Goal: Task Accomplishment & Management: Manage account settings

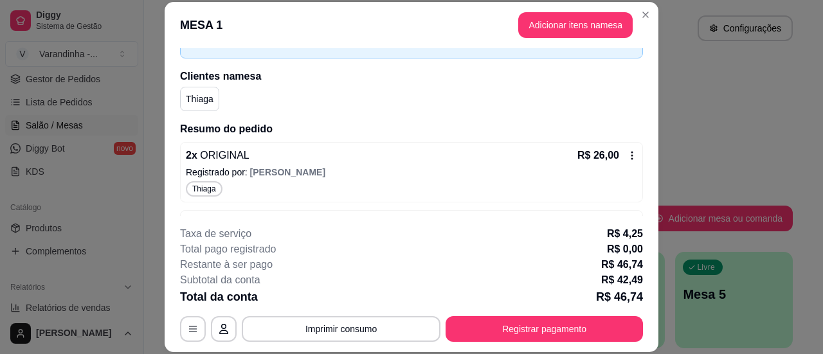
scroll to position [77, 0]
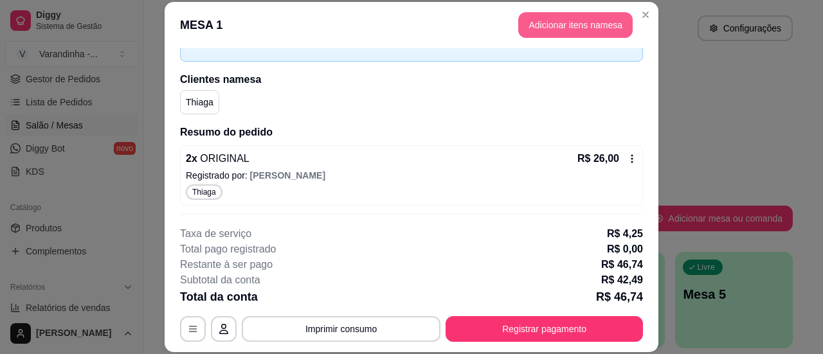
click at [560, 21] on button "Adicionar itens na mesa" at bounding box center [576, 25] width 115 height 26
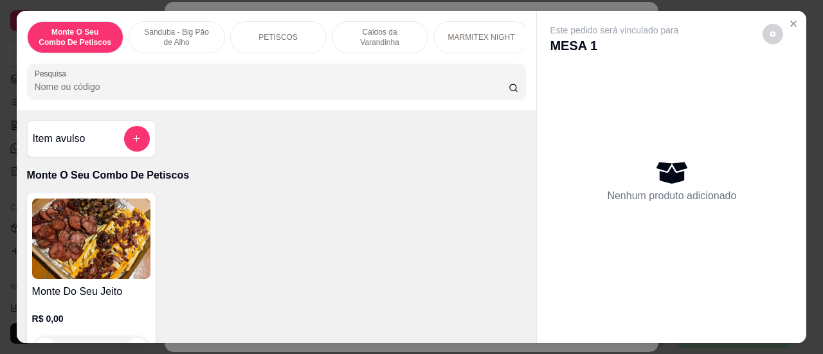
click at [282, 100] on div "Pesquisa" at bounding box center [277, 82] width 500 height 36
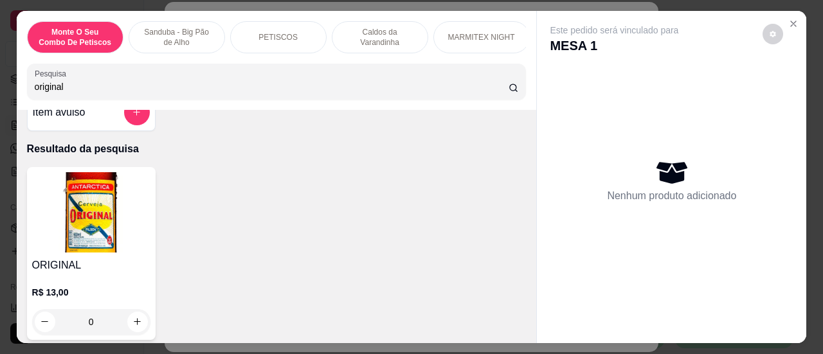
scroll to position [64, 0]
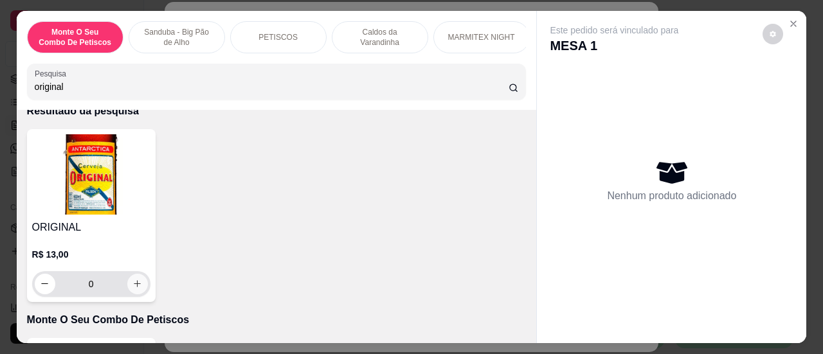
type input "original"
click at [132, 281] on button "increase-product-quantity" at bounding box center [137, 284] width 20 height 20
type input "1"
click at [132, 281] on button "increase-product-quantity" at bounding box center [137, 284] width 20 height 20
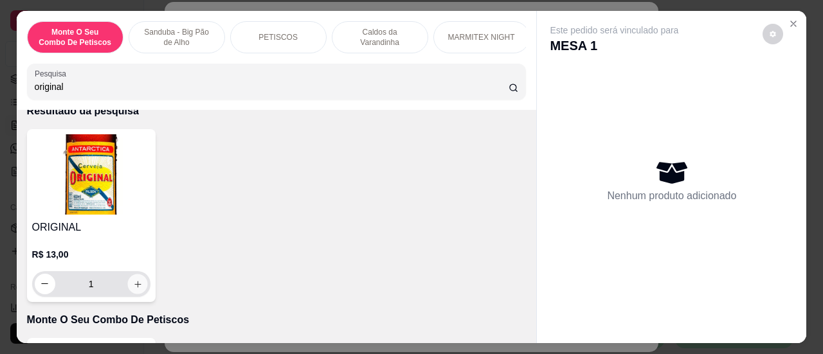
type input "2"
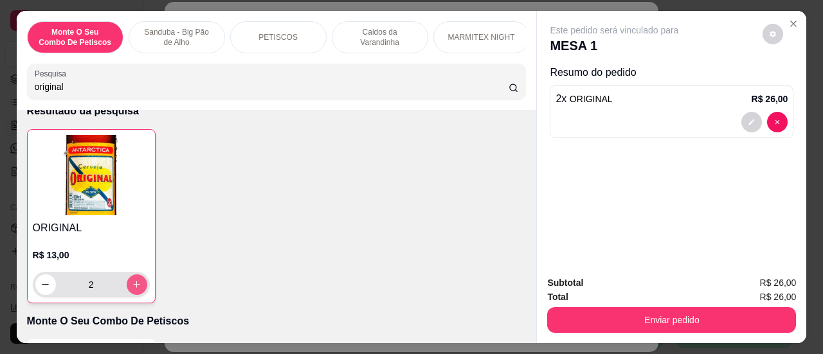
click at [132, 289] on icon "increase-product-quantity" at bounding box center [137, 285] width 10 height 10
type input "3"
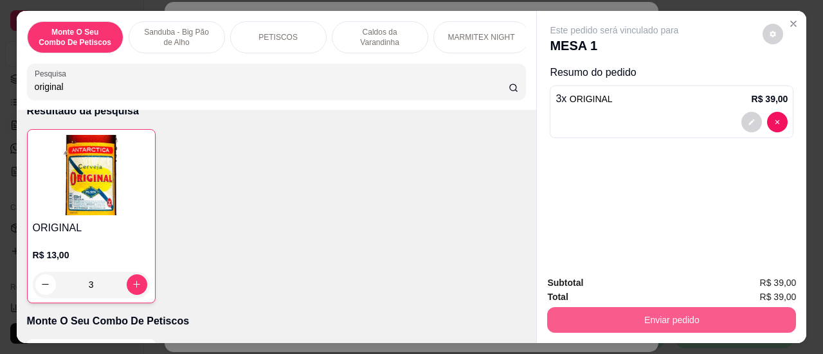
click at [616, 317] on button "Enviar pedido" at bounding box center [671, 321] width 249 height 26
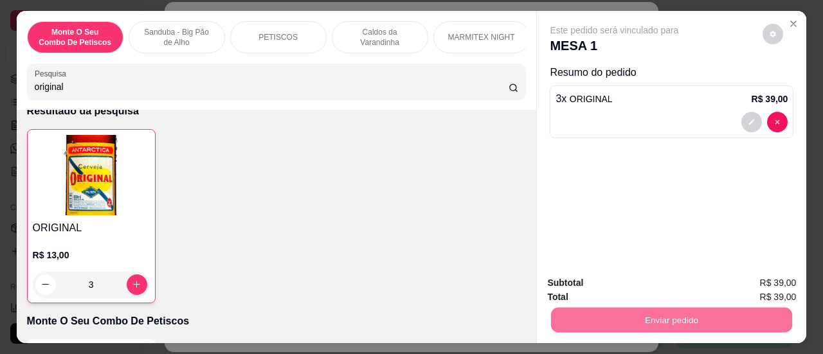
click at [772, 286] on button "Sim, quero registrar" at bounding box center [752, 284] width 96 height 24
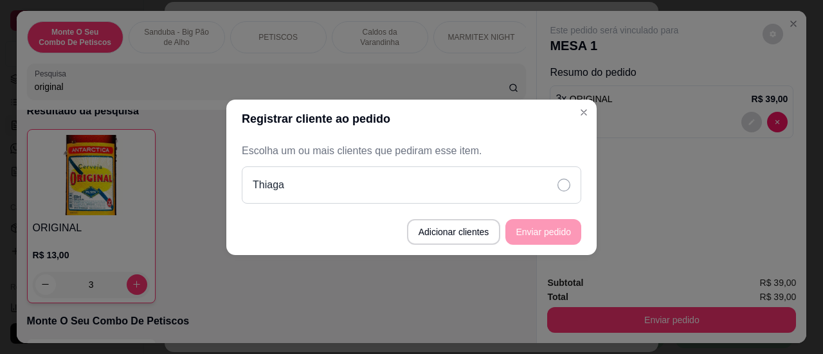
click at [509, 178] on div "Thiaga" at bounding box center [412, 185] width 340 height 37
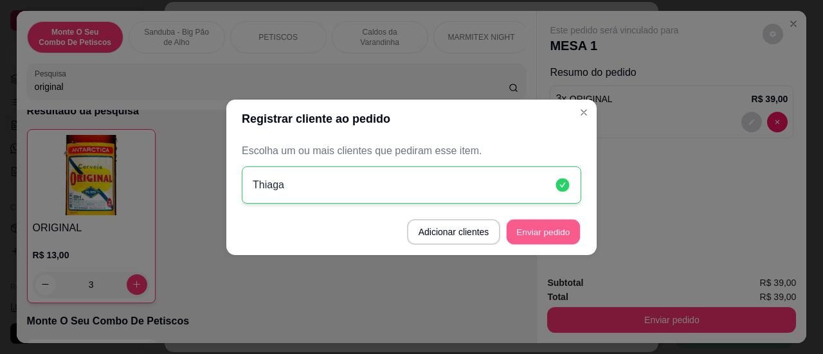
click at [553, 227] on button "Enviar pedido" at bounding box center [543, 231] width 73 height 25
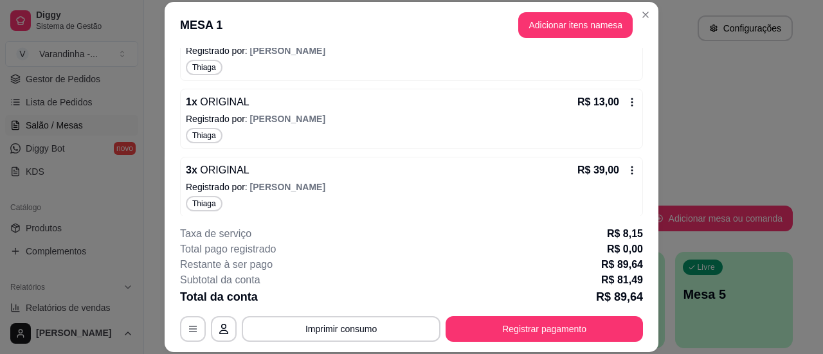
scroll to position [273, 0]
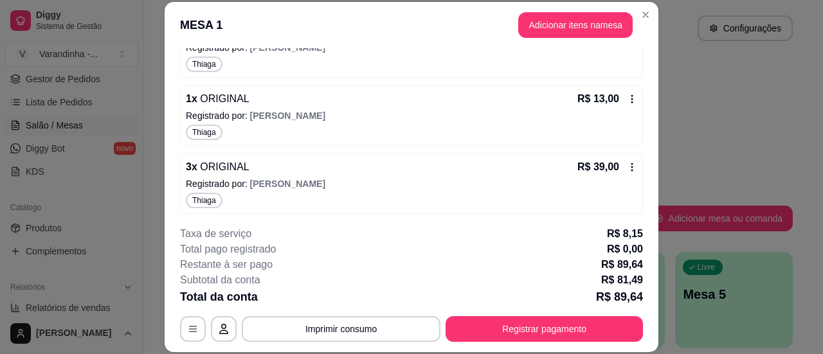
click at [627, 95] on icon at bounding box center [632, 99] width 10 height 10
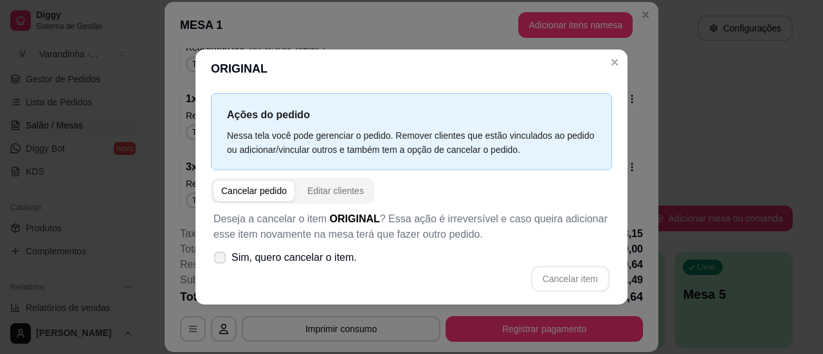
click at [223, 259] on icon at bounding box center [220, 257] width 10 height 7
click at [221, 260] on input "Sim, quero cancelar o item." at bounding box center [217, 264] width 8 height 8
checkbox input "true"
click at [581, 275] on button "Cancelar item" at bounding box center [570, 278] width 77 height 25
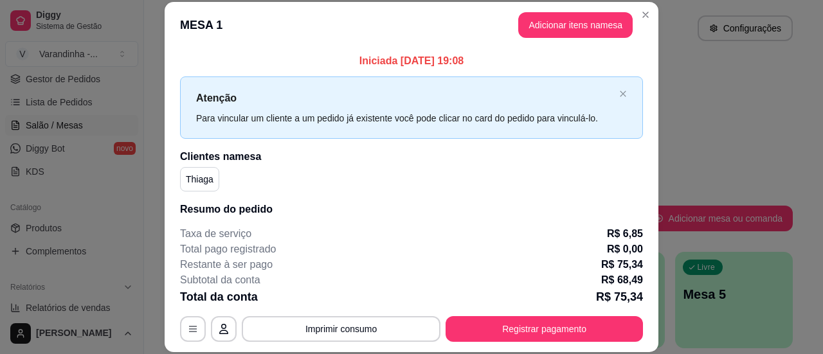
scroll to position [0, 0]
click at [585, 27] on button "Adicionar itens na mesa" at bounding box center [576, 25] width 115 height 26
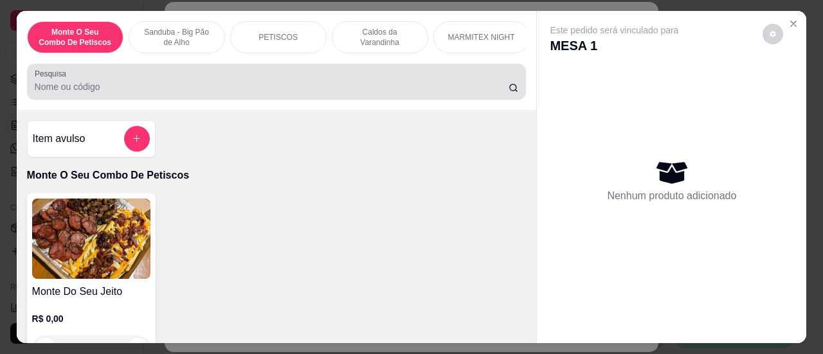
click at [358, 92] on input "Pesquisa" at bounding box center [272, 86] width 474 height 13
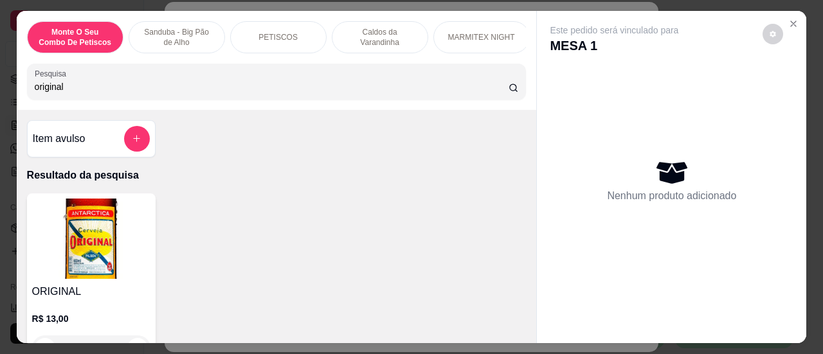
scroll to position [64, 0]
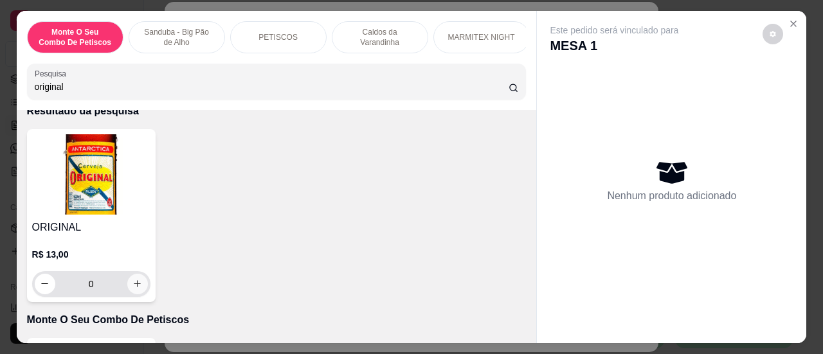
type input "original"
click at [137, 286] on icon "increase-product-quantity" at bounding box center [138, 284] width 10 height 10
type input "1"
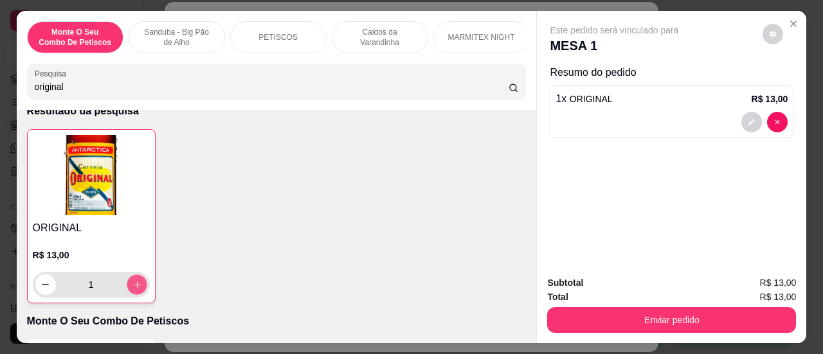
click at [137, 286] on button "increase-product-quantity" at bounding box center [137, 285] width 20 height 20
type input "2"
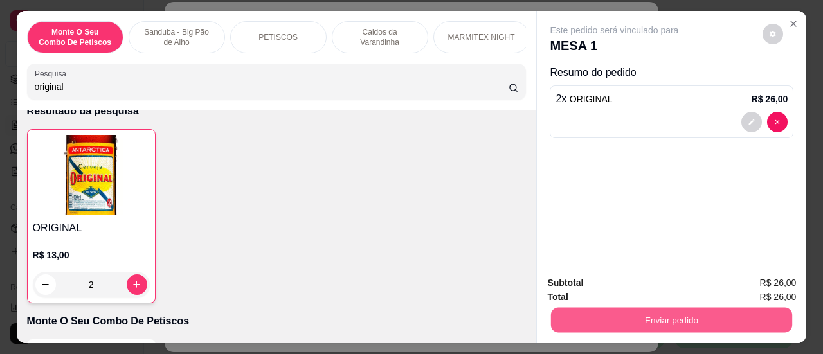
click at [620, 313] on button "Enviar pedido" at bounding box center [671, 320] width 241 height 25
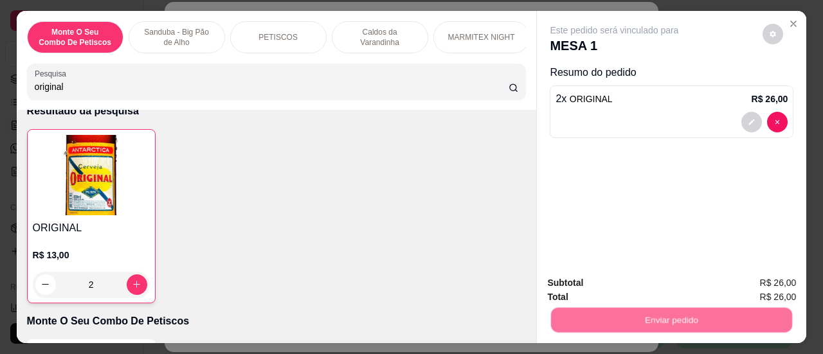
click at [749, 279] on button "Sim, quero registrar" at bounding box center [752, 284] width 96 height 24
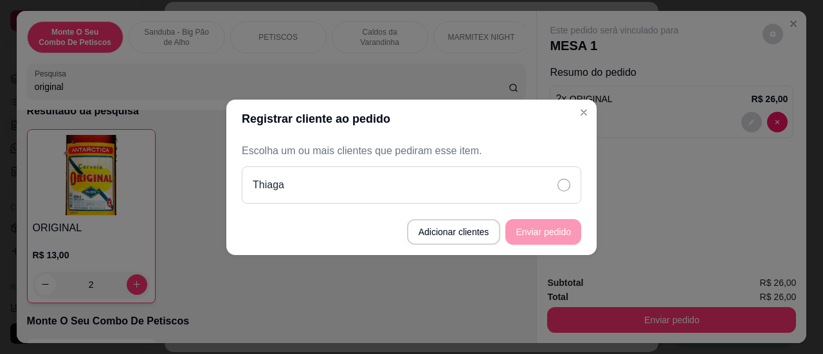
click at [541, 192] on div "Thiaga" at bounding box center [412, 185] width 340 height 37
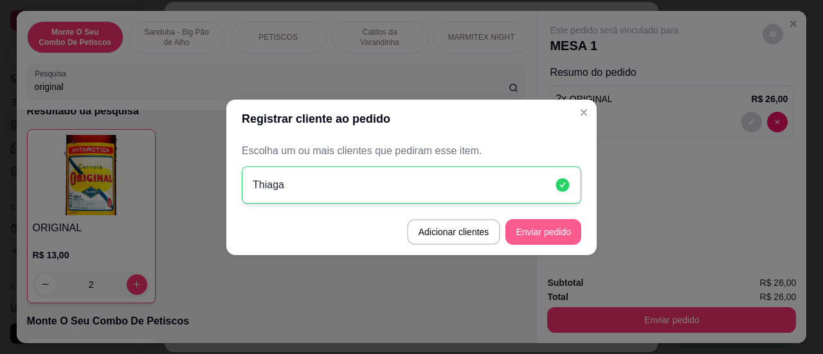
click at [552, 241] on button "Enviar pedido" at bounding box center [544, 232] width 76 height 26
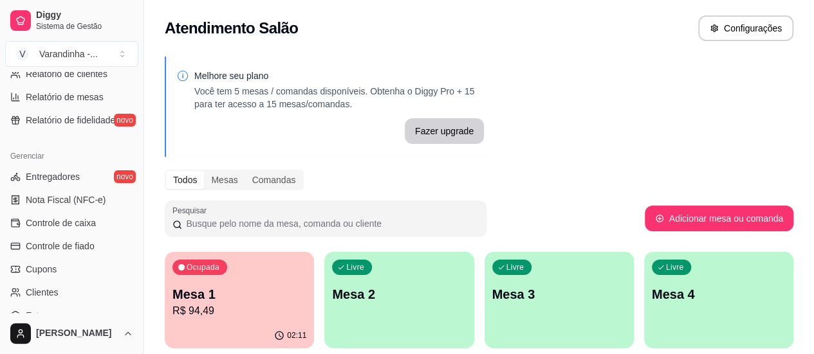
scroll to position [322, 0]
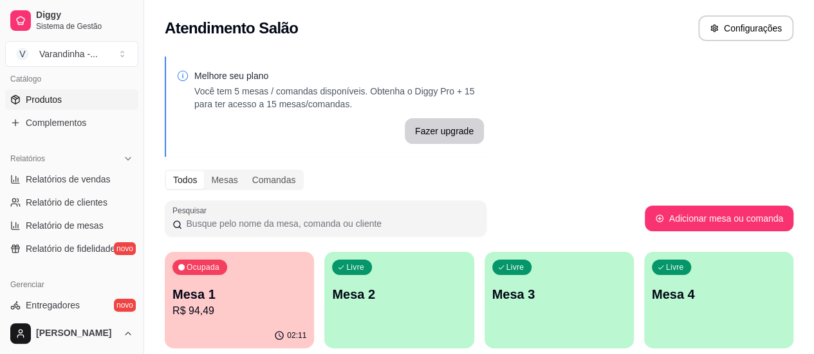
click at [54, 100] on span "Produtos" at bounding box center [44, 99] width 36 height 13
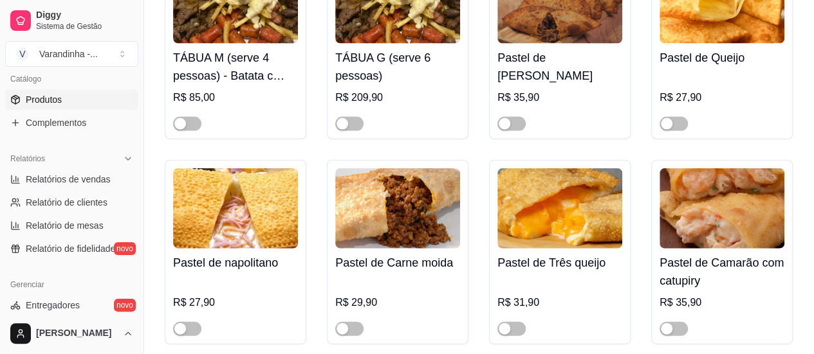
scroll to position [3796, 0]
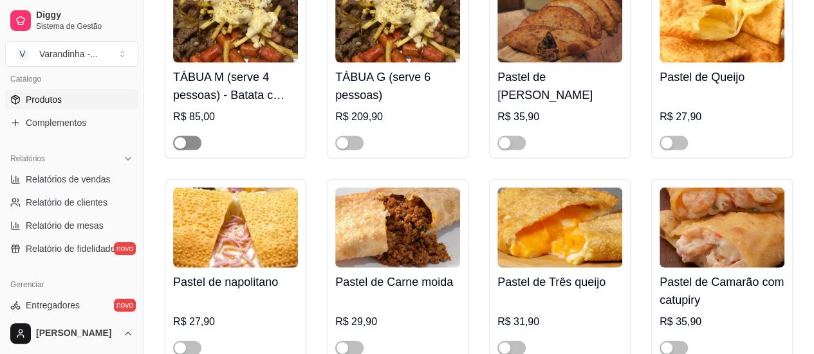
click at [186, 149] on span "button" at bounding box center [187, 143] width 28 height 14
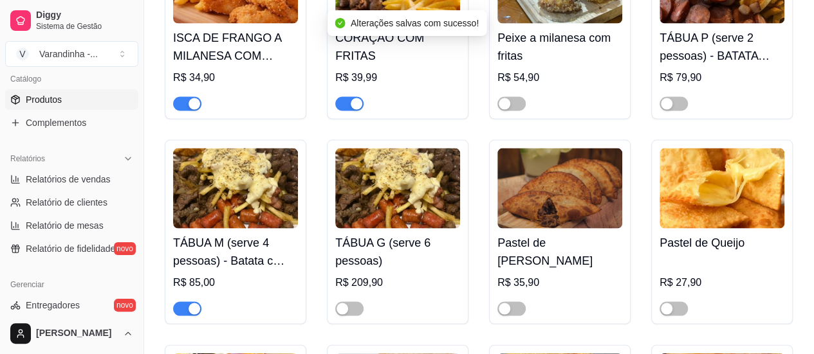
scroll to position [3603, 0]
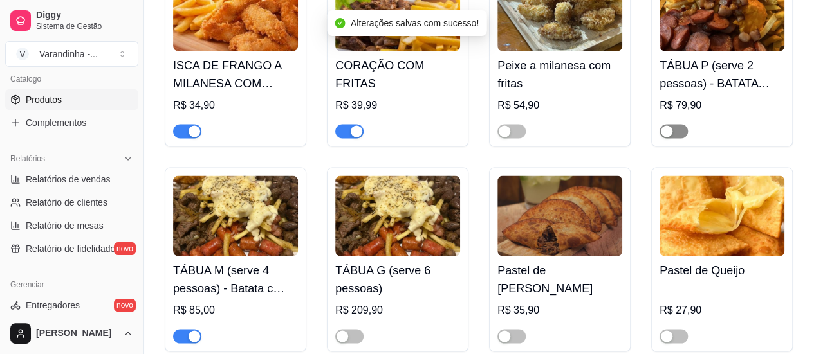
click at [678, 138] on span "button" at bounding box center [673, 131] width 28 height 14
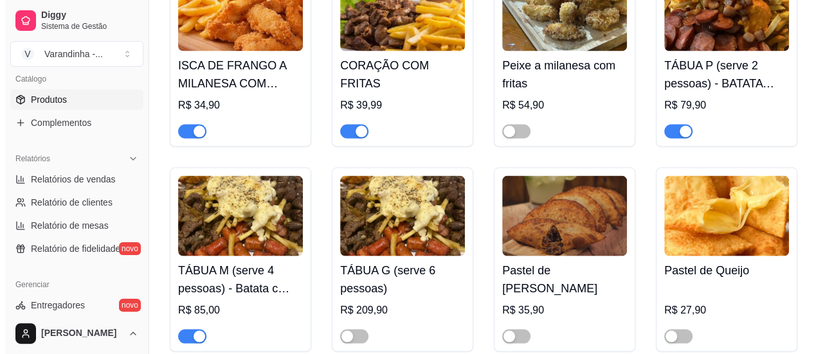
scroll to position [3667, 0]
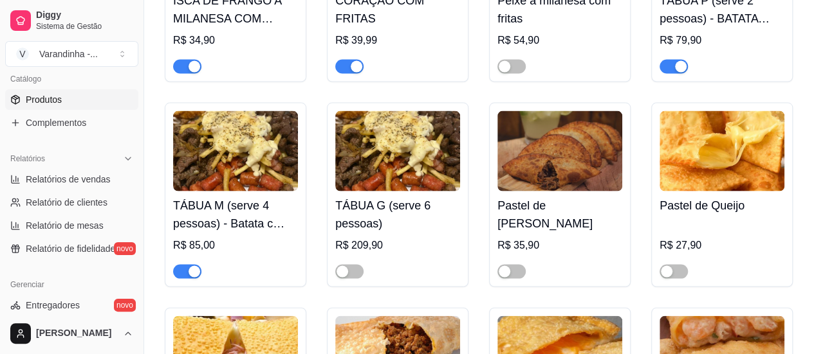
click at [244, 226] on h4 "TÁBUA M (serve 4 pessoas) - Batata c catupiry e bacon - 500g, frango empanado 2…" at bounding box center [235, 215] width 125 height 36
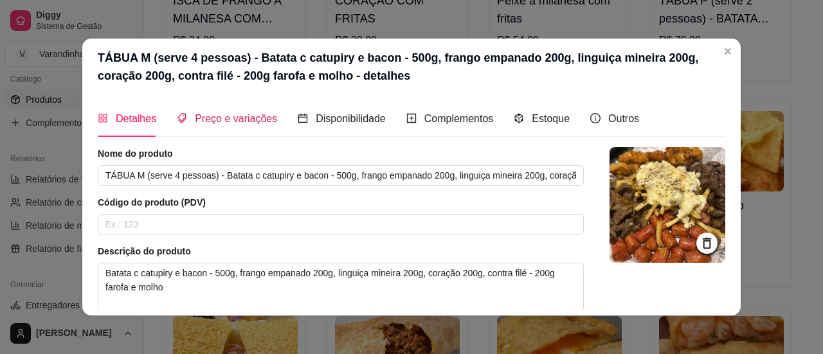
click at [219, 123] on span "Preço e variações" at bounding box center [236, 118] width 82 height 11
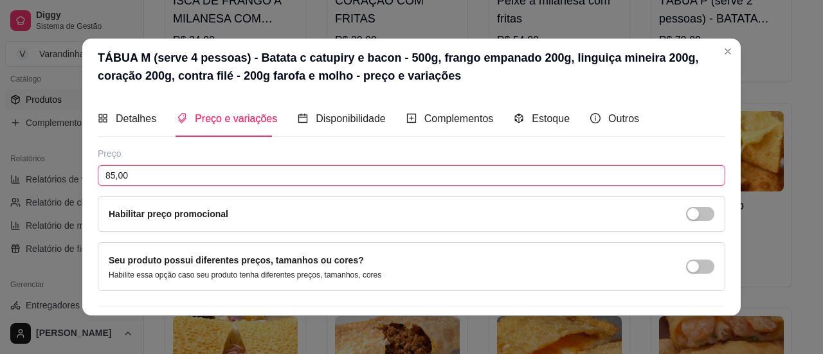
drag, startPoint x: 140, startPoint y: 178, endPoint x: 69, endPoint y: 162, distance: 72.4
click at [69, 162] on div "TÁBUA M (serve 4 pessoas) - Batata c catupiry e bacon - 500g, frango empanado 2…" at bounding box center [411, 177] width 823 height 354
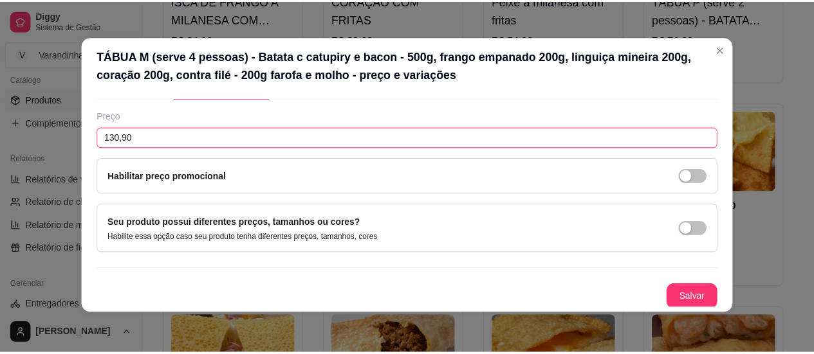
scroll to position [3, 0]
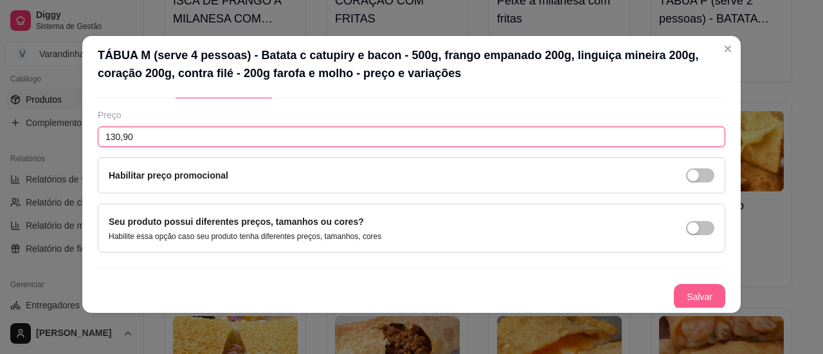
type input "130,90"
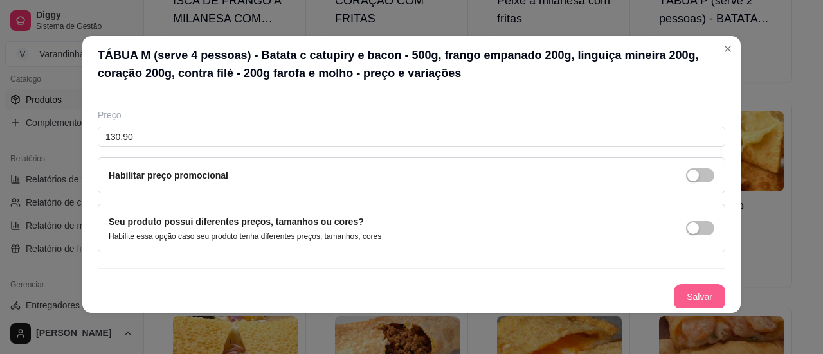
click at [704, 292] on button "Salvar" at bounding box center [699, 297] width 51 height 26
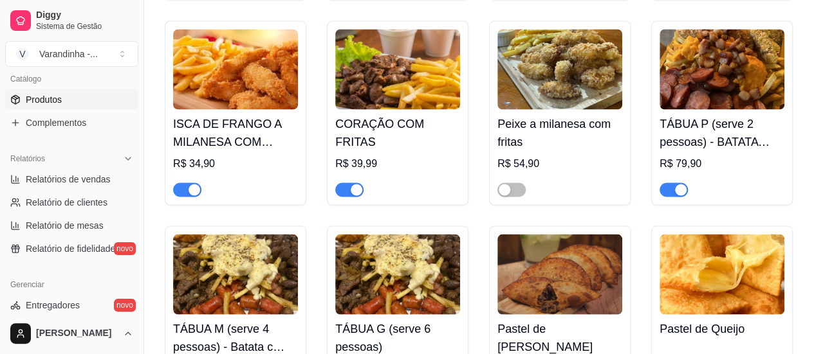
scroll to position [3538, 0]
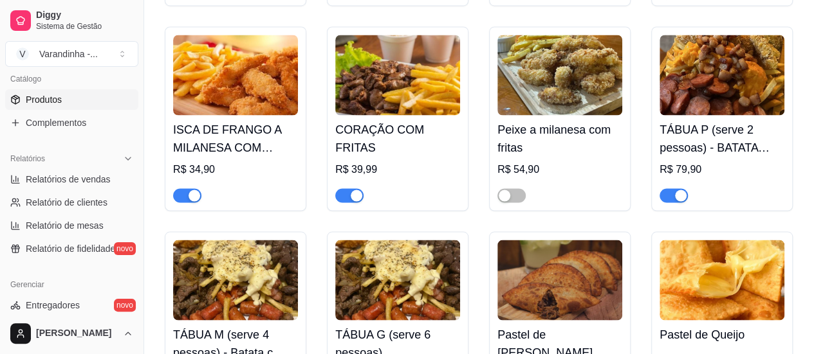
click at [691, 134] on h4 "TÁBUA P (serve 2 pessoas) - BATATA RECHEADA COM CHEDDAR E BACON 500g, LINGUIÇA …" at bounding box center [721, 138] width 125 height 36
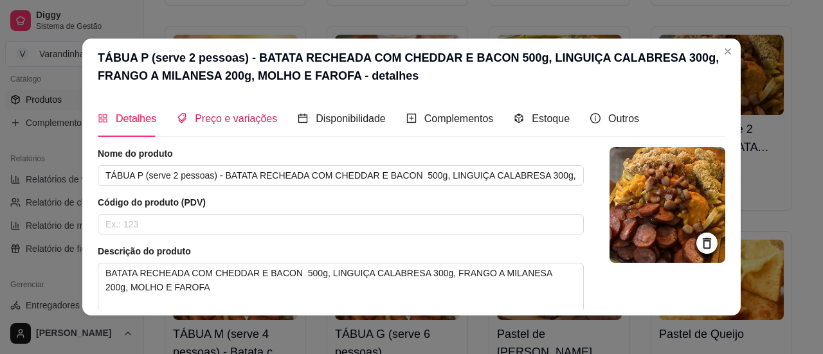
click at [227, 122] on span "Preço e variações" at bounding box center [236, 118] width 82 height 11
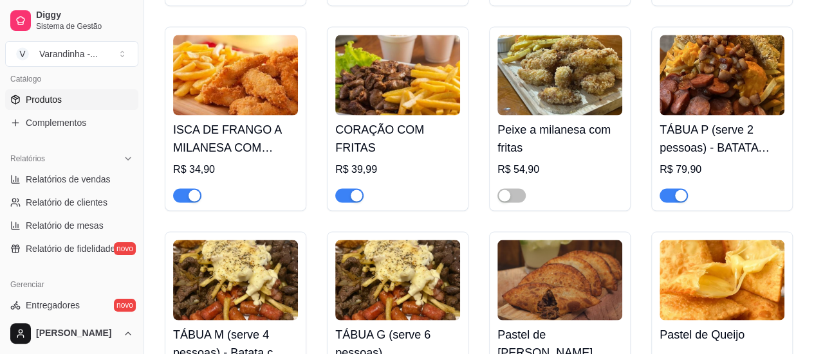
click at [709, 138] on h4 "TÁBUA P (serve 2 pessoas) - BATATA RECHEADA COM CHEDDAR E BACON 500g, LINGUIÇA …" at bounding box center [721, 138] width 125 height 36
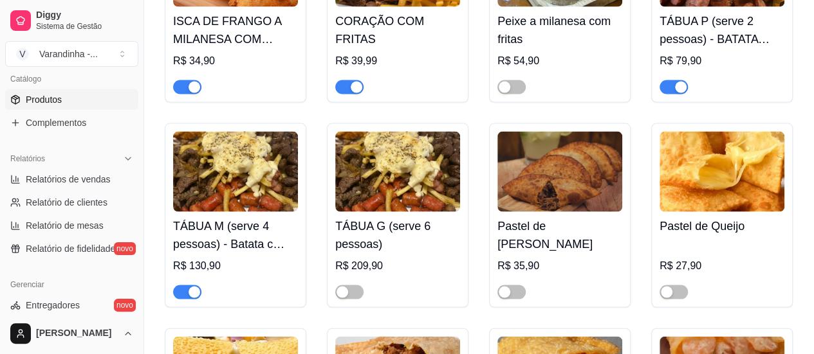
scroll to position [3667, 0]
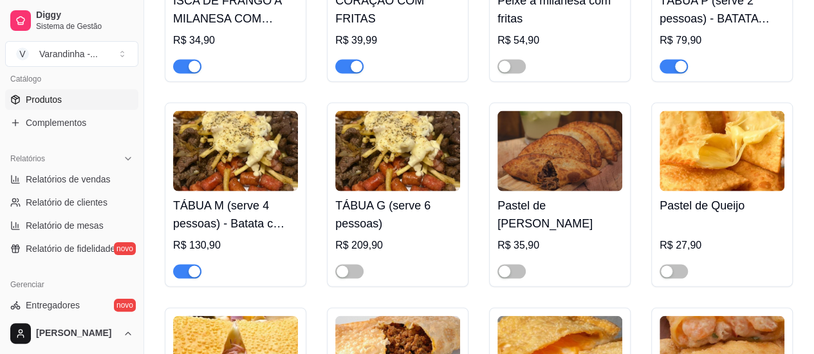
click at [223, 230] on h4 "TÁBUA M (serve 4 pessoas) - Batata c catupiry e bacon - 500g, frango empanado 2…" at bounding box center [235, 215] width 125 height 36
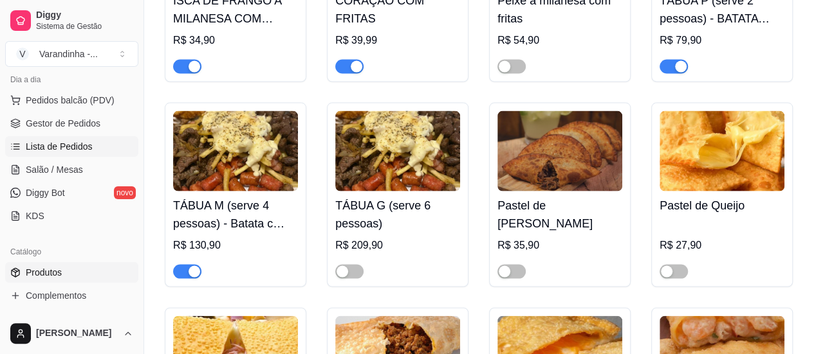
scroll to position [129, 0]
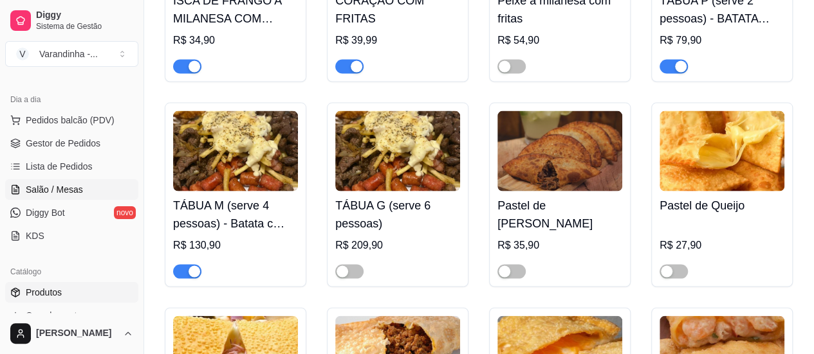
click at [58, 190] on span "Salão / Mesas" at bounding box center [54, 189] width 57 height 13
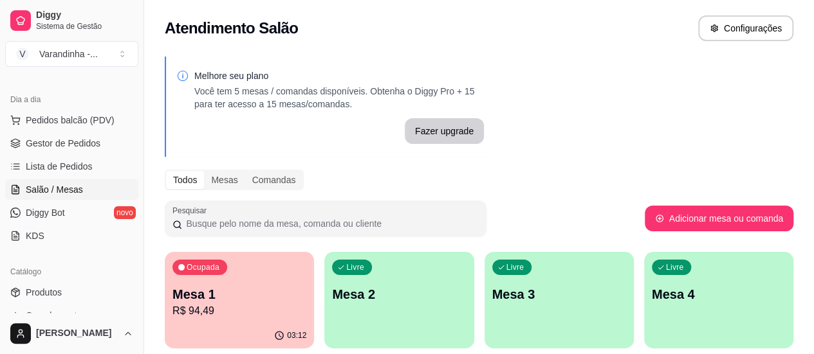
click at [234, 310] on p "R$ 94,49" at bounding box center [239, 311] width 134 height 15
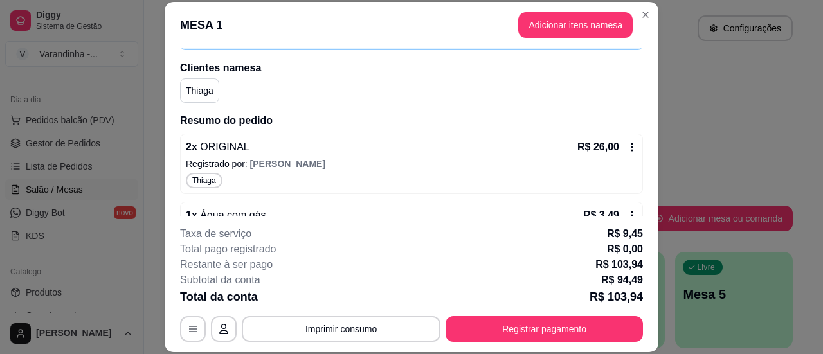
scroll to position [346, 0]
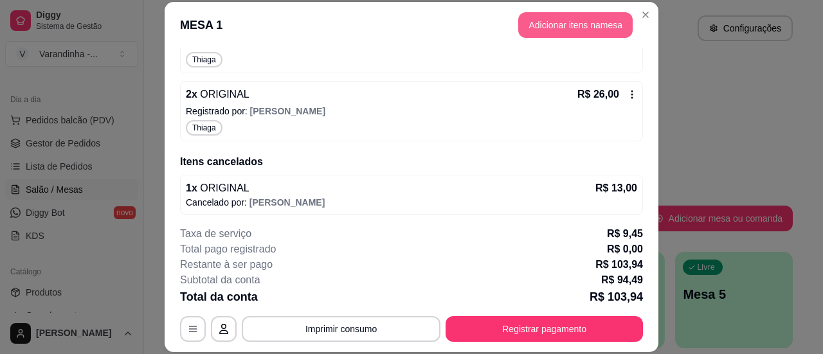
click at [556, 23] on button "Adicionar itens na mesa" at bounding box center [576, 25] width 115 height 26
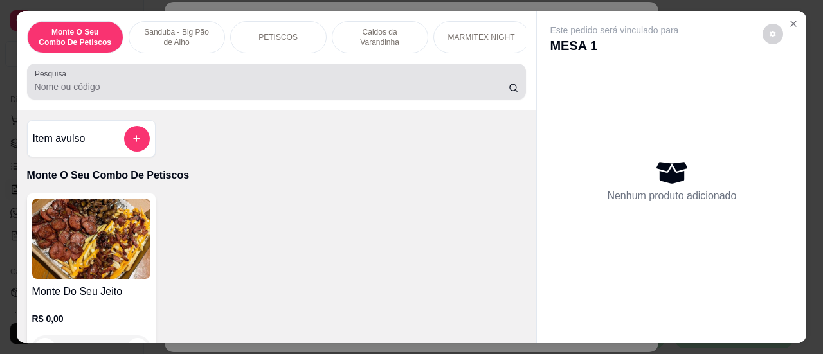
click at [266, 88] on input "Pesquisa" at bounding box center [272, 86] width 474 height 13
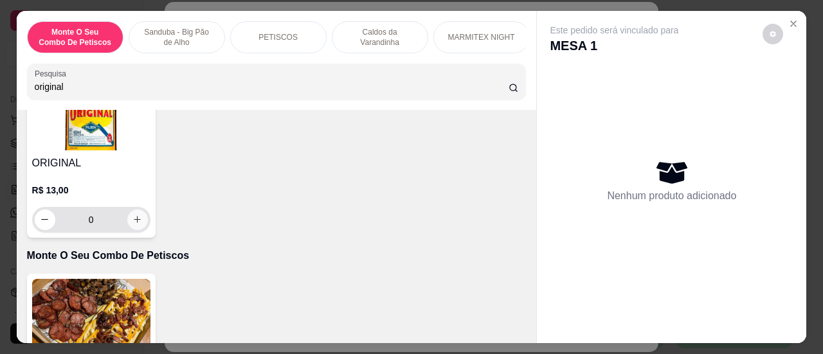
type input "original"
click at [139, 226] on button "increase-product-quantity" at bounding box center [137, 220] width 21 height 21
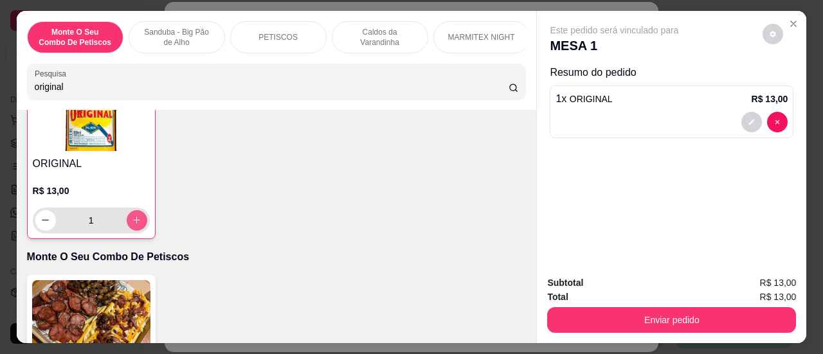
type input "1"
click at [410, 89] on input "original" at bounding box center [272, 86] width 474 height 13
type input "o"
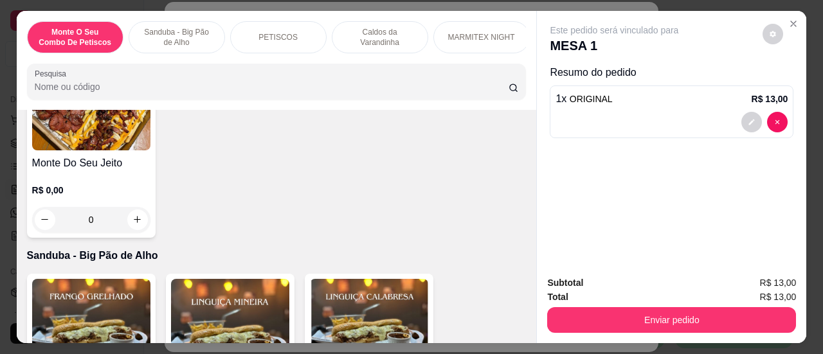
scroll to position [0, 0]
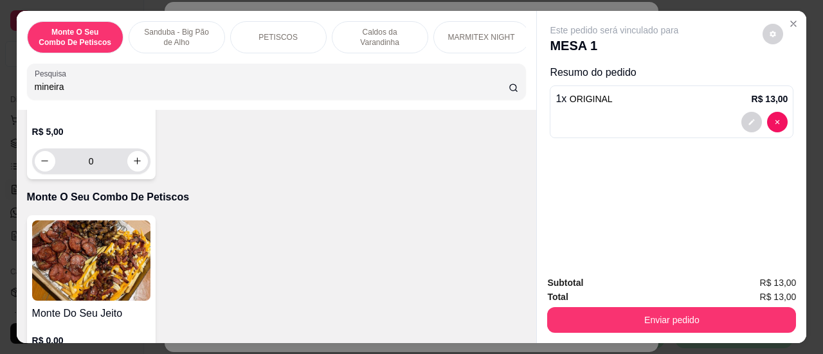
type input "mineira"
click at [138, 169] on button "increase-product-quantity" at bounding box center [137, 161] width 21 height 21
type input "1"
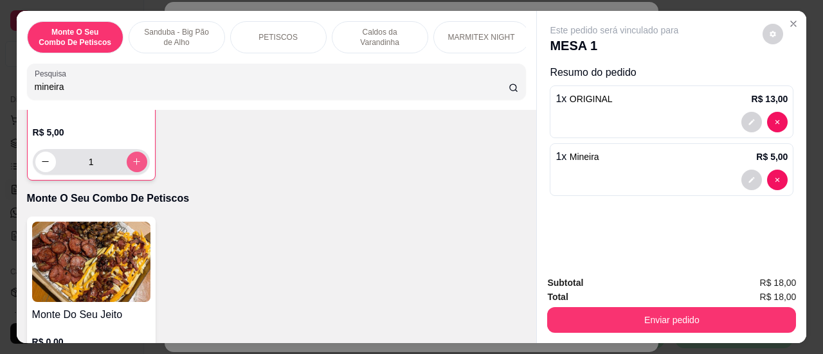
scroll to position [386, 0]
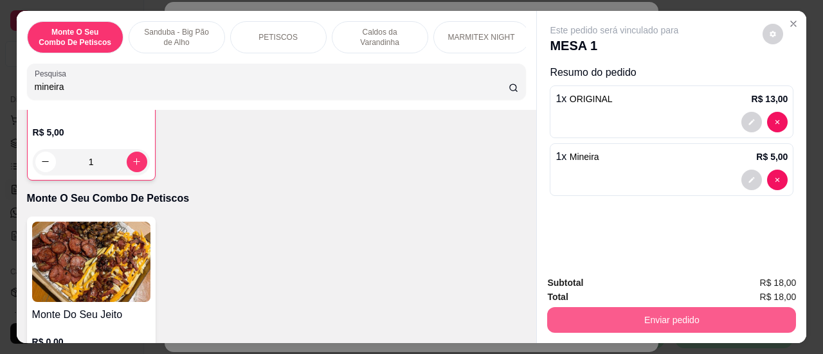
click at [639, 318] on button "Enviar pedido" at bounding box center [671, 321] width 249 height 26
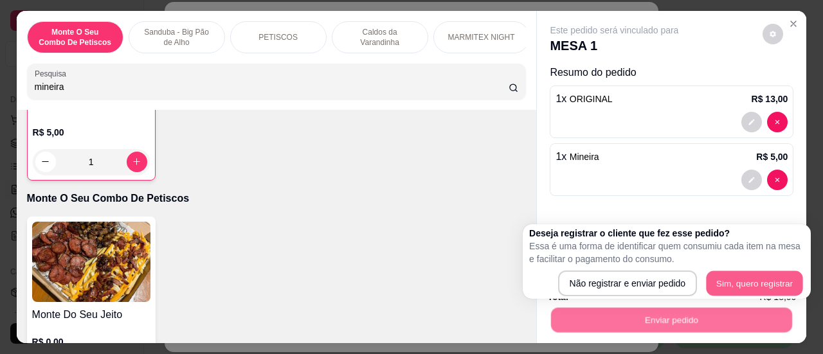
click at [769, 281] on button "Sim, quero registrar" at bounding box center [754, 283] width 96 height 25
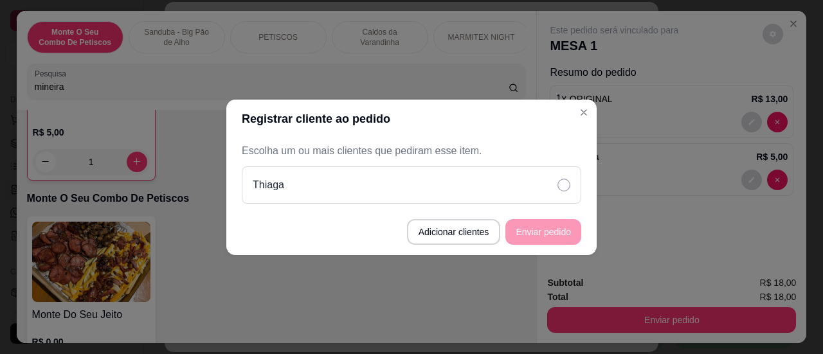
click at [562, 179] on icon at bounding box center [564, 185] width 13 height 13
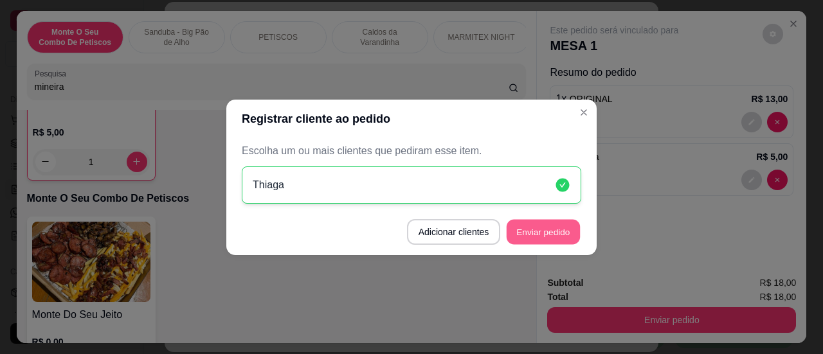
click at [535, 231] on button "Enviar pedido" at bounding box center [543, 231] width 73 height 25
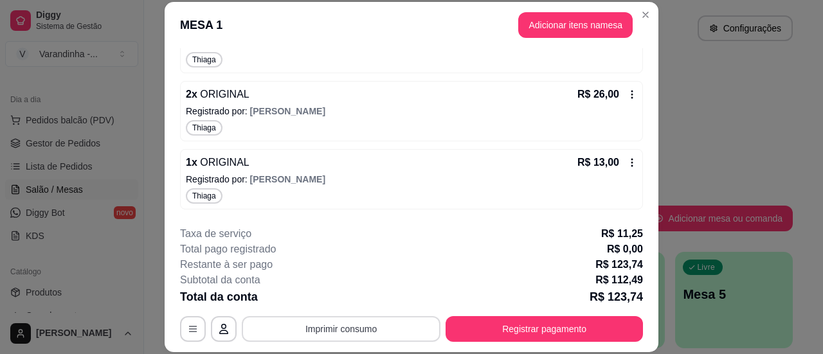
click at [395, 323] on button "Imprimir consumo" at bounding box center [341, 330] width 199 height 26
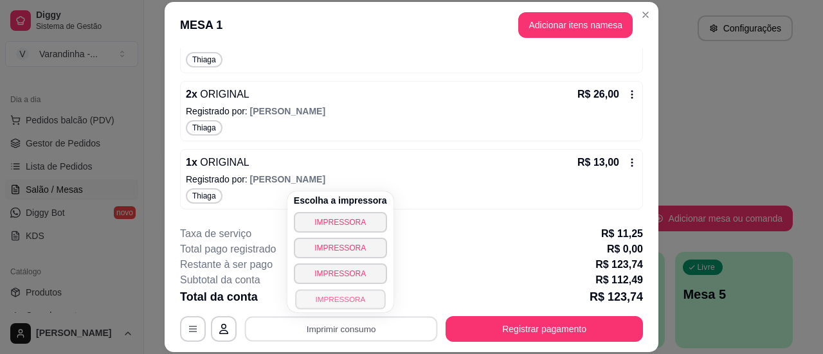
click at [345, 302] on button "IMPRESSORA" at bounding box center [340, 299] width 90 height 20
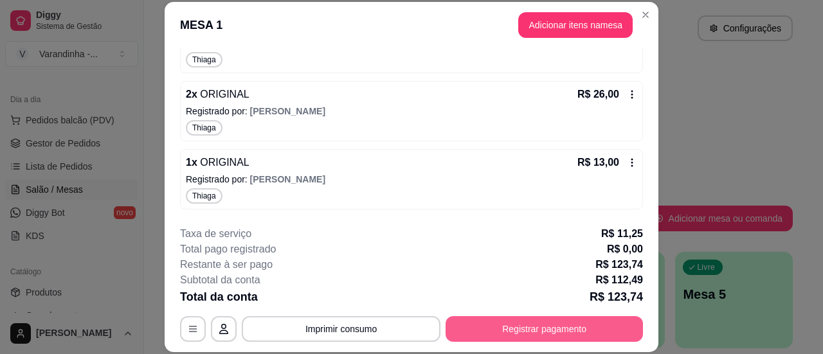
click at [603, 338] on button "Registrar pagamento" at bounding box center [544, 330] width 197 height 26
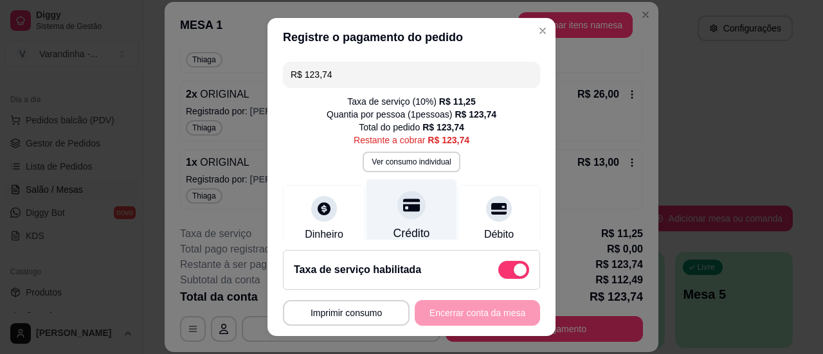
click at [405, 221] on div "Crédito" at bounding box center [412, 216] width 91 height 75
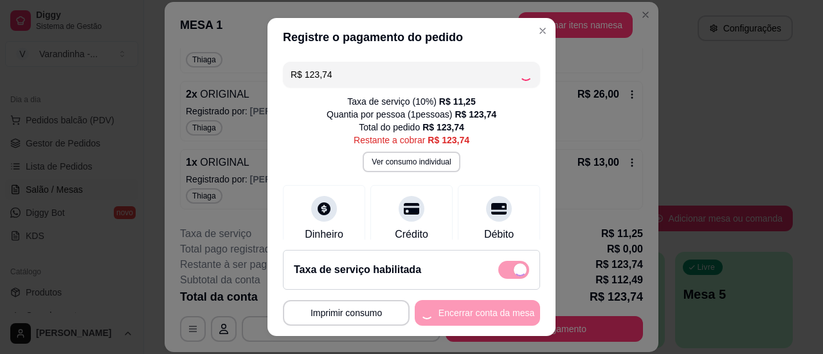
type input "R$ 0,00"
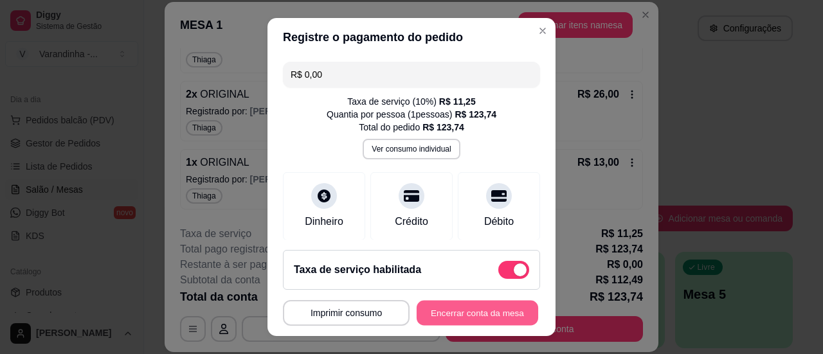
click at [464, 320] on button "Encerrar conta da mesa" at bounding box center [478, 313] width 122 height 25
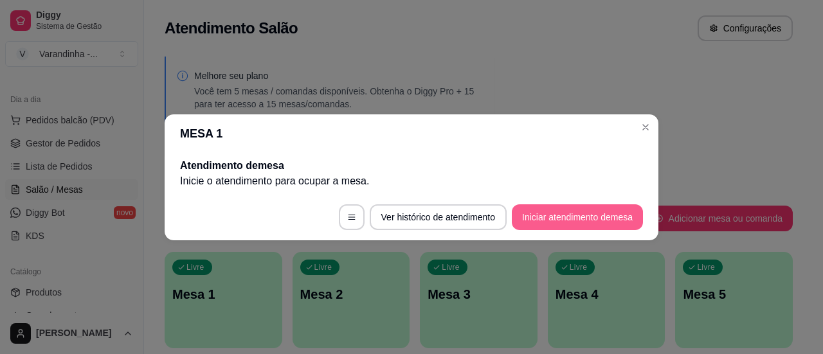
click at [591, 217] on button "Iniciar atendimento de mesa" at bounding box center [577, 218] width 131 height 26
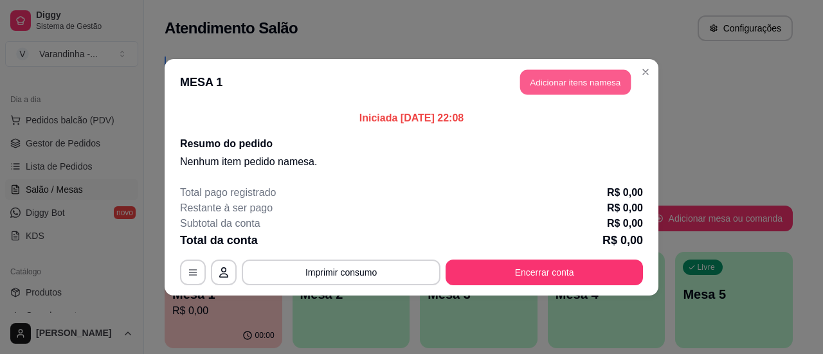
click at [551, 81] on button "Adicionar itens na mesa" at bounding box center [575, 81] width 111 height 25
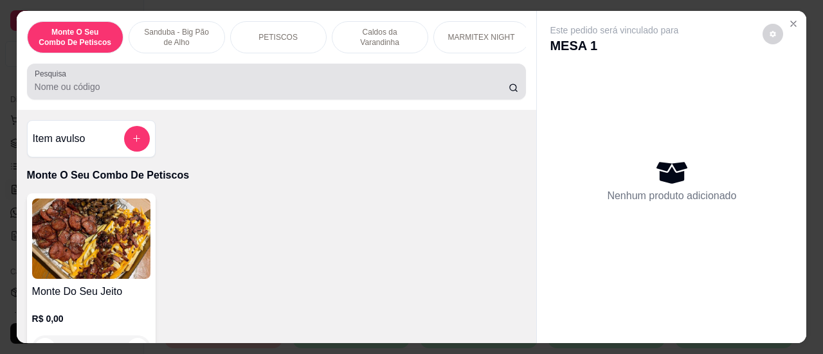
click at [196, 92] on input "Pesquisa" at bounding box center [272, 86] width 474 height 13
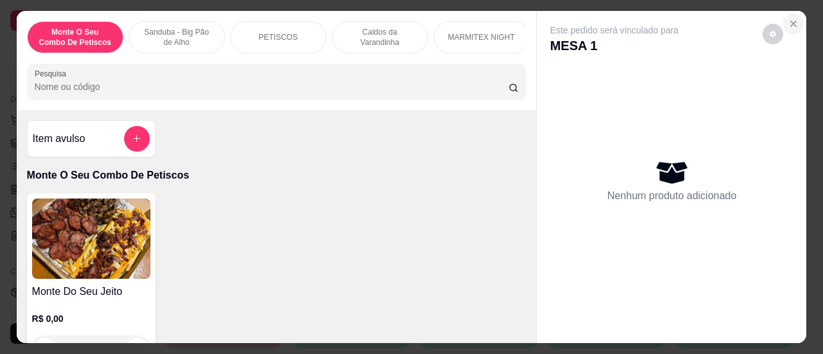
click at [792, 19] on icon "Close" at bounding box center [794, 24] width 10 height 10
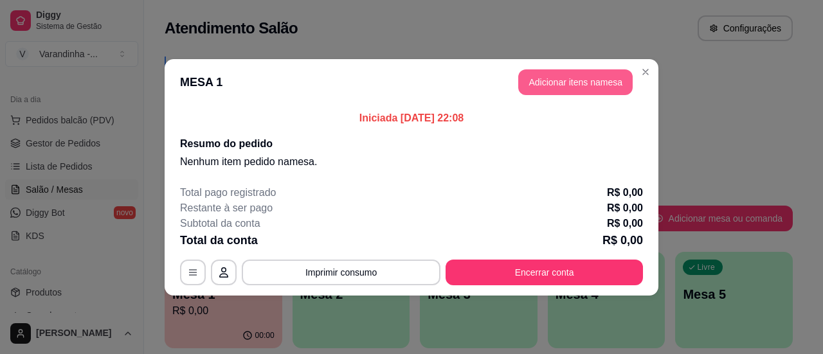
click at [552, 77] on button "Adicionar itens na mesa" at bounding box center [576, 82] width 115 height 26
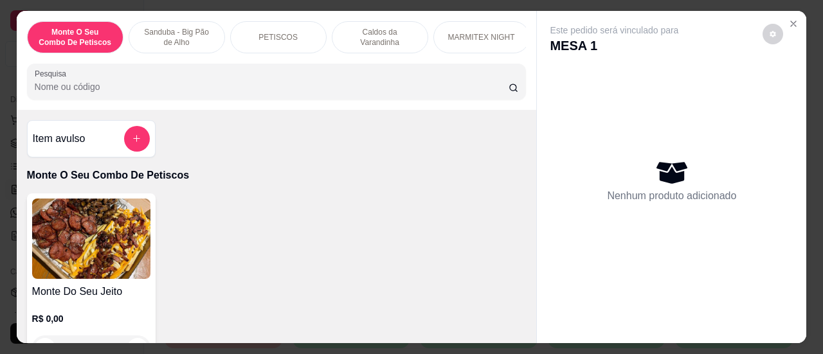
click at [472, 89] on input "Pesquisa" at bounding box center [272, 86] width 474 height 13
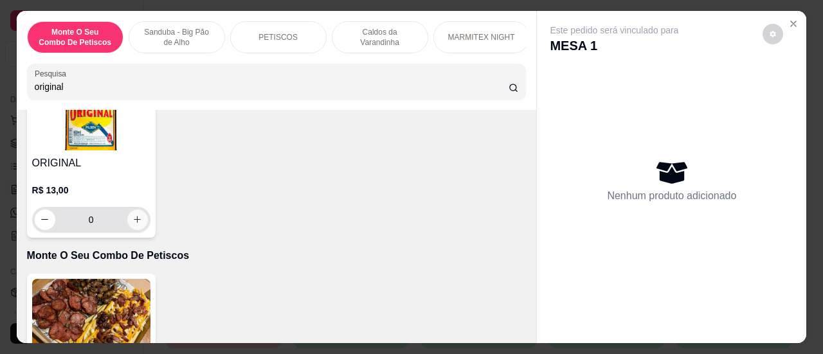
type input "original"
click at [135, 225] on icon "increase-product-quantity" at bounding box center [138, 220] width 10 height 10
type input "1"
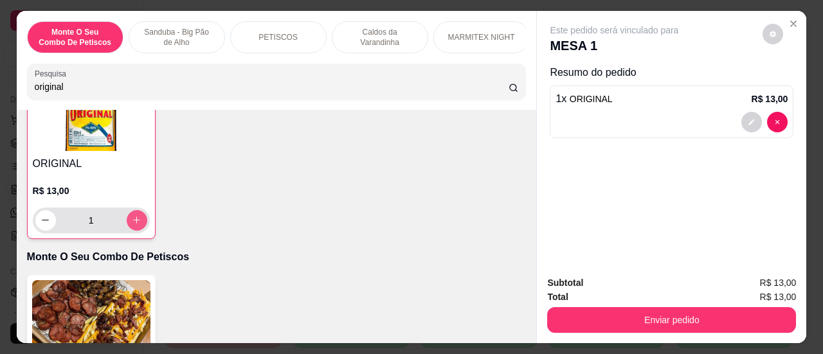
scroll to position [129, 0]
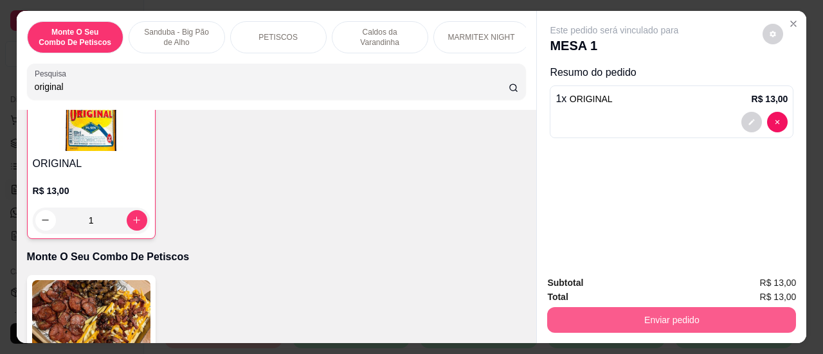
click at [676, 297] on div "Total R$ 13,00" at bounding box center [671, 297] width 249 height 14
click at [695, 315] on button "Enviar pedido" at bounding box center [671, 320] width 241 height 25
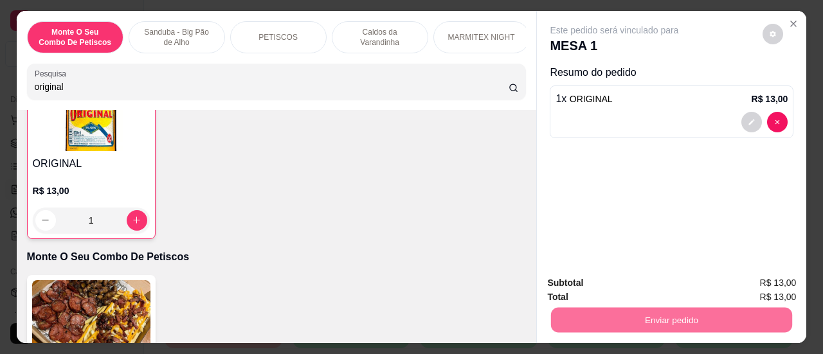
click at [780, 282] on button "Sim, quero registrar" at bounding box center [751, 284] width 93 height 24
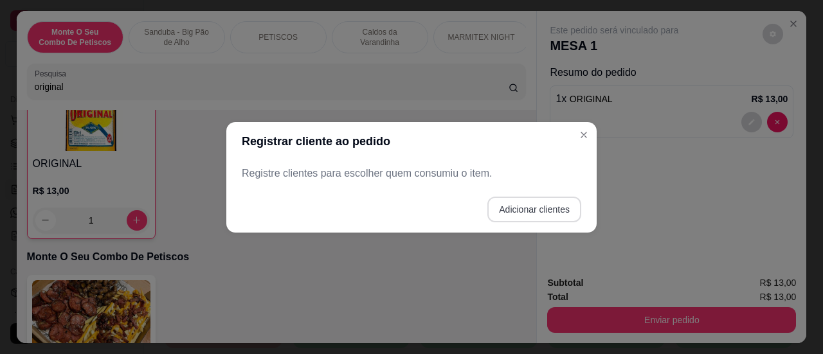
click at [546, 209] on button "Adicionar clientes" at bounding box center [535, 210] width 94 height 26
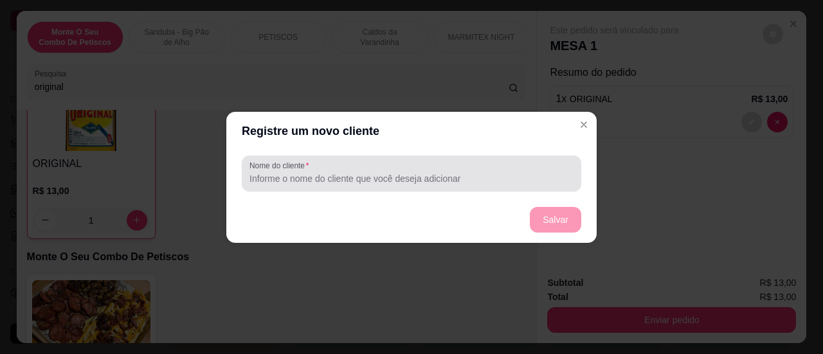
click at [372, 173] on input "Nome do cliente" at bounding box center [412, 178] width 324 height 13
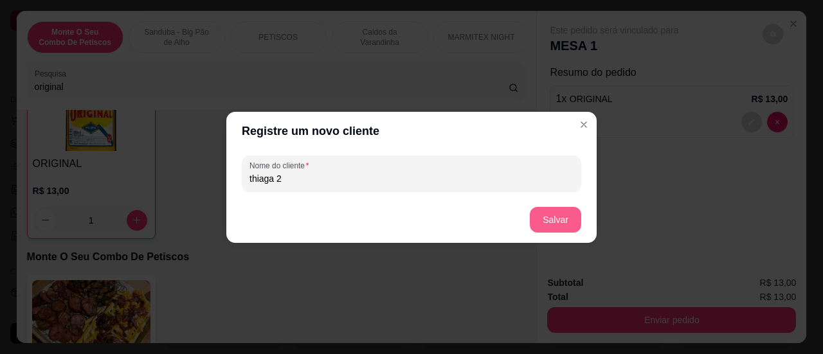
type input "thiaga 2"
click at [565, 226] on button "Salvar" at bounding box center [555, 220] width 51 height 26
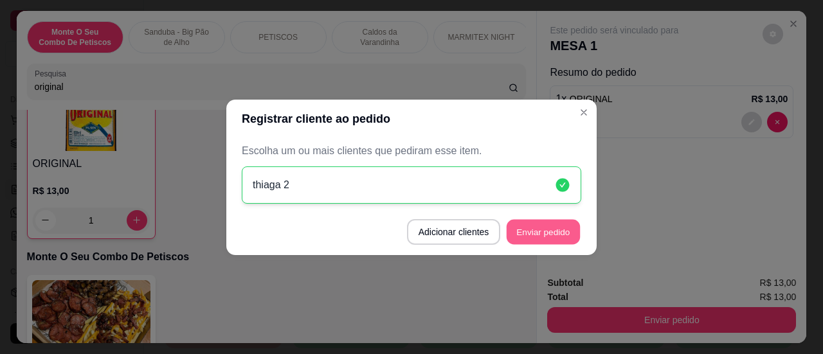
click at [561, 226] on button "Enviar pedido" at bounding box center [543, 231] width 73 height 25
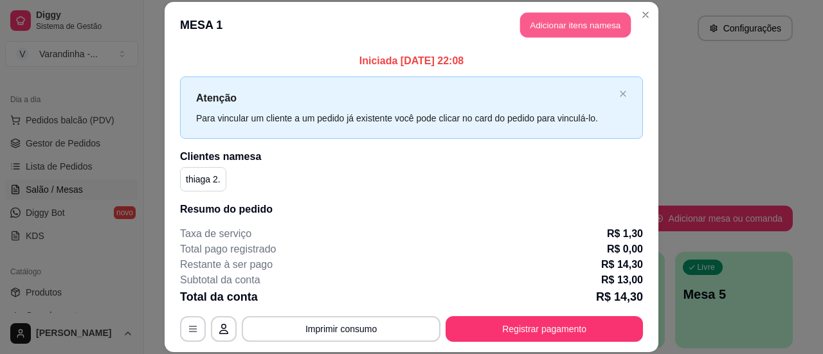
click at [564, 27] on button "Adicionar itens na mesa" at bounding box center [575, 24] width 111 height 25
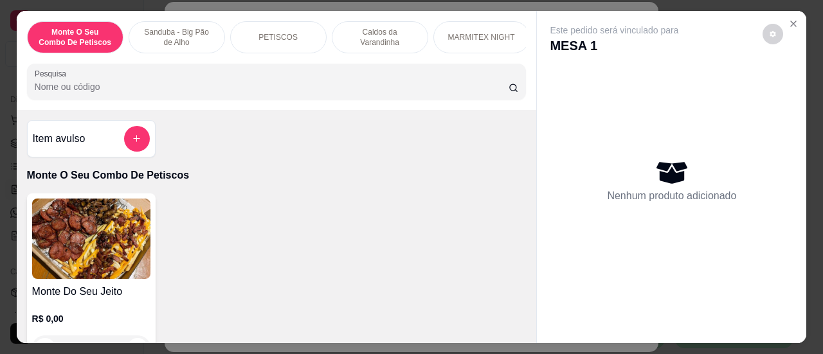
click at [273, 93] on input "Pesquisa" at bounding box center [272, 86] width 474 height 13
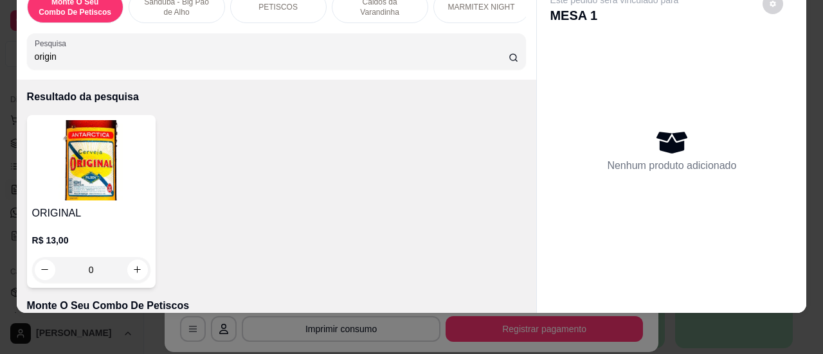
scroll to position [64, 0]
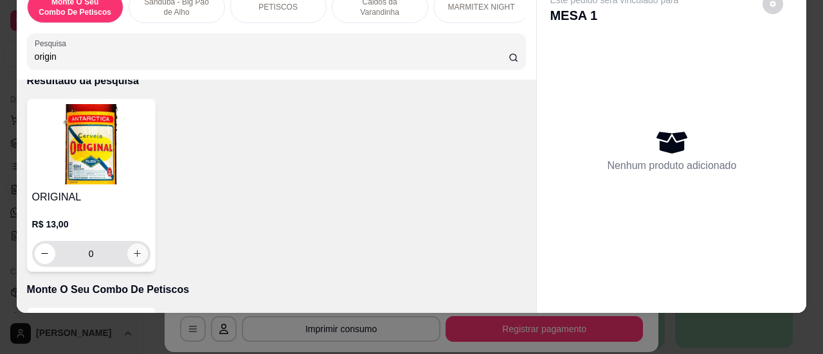
type input "origin"
click at [134, 255] on icon "increase-product-quantity" at bounding box center [138, 254] width 10 height 10
type input "1"
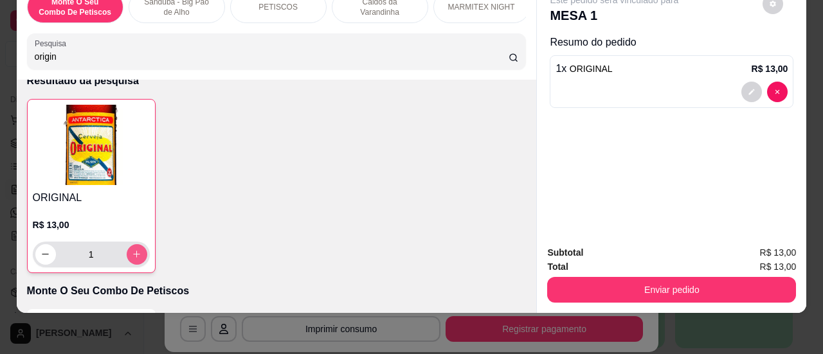
click at [134, 255] on icon "increase-product-quantity" at bounding box center [137, 255] width 10 height 10
type input "2"
click at [134, 255] on icon "increase-product-quantity" at bounding box center [137, 255] width 10 height 10
type input "3"
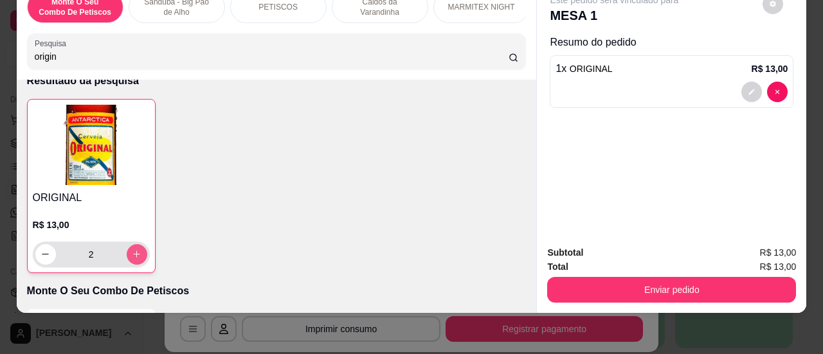
type input "3"
click at [134, 255] on icon "increase-product-quantity" at bounding box center [137, 255] width 10 height 10
type input "4"
click at [134, 255] on icon "increase-product-quantity" at bounding box center [137, 255] width 10 height 10
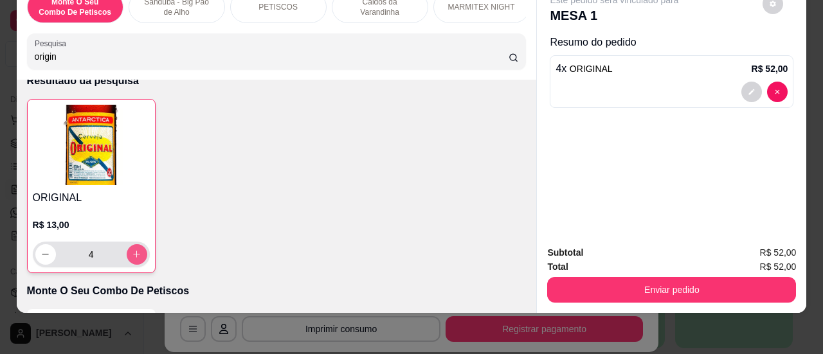
type input "5"
click at [134, 255] on icon "increase-product-quantity" at bounding box center [137, 255] width 10 height 10
type input "6"
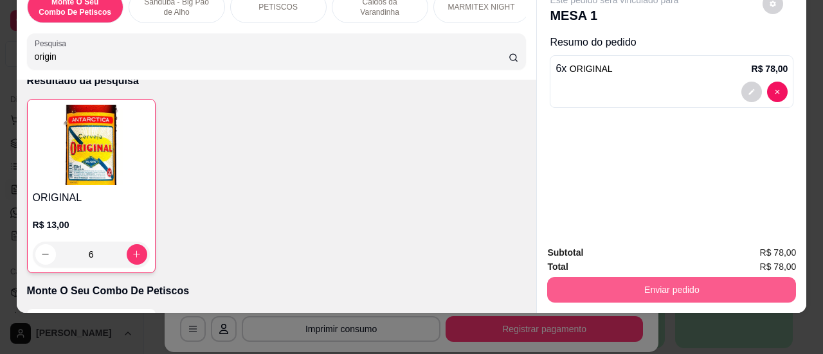
click at [650, 283] on button "Enviar pedido" at bounding box center [671, 290] width 249 height 26
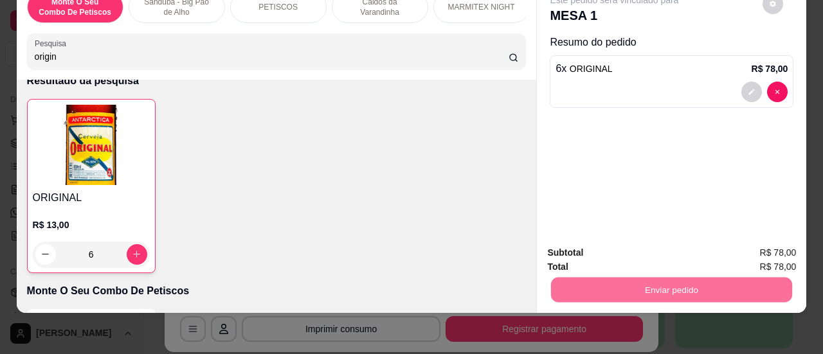
click at [735, 245] on button "Sim, quero registrar" at bounding box center [752, 249] width 96 height 24
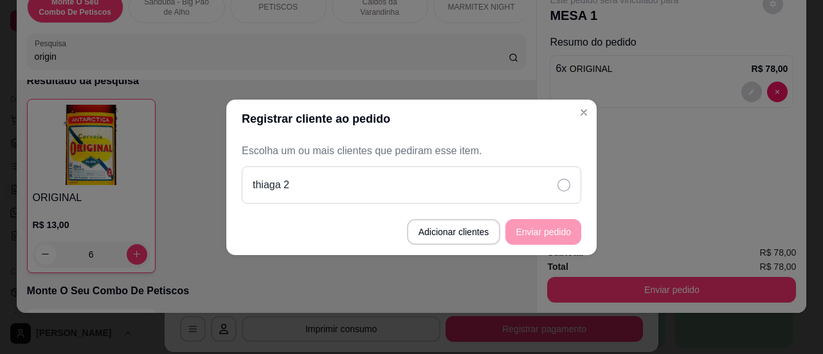
click at [546, 187] on div "thiaga 2" at bounding box center [412, 185] width 340 height 37
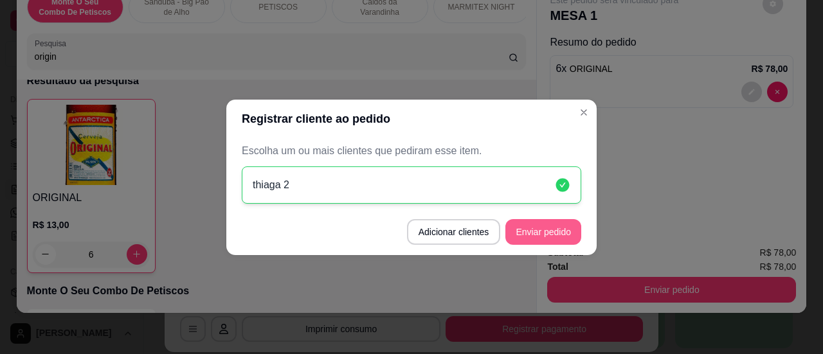
click at [552, 231] on button "Enviar pedido" at bounding box center [544, 232] width 76 height 26
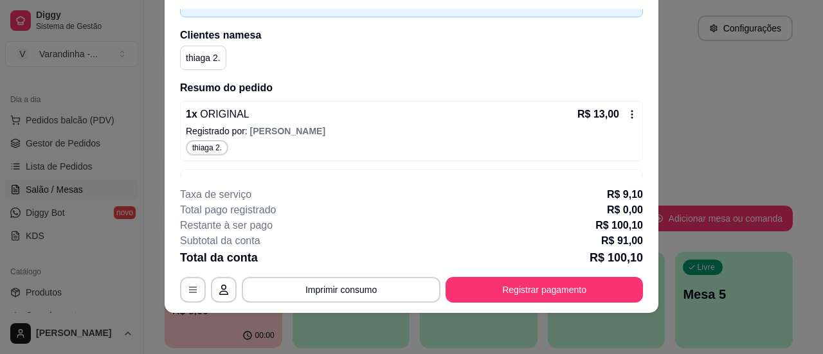
scroll to position [138, 0]
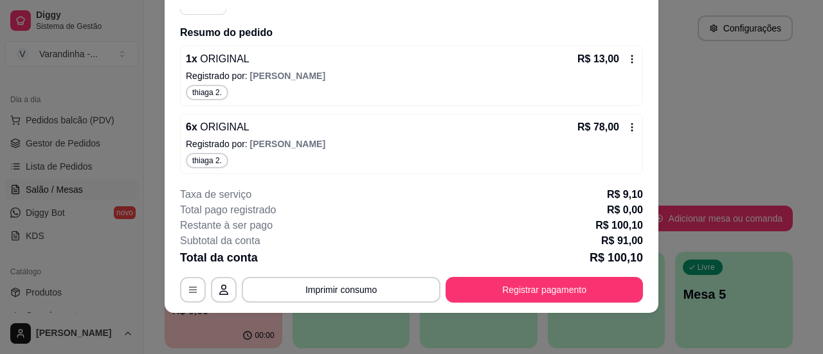
click at [632, 57] on icon at bounding box center [633, 59] width 2 height 8
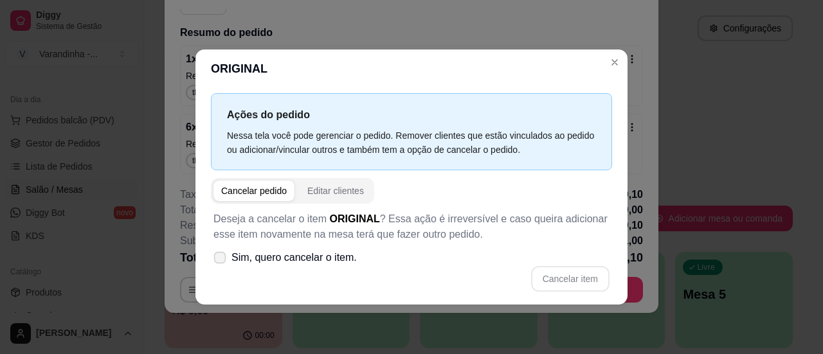
click at [214, 261] on span at bounding box center [220, 258] width 12 height 12
click at [214, 261] on input "Sim, quero cancelar o item." at bounding box center [217, 264] width 8 height 8
checkbox input "true"
click at [614, 284] on div "Ações do pedido Nessa tela você pode gerenciar o pedido. Remover clientes que e…" at bounding box center [412, 196] width 432 height 216
click at [580, 280] on button "Cancelar item" at bounding box center [570, 279] width 78 height 26
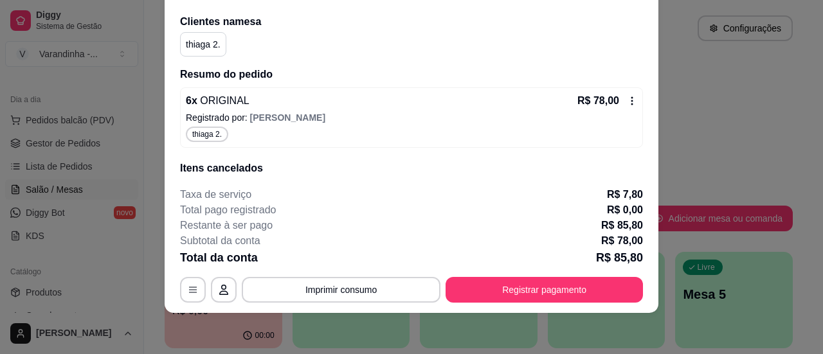
scroll to position [78, 0]
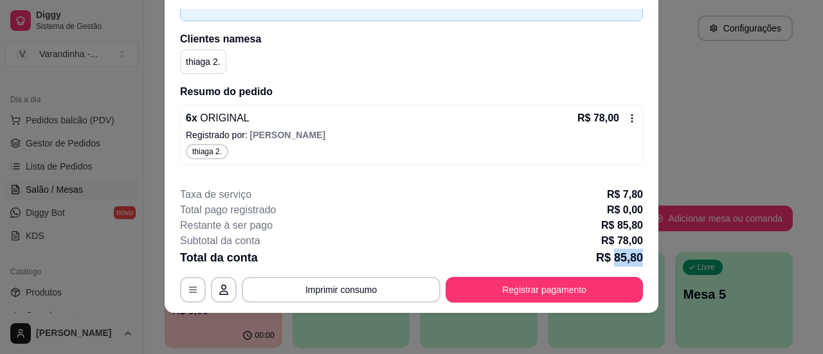
click at [650, 262] on footer "**********" at bounding box center [412, 245] width 494 height 136
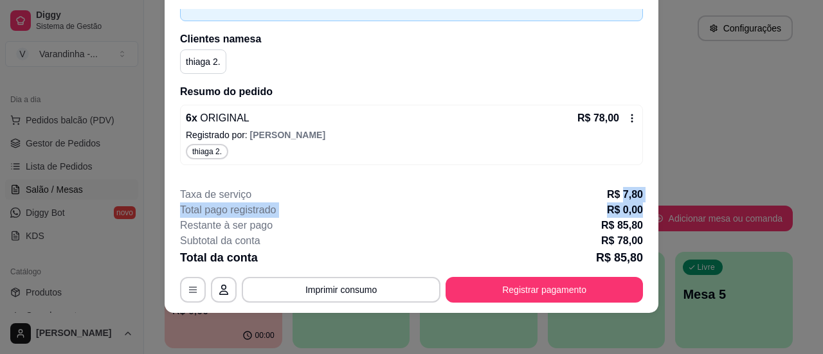
drag, startPoint x: 620, startPoint y: 201, endPoint x: 638, endPoint y: 203, distance: 18.8
click at [638, 203] on div "**********" at bounding box center [411, 245] width 463 height 116
click at [549, 210] on div "Total pago registrado R$ 0,00" at bounding box center [411, 210] width 463 height 15
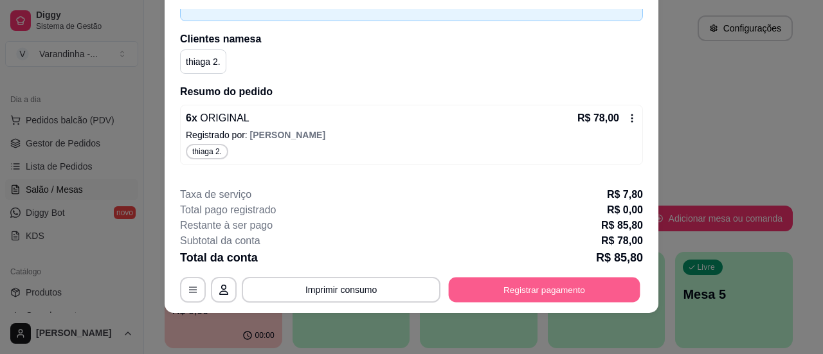
click at [519, 297] on button "Registrar pagamento" at bounding box center [545, 290] width 192 height 25
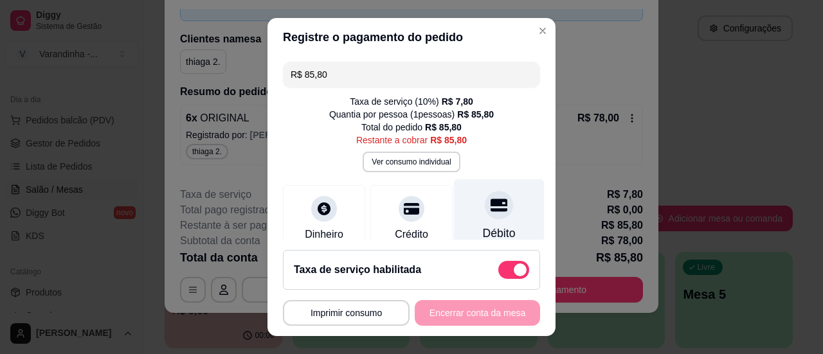
click at [471, 220] on div "Débito" at bounding box center [499, 216] width 91 height 75
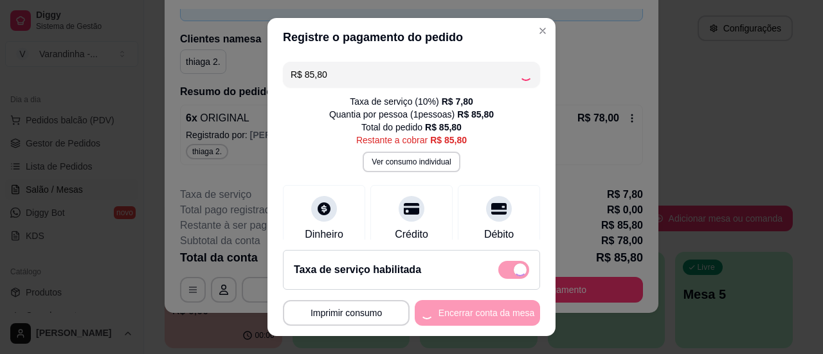
type input "R$ 0,00"
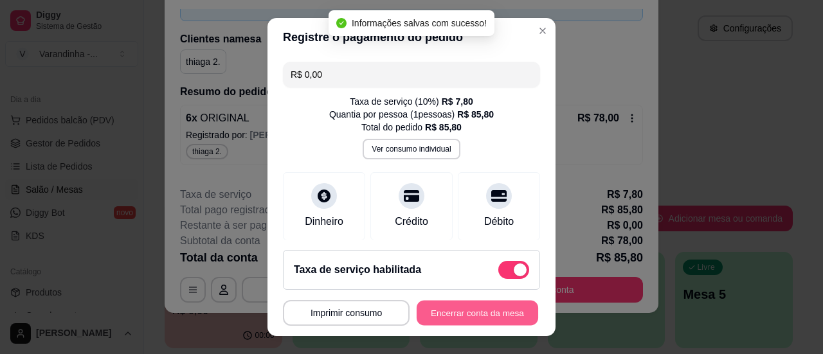
click at [468, 316] on button "Encerrar conta da mesa" at bounding box center [478, 313] width 122 height 25
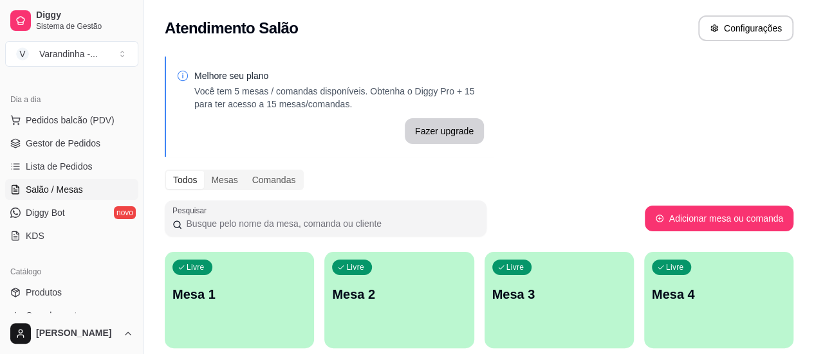
click at [214, 288] on p "Mesa 1" at bounding box center [239, 295] width 134 height 18
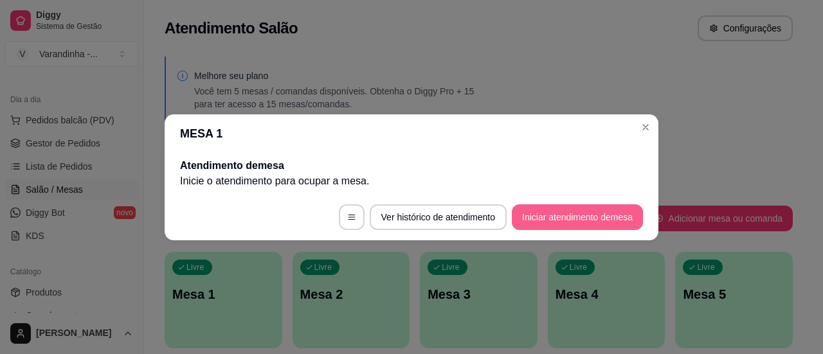
click at [579, 227] on button "Iniciar atendimento de mesa" at bounding box center [577, 218] width 131 height 26
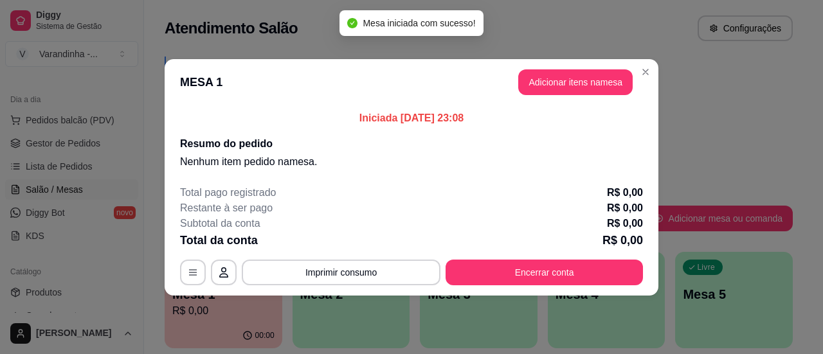
click at [587, 84] on button "Adicionar itens na mesa" at bounding box center [576, 82] width 115 height 26
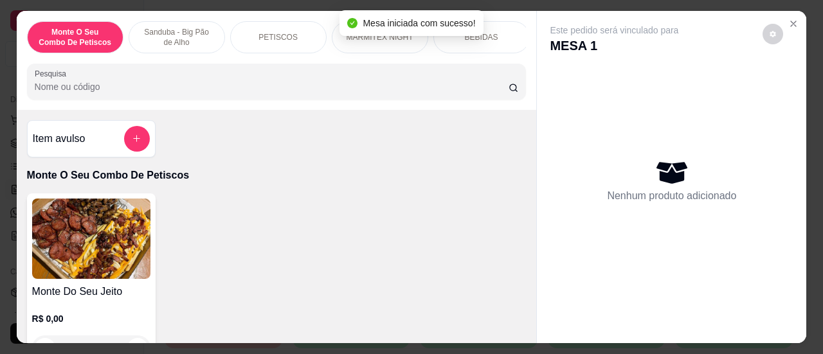
click at [372, 93] on input "Pesquisa" at bounding box center [272, 86] width 474 height 13
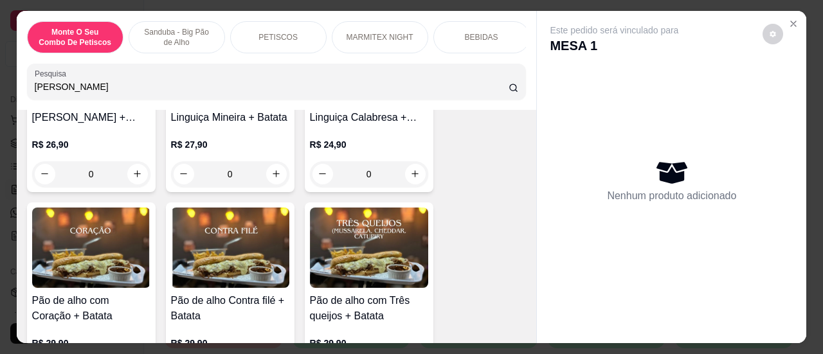
scroll to position [515, 0]
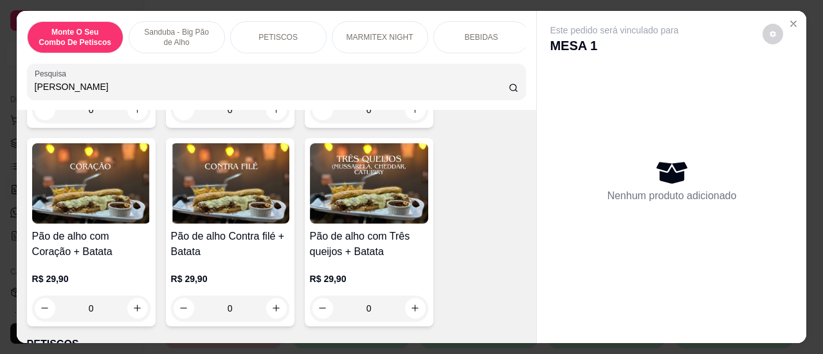
type input "pao cora"
click at [133, 316] on div "0" at bounding box center [91, 309] width 118 height 26
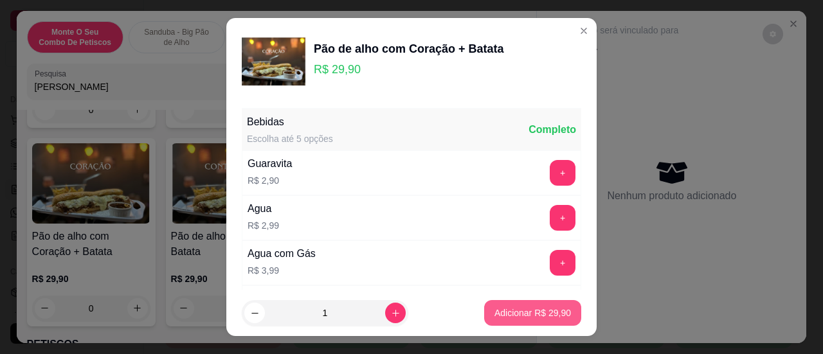
click at [498, 317] on p "Adicionar R$ 29,90" at bounding box center [533, 313] width 77 height 13
type input "1"
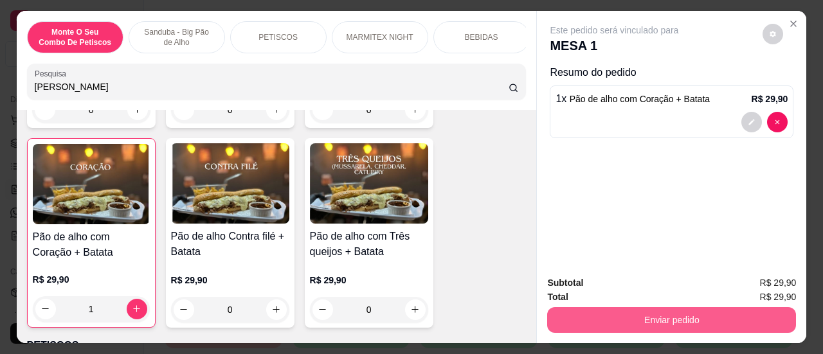
click at [611, 318] on button "Enviar pedido" at bounding box center [671, 321] width 249 height 26
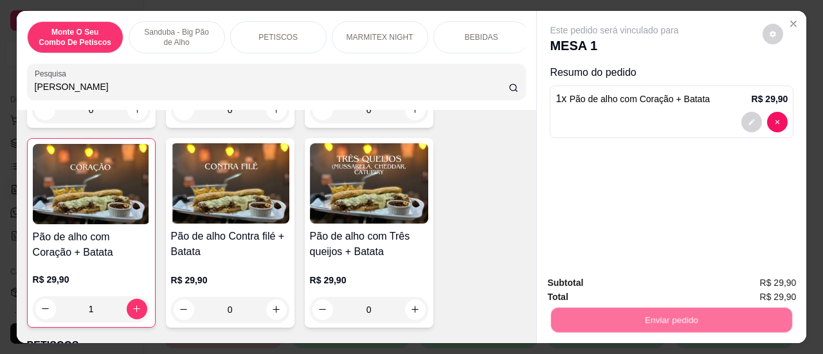
click at [745, 275] on button "Sim, quero registrar" at bounding box center [752, 284] width 96 height 24
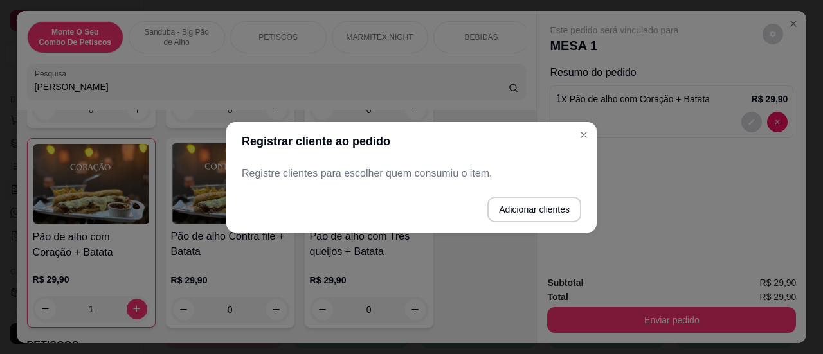
click at [529, 169] on p "Registre clientes para escolher quem consumiu o item." at bounding box center [412, 173] width 340 height 15
click at [531, 216] on button "Adicionar clientes" at bounding box center [535, 210] width 94 height 26
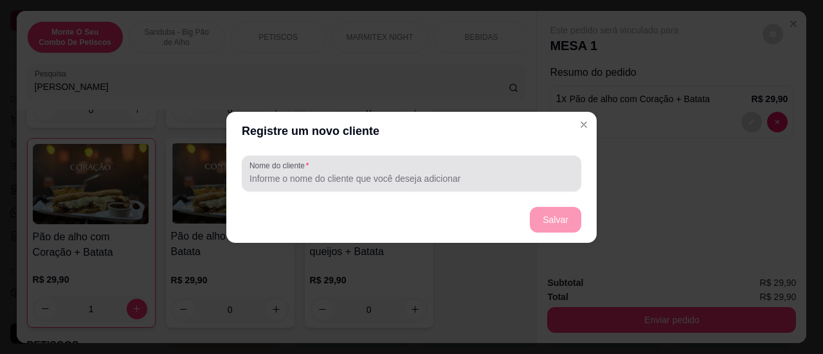
click at [504, 173] on input "Nome do cliente" at bounding box center [412, 178] width 324 height 13
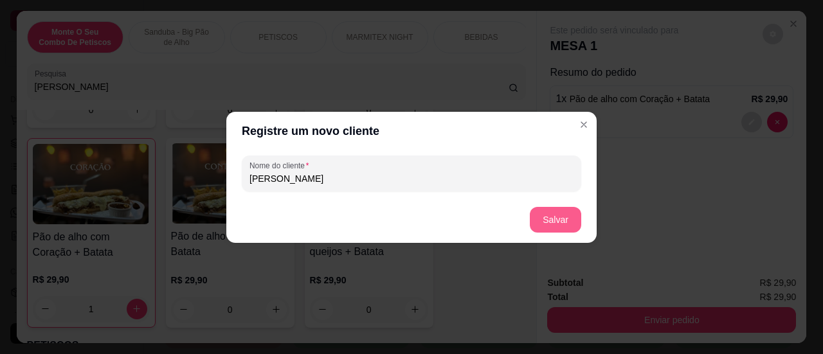
type input "Sarah"
click at [542, 217] on button "Salvar" at bounding box center [555, 220] width 51 height 26
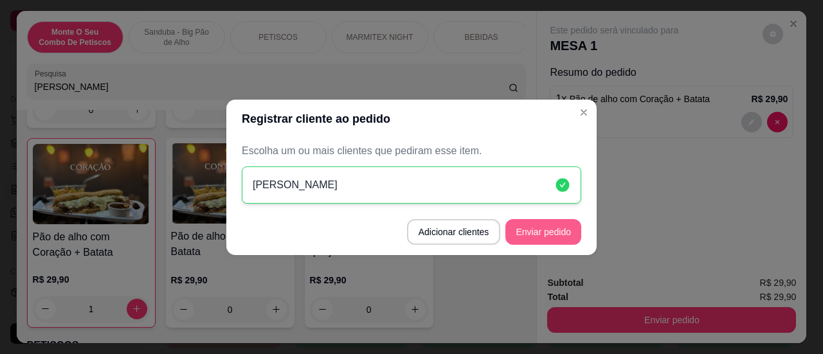
click at [539, 232] on button "Enviar pedido" at bounding box center [544, 232] width 76 height 26
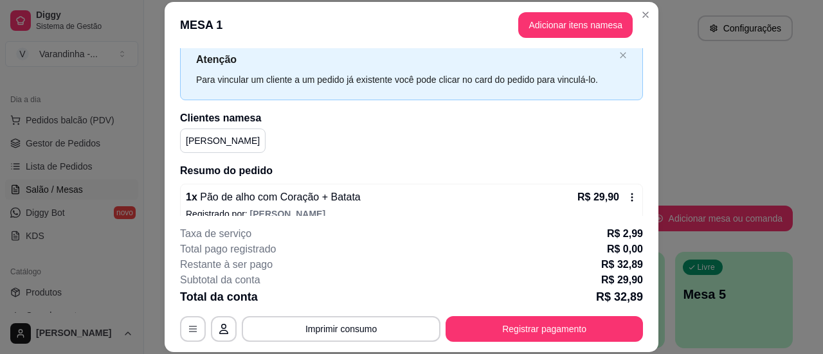
scroll to position [70, 0]
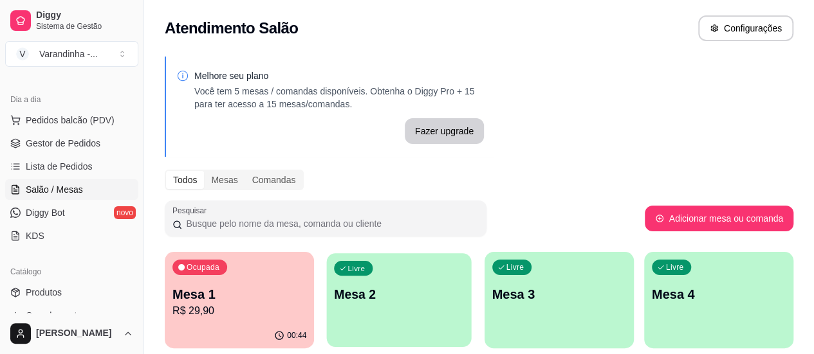
click at [375, 315] on div "Livre Mesa 2" at bounding box center [399, 292] width 145 height 78
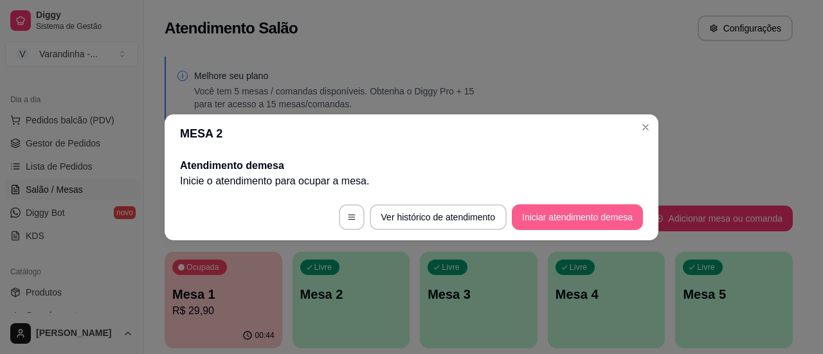
click at [558, 213] on button "Iniciar atendimento de mesa" at bounding box center [577, 218] width 131 height 26
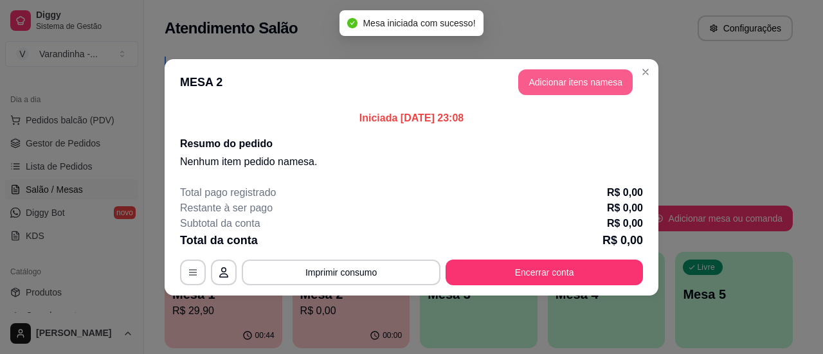
click at [587, 87] on button "Adicionar itens na mesa" at bounding box center [576, 82] width 115 height 26
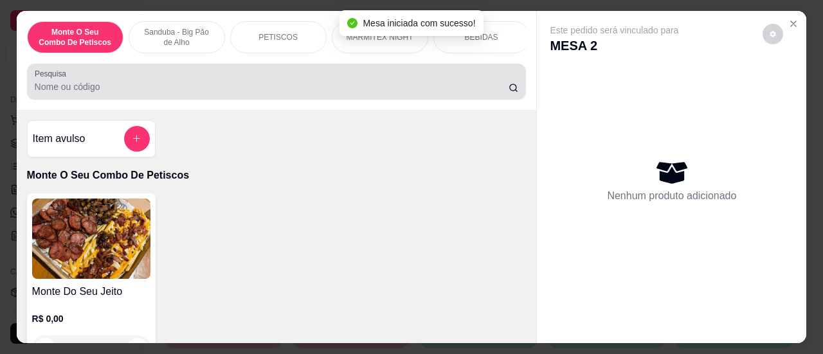
click at [220, 88] on input "Pesquisa" at bounding box center [272, 86] width 474 height 13
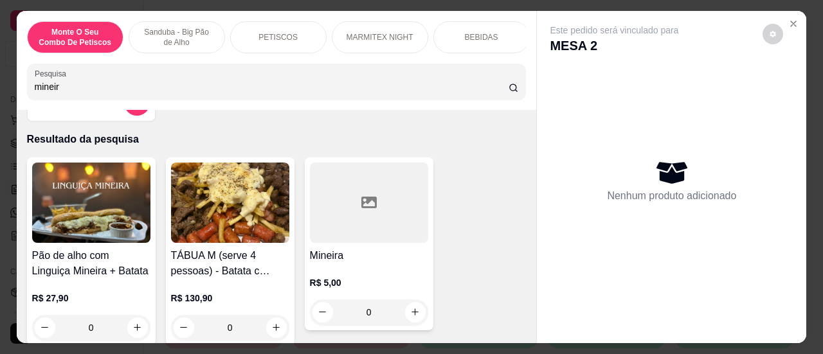
scroll to position [64, 0]
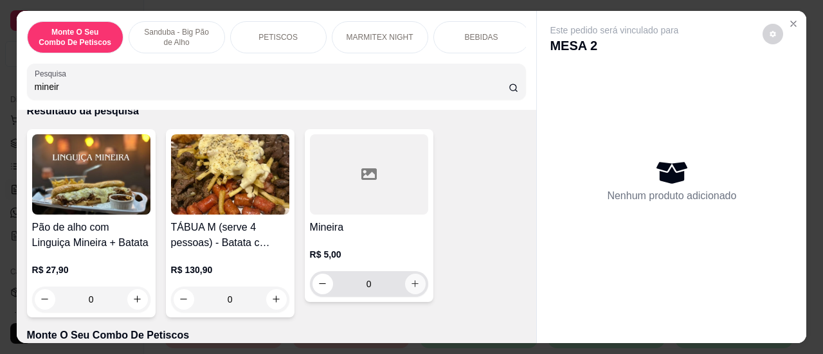
type input "mineir"
click at [405, 294] on button "increase-product-quantity" at bounding box center [415, 284] width 20 height 20
type input "1"
click at [405, 294] on button "increase-product-quantity" at bounding box center [415, 284] width 20 height 20
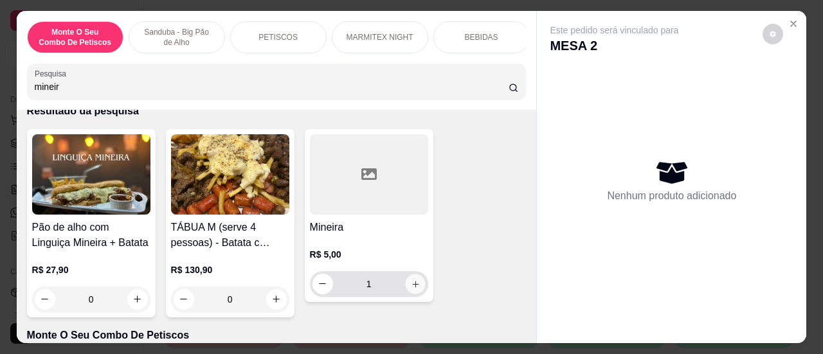
type input "2"
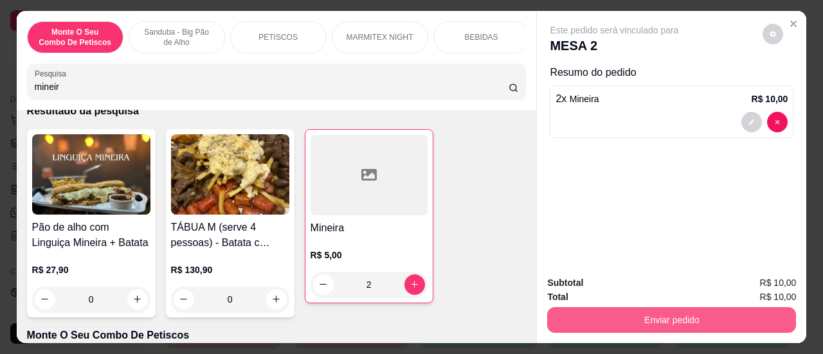
click at [609, 318] on button "Enviar pedido" at bounding box center [671, 321] width 249 height 26
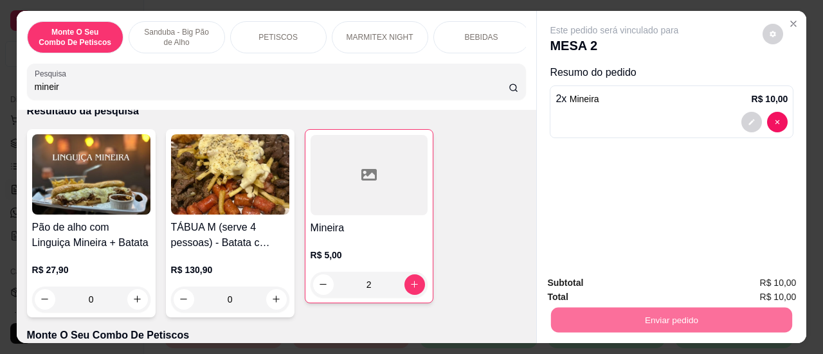
click at [723, 288] on button "Sim, quero registrar" at bounding box center [752, 284] width 96 height 24
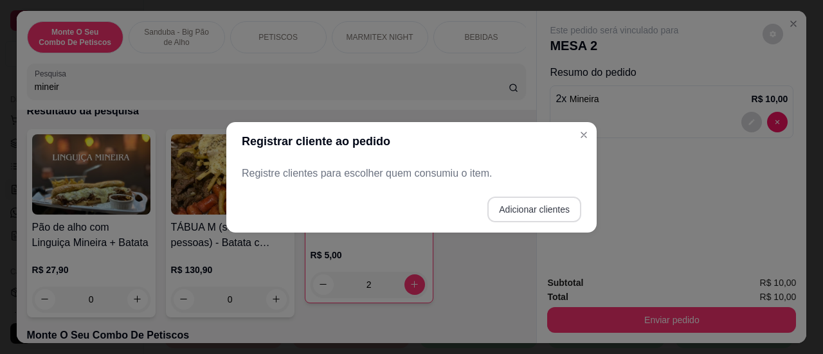
click at [538, 217] on button "Adicionar clientes" at bounding box center [535, 210] width 94 height 26
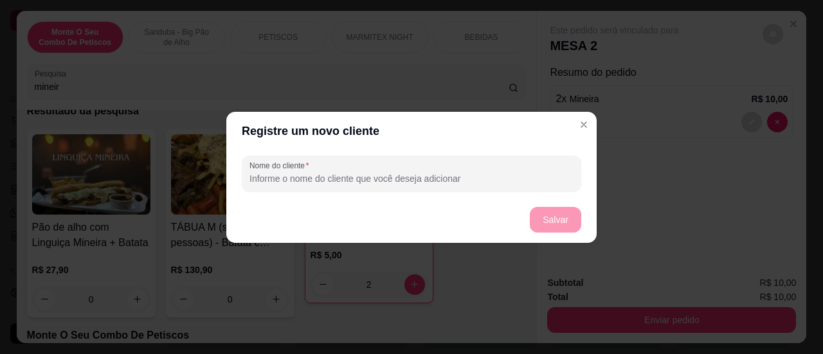
drag, startPoint x: 370, startPoint y: 179, endPoint x: 356, endPoint y: 185, distance: 14.7
click at [364, 182] on input "Nome do cliente" at bounding box center [412, 178] width 324 height 13
type input "h"
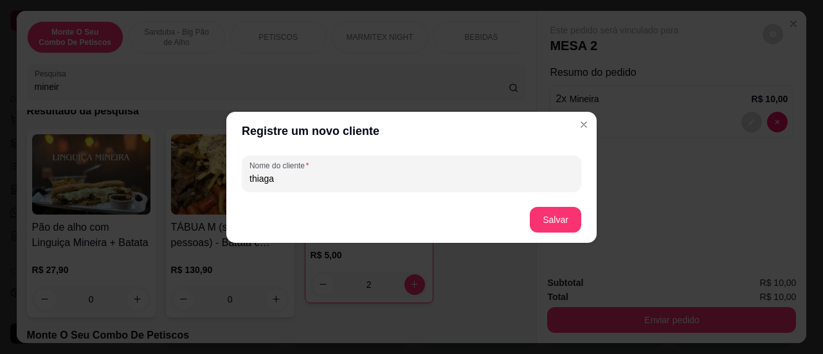
type input "thiaga"
drag, startPoint x: 530, startPoint y: 210, endPoint x: 538, endPoint y: 212, distance: 8.0
click at [537, 212] on footer "Salvar" at bounding box center [411, 220] width 371 height 46
click at [538, 212] on button "Salvar" at bounding box center [555, 220] width 51 height 26
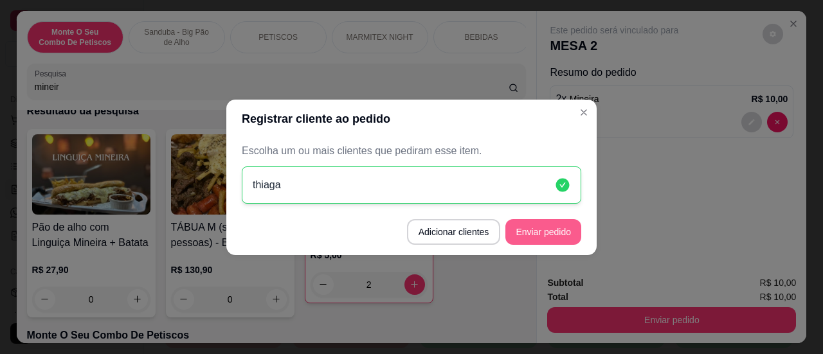
click at [556, 229] on button "Enviar pedido" at bounding box center [544, 232] width 76 height 26
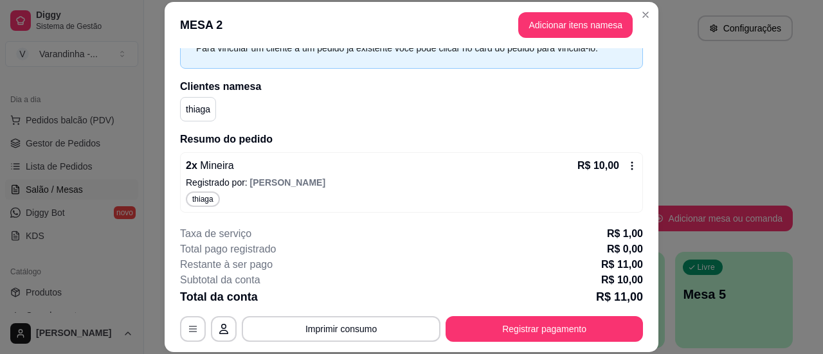
scroll to position [0, 0]
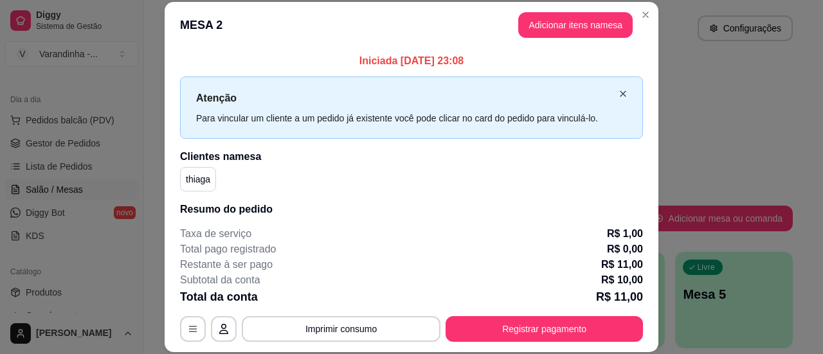
click at [620, 92] on icon "close" at bounding box center [624, 94] width 8 height 8
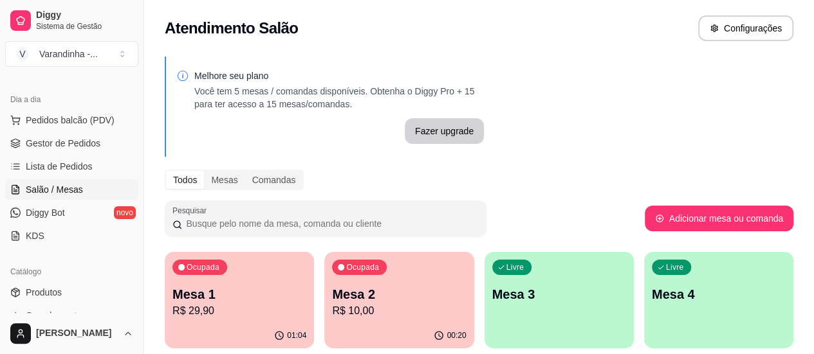
click at [379, 308] on p "R$ 10,00" at bounding box center [399, 311] width 134 height 15
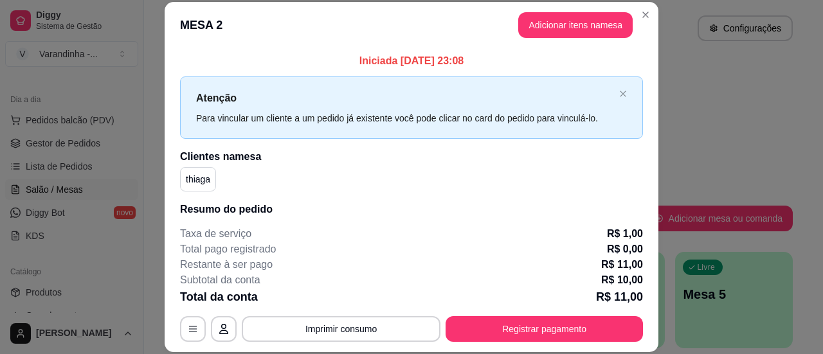
scroll to position [70, 0]
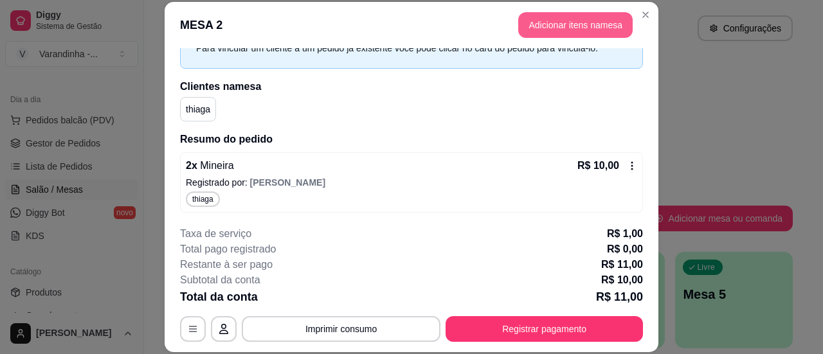
click at [610, 20] on button "Adicionar itens na mesa" at bounding box center [576, 25] width 115 height 26
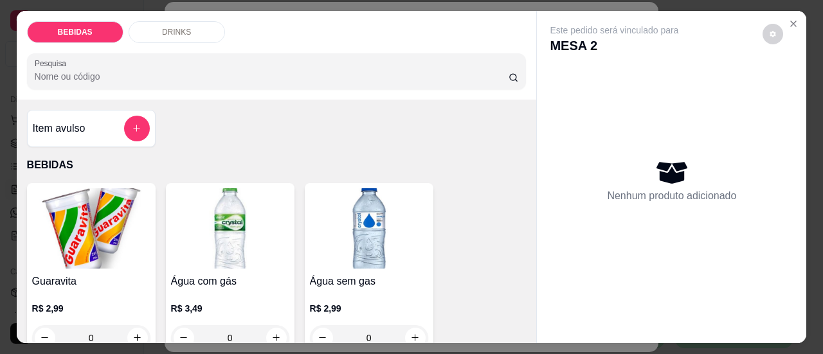
click at [314, 70] on input "Pesquisa" at bounding box center [272, 76] width 474 height 13
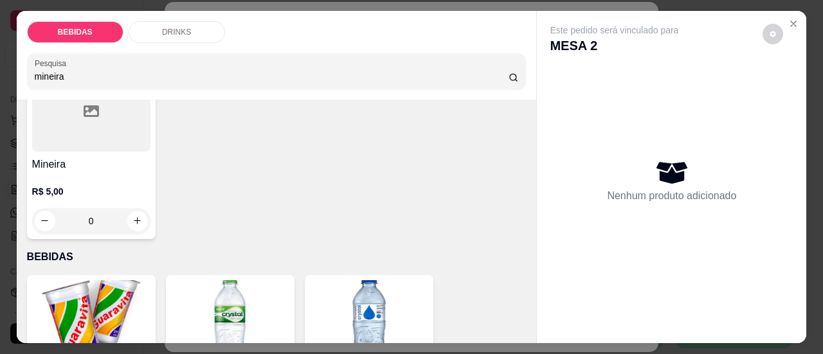
scroll to position [129, 0]
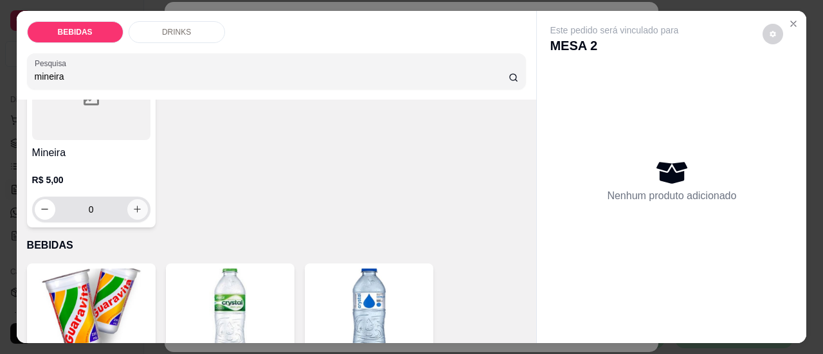
type input "mineira"
click at [133, 205] on icon "increase-product-quantity" at bounding box center [138, 210] width 10 height 10
type input "1"
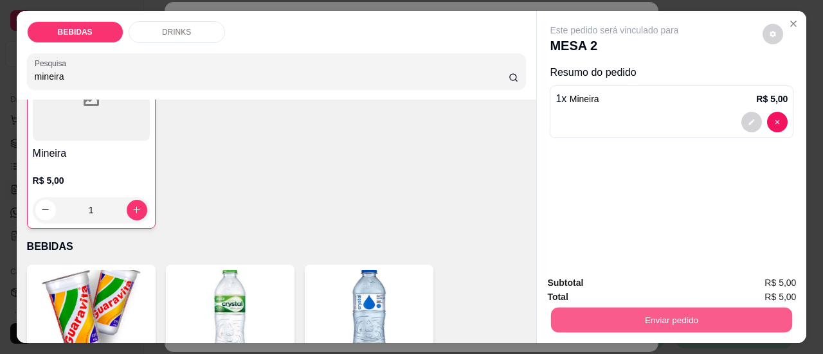
click at [612, 316] on button "Enviar pedido" at bounding box center [671, 320] width 241 height 25
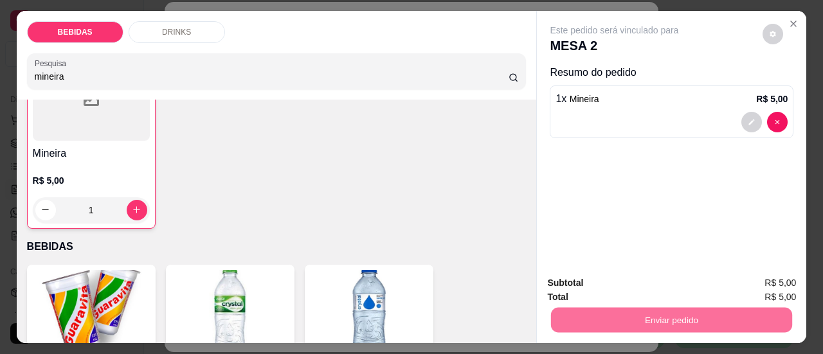
click at [739, 282] on button "Sim, quero registrar" at bounding box center [752, 284] width 96 height 24
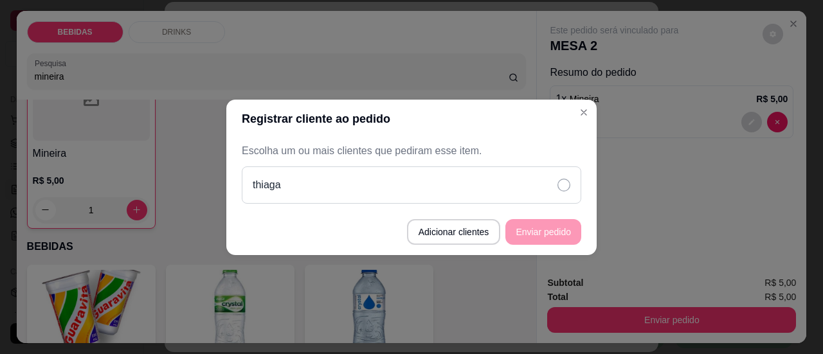
click at [564, 185] on icon at bounding box center [564, 185] width 13 height 13
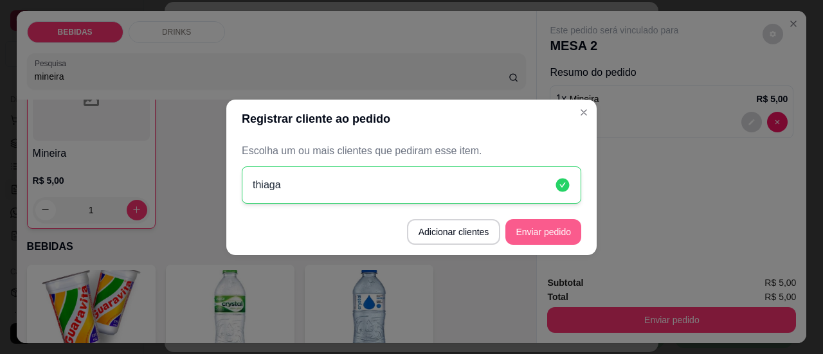
click at [529, 241] on button "Enviar pedido" at bounding box center [544, 232] width 76 height 26
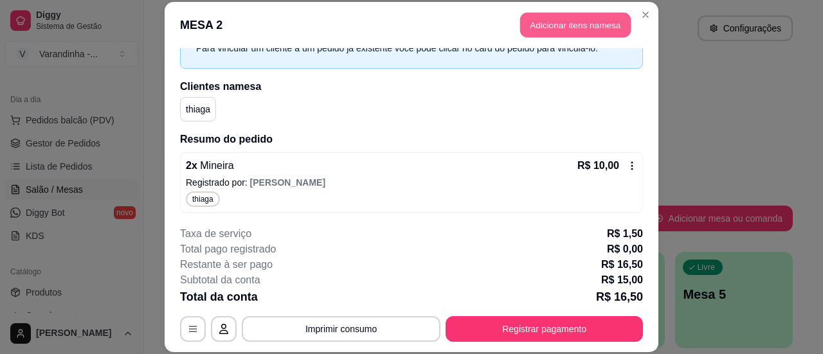
click at [561, 32] on button "Adicionar itens na mesa" at bounding box center [575, 24] width 111 height 25
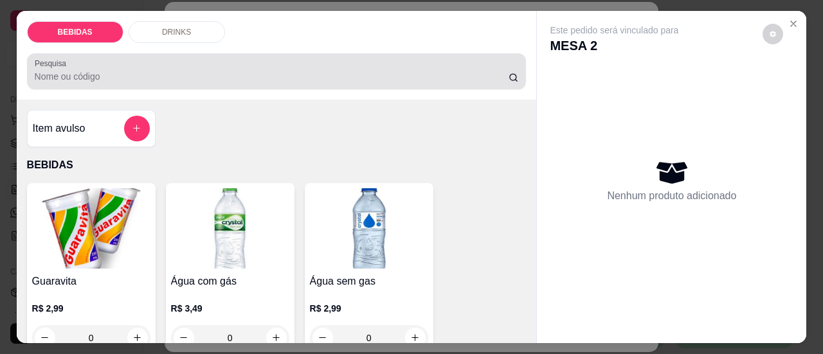
click at [389, 78] on div at bounding box center [277, 72] width 484 height 26
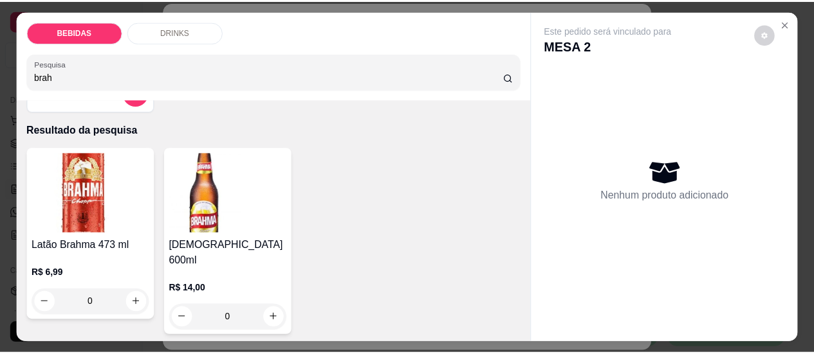
scroll to position [64, 0]
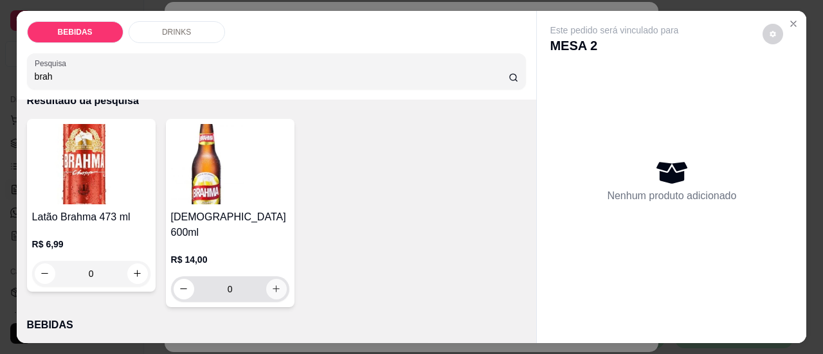
type input "brah"
click at [268, 279] on button "increase-product-quantity" at bounding box center [276, 289] width 21 height 21
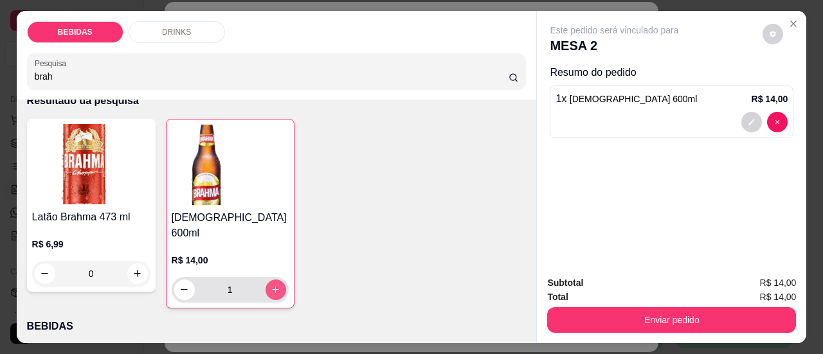
type input "1"
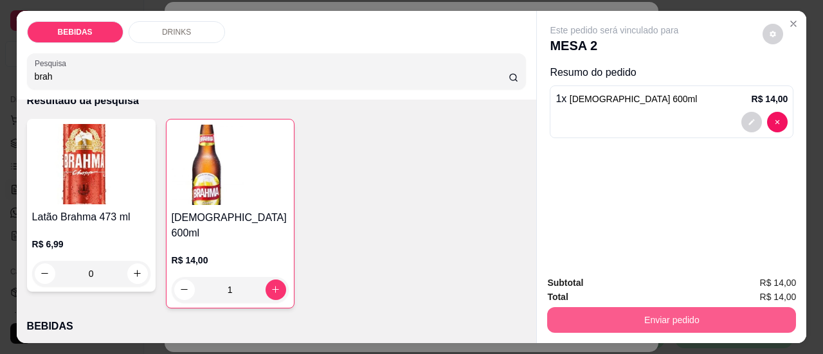
click at [582, 315] on button "Enviar pedido" at bounding box center [671, 321] width 249 height 26
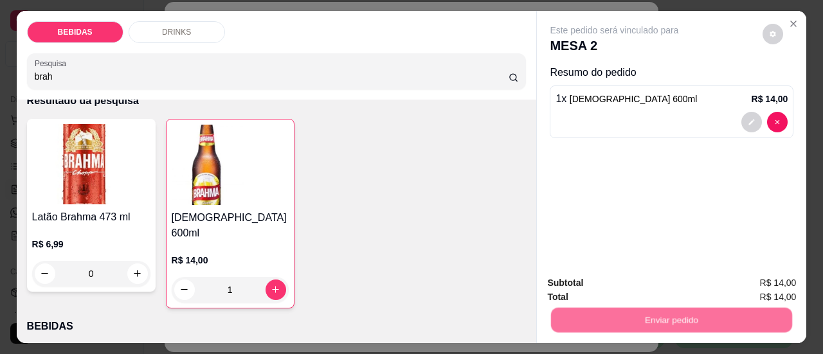
click at [753, 273] on button "Sim, quero registrar" at bounding box center [752, 284] width 96 height 24
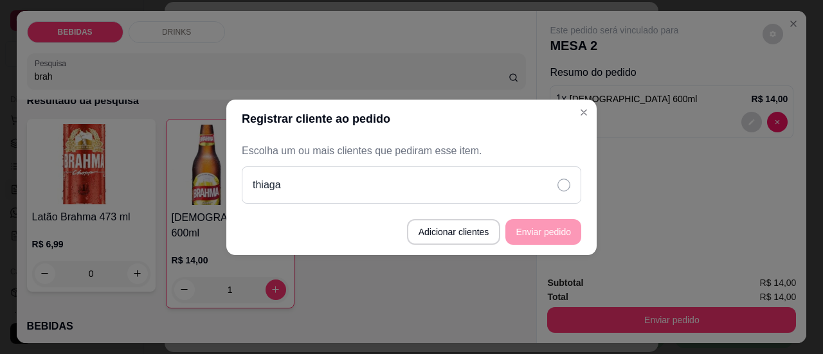
click at [543, 185] on div "thiaga" at bounding box center [412, 185] width 340 height 37
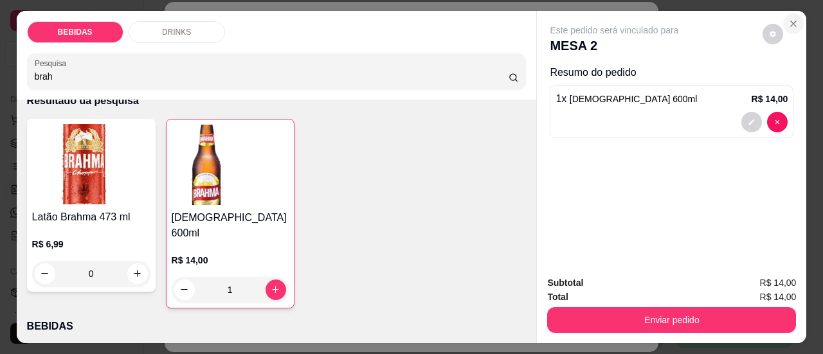
click at [791, 19] on icon "Close" at bounding box center [794, 24] width 10 height 10
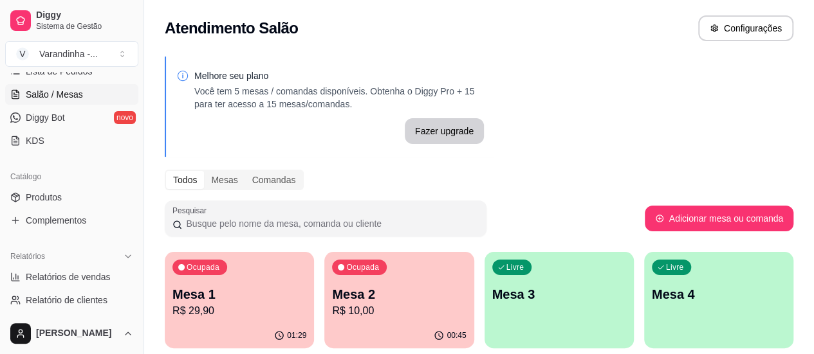
scroll to position [322, 0]
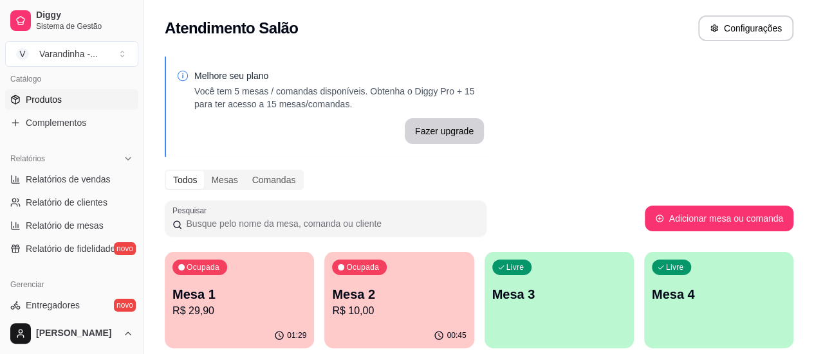
click at [57, 98] on span "Produtos" at bounding box center [44, 99] width 36 height 13
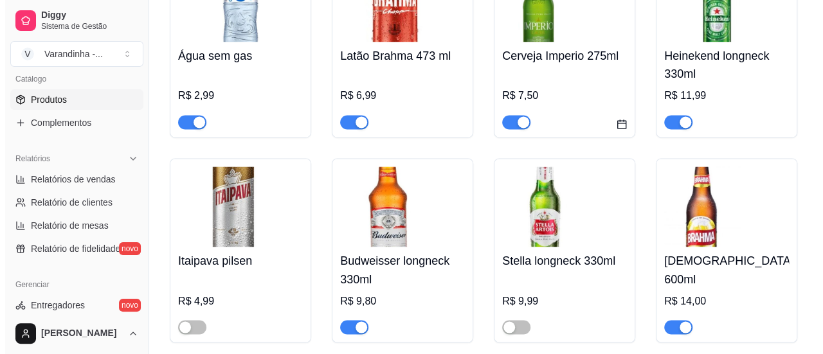
scroll to position [5918, 0]
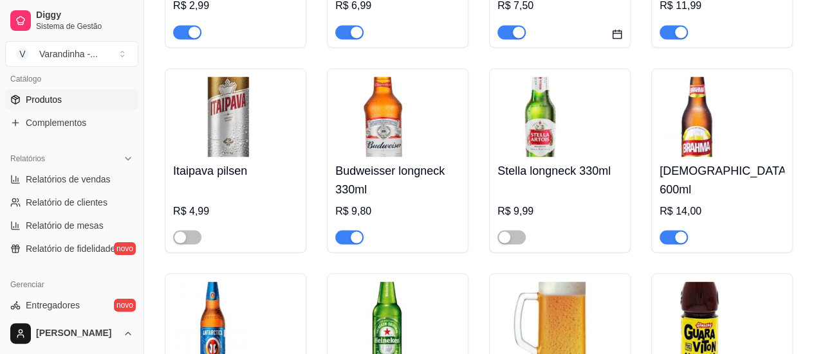
click at [687, 162] on h4 "[DEMOGRAPHIC_DATA] 600ml" at bounding box center [721, 180] width 125 height 36
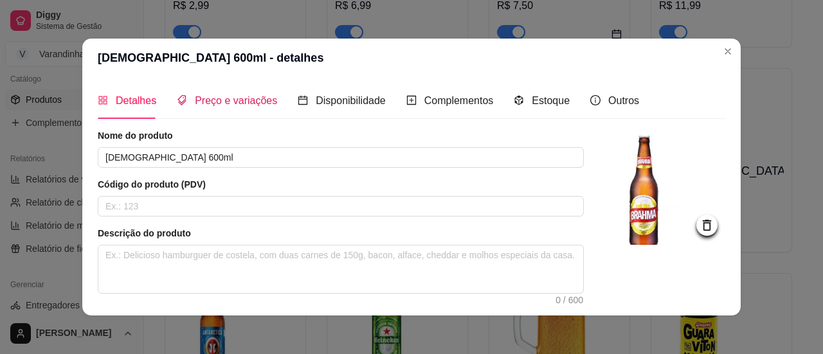
click at [199, 106] on span "Preço e variações" at bounding box center [236, 100] width 82 height 11
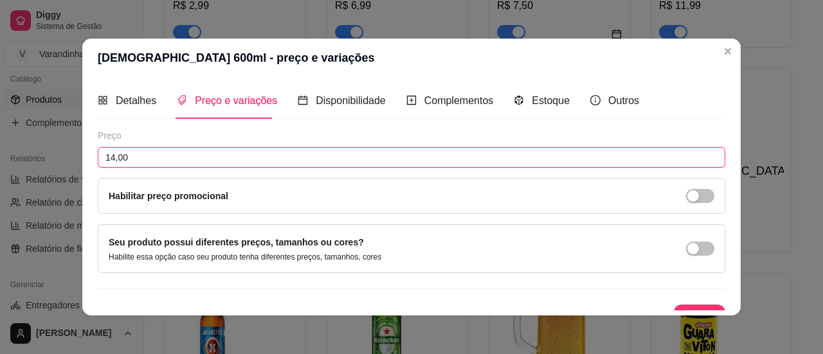
drag, startPoint x: 178, startPoint y: 161, endPoint x: 0, endPoint y: 161, distance: 177.6
click at [0, 161] on div "Brahma 600ml - preço e variações Detalhes Preço e variações Disponibilidade Com…" at bounding box center [411, 177] width 823 height 354
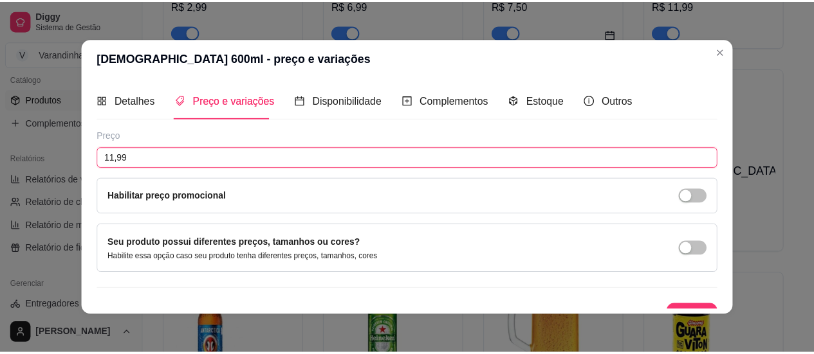
scroll to position [18, 0]
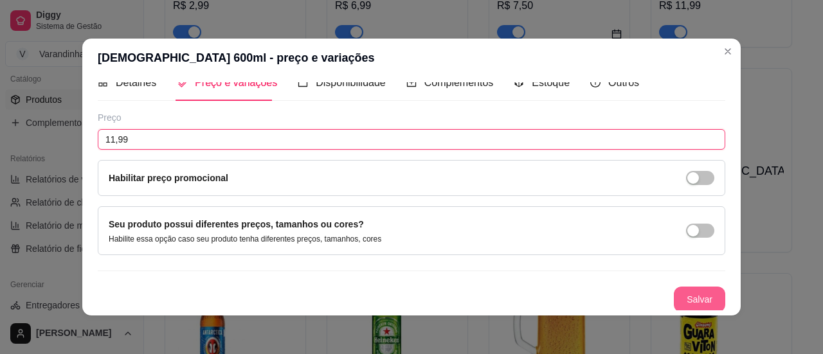
type input "11,99"
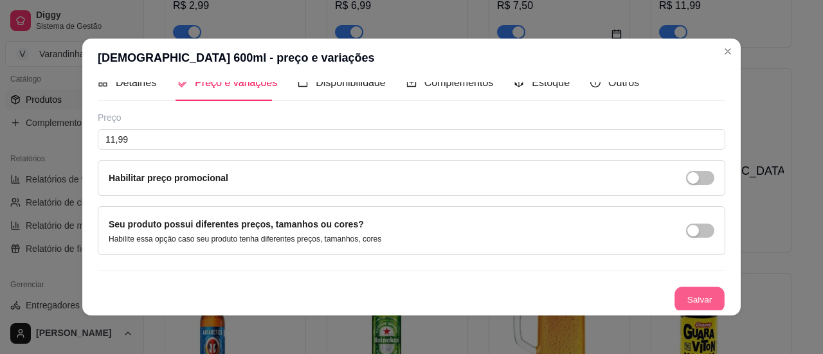
click at [699, 288] on button "Salvar" at bounding box center [700, 300] width 50 height 25
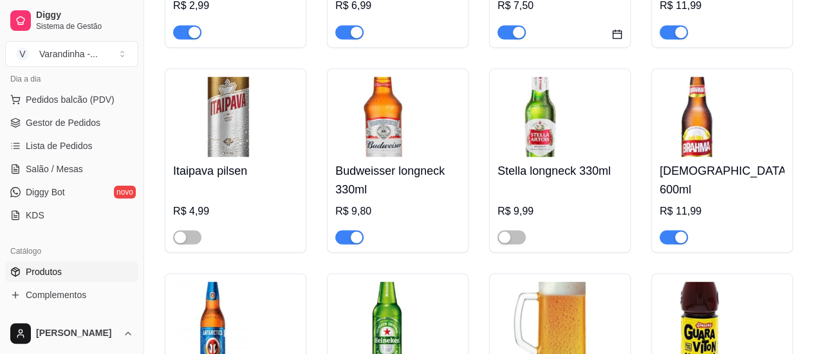
scroll to position [129, 0]
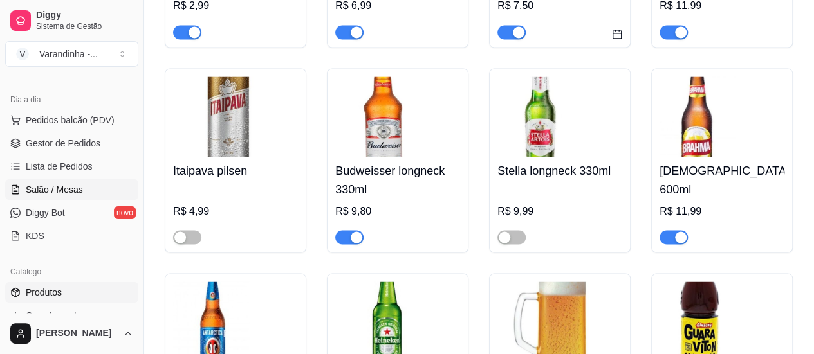
click at [62, 191] on span "Salão / Mesas" at bounding box center [54, 189] width 57 height 13
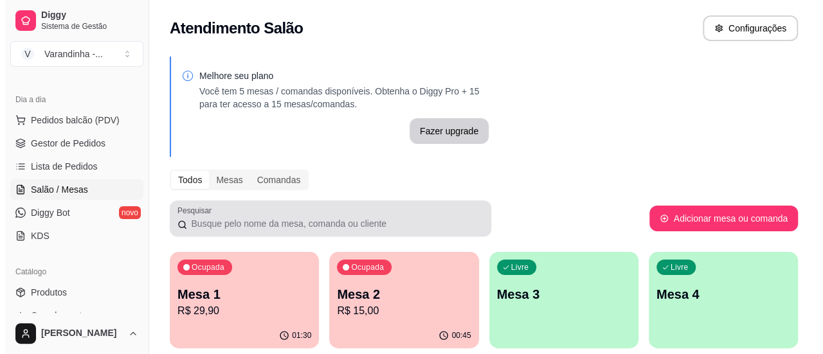
scroll to position [64, 0]
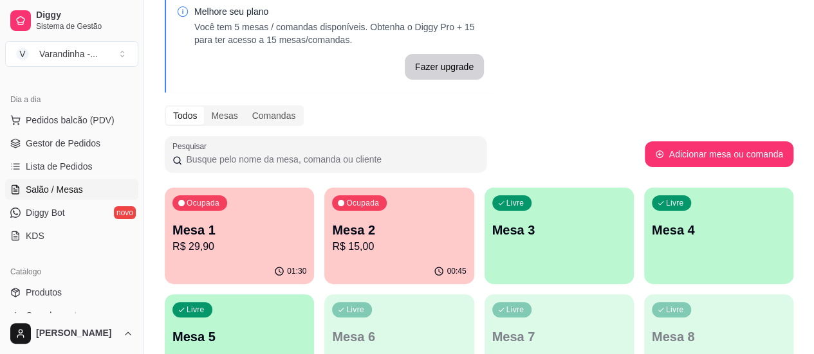
click at [367, 235] on p "Mesa 2" at bounding box center [399, 230] width 134 height 18
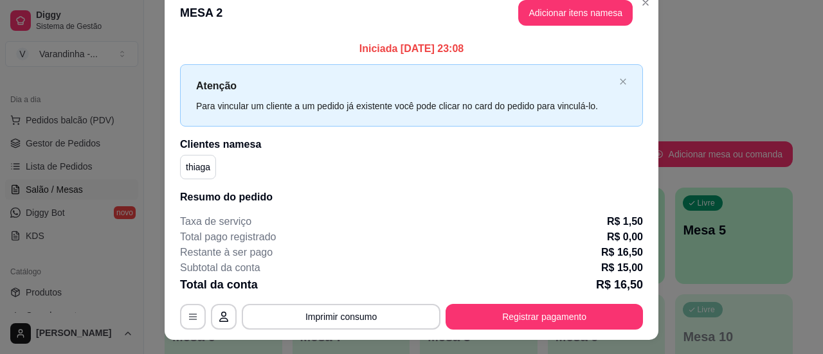
scroll to position [0, 0]
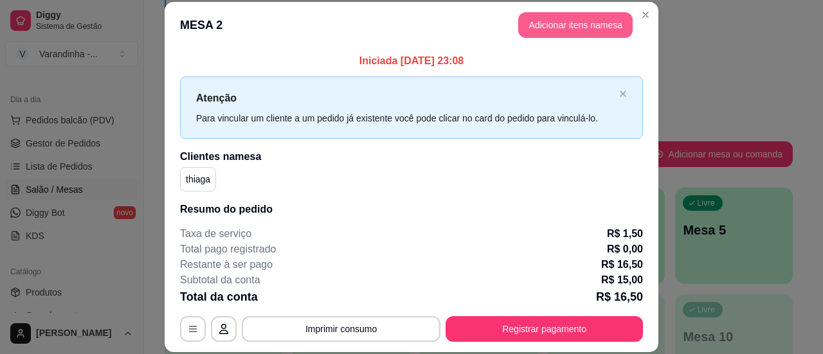
click at [562, 30] on button "Adicionar itens na mesa" at bounding box center [576, 25] width 115 height 26
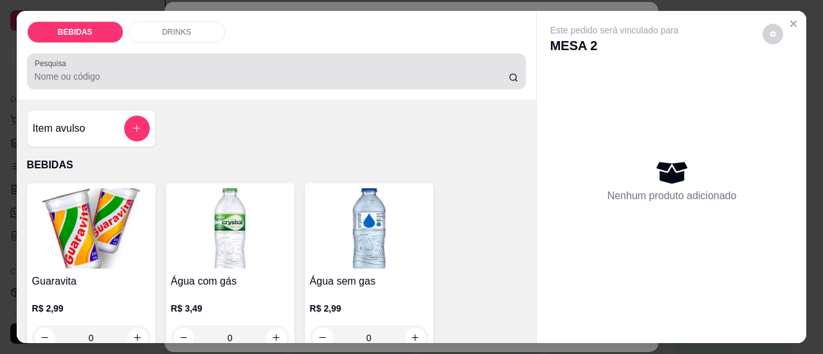
click at [312, 75] on input "Pesquisa" at bounding box center [272, 76] width 474 height 13
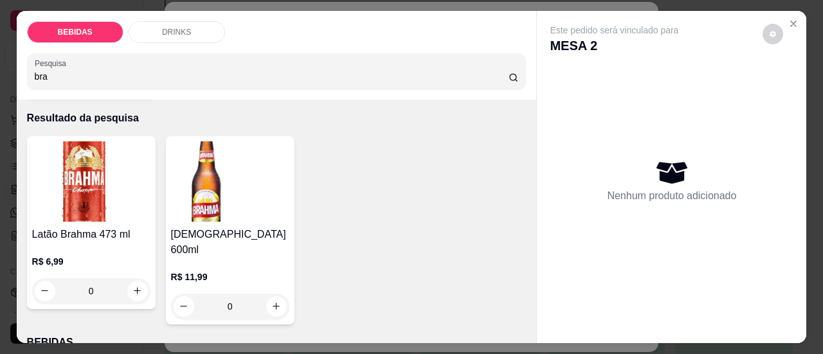
scroll to position [64, 0]
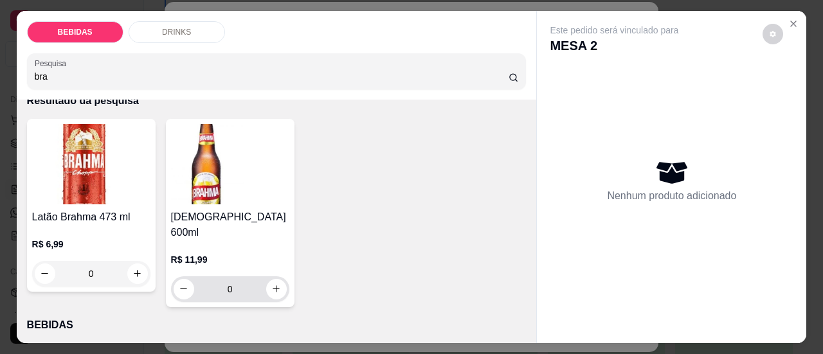
type input "bra"
click at [271, 284] on icon "increase-product-quantity" at bounding box center [276, 289] width 10 height 10
type input "1"
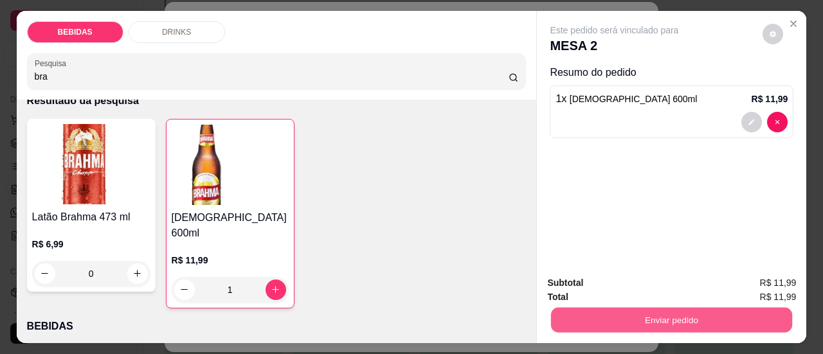
click at [639, 322] on button "Enviar pedido" at bounding box center [671, 320] width 241 height 25
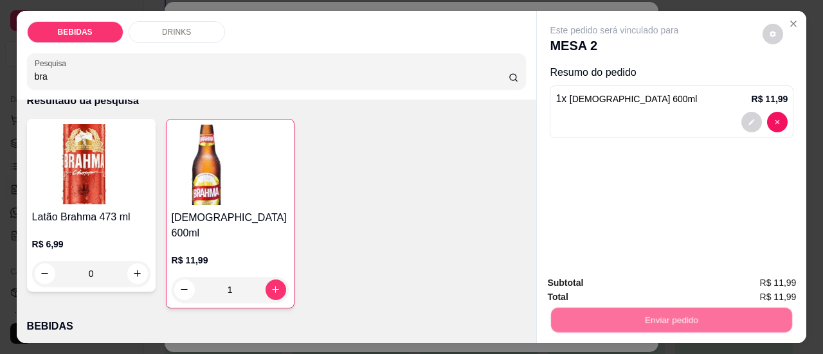
click at [731, 277] on button "Sim, quero registrar" at bounding box center [751, 284] width 93 height 24
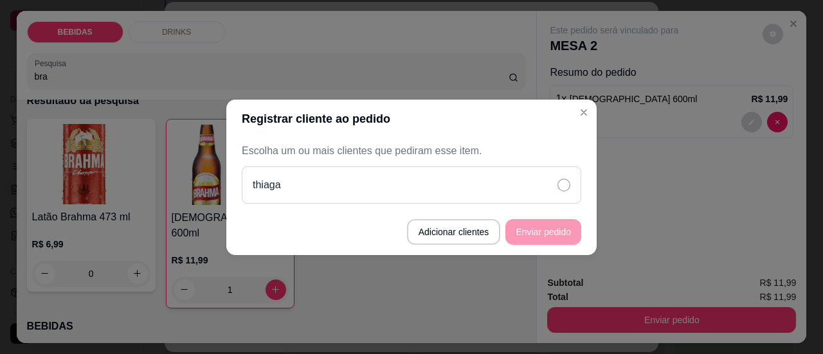
click at [543, 187] on div "thiaga" at bounding box center [412, 185] width 340 height 37
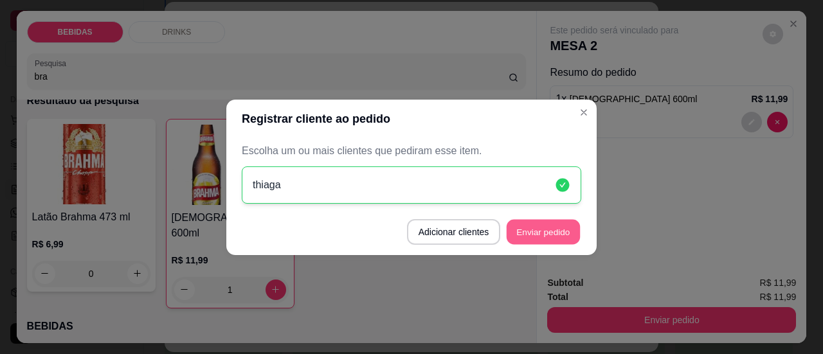
click at [537, 235] on button "Enviar pedido" at bounding box center [543, 231] width 73 height 25
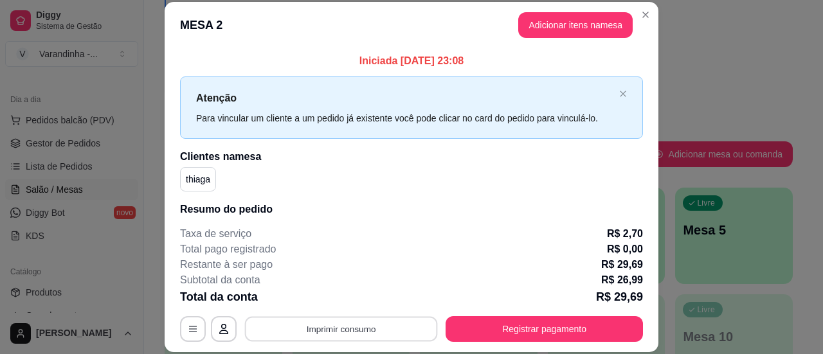
click at [352, 332] on button "Imprimir consumo" at bounding box center [341, 329] width 193 height 25
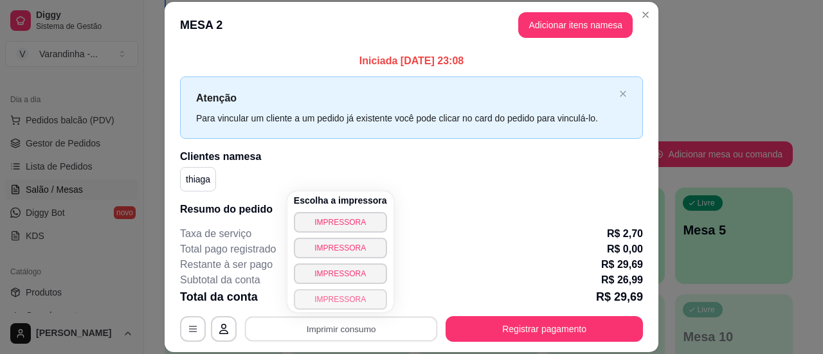
click at [366, 300] on button "IMPRESSORA" at bounding box center [340, 299] width 93 height 21
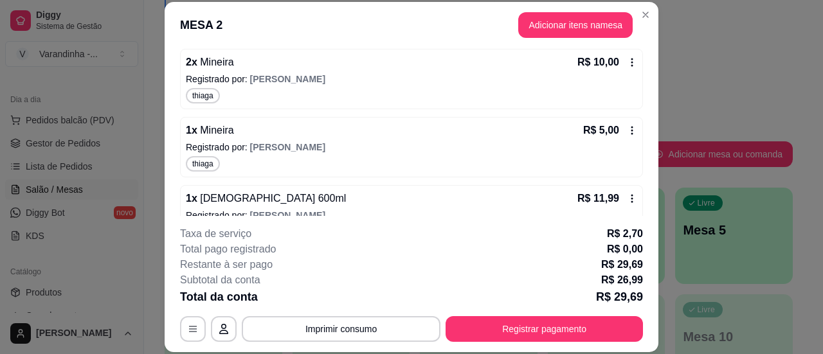
scroll to position [193, 0]
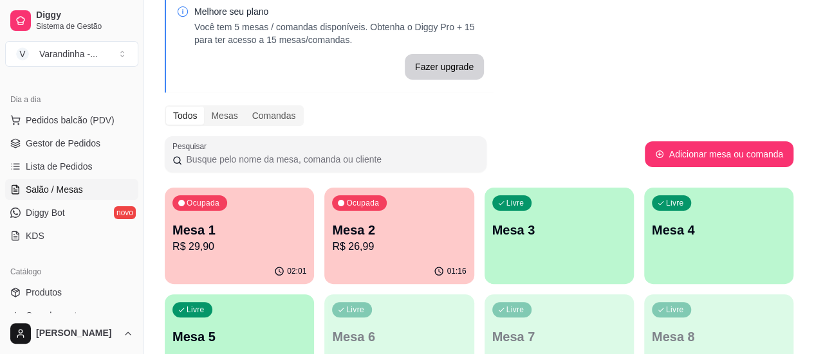
click at [198, 252] on p "R$ 29,90" at bounding box center [239, 246] width 134 height 15
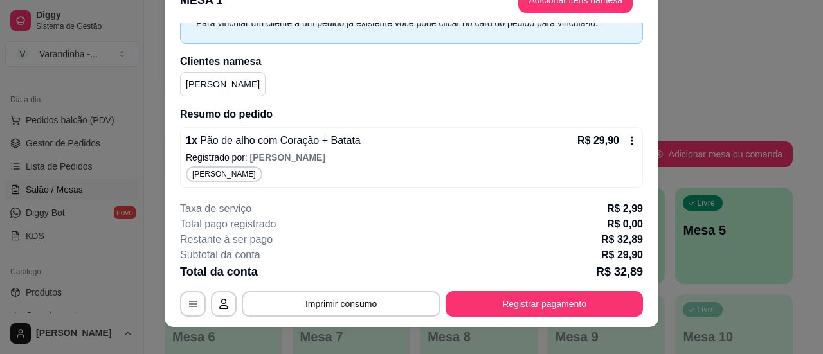
scroll to position [39, 0]
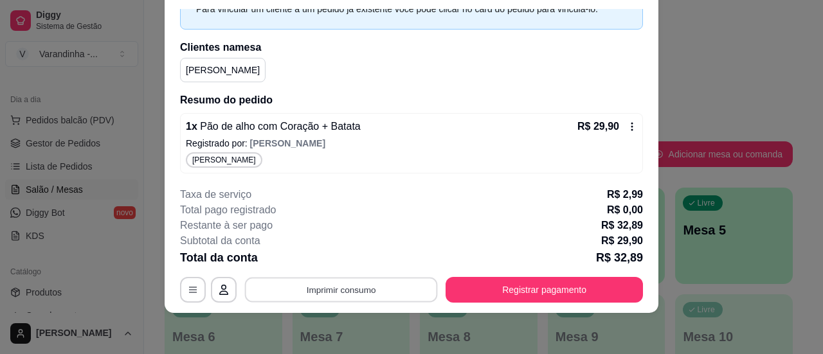
click at [315, 286] on button "Imprimir consumo" at bounding box center [341, 290] width 193 height 25
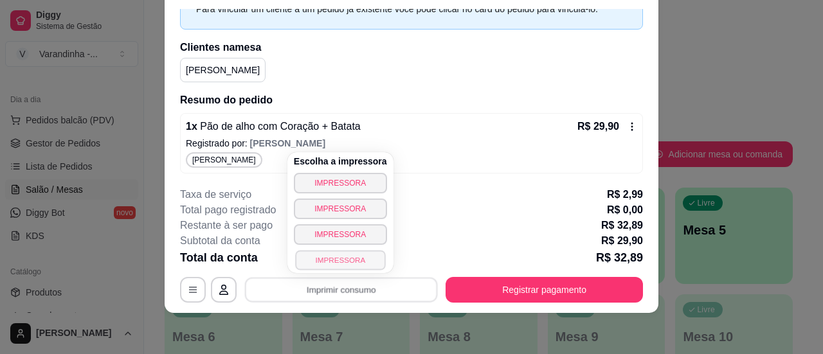
click at [314, 264] on button "IMPRESSORA" at bounding box center [340, 260] width 90 height 20
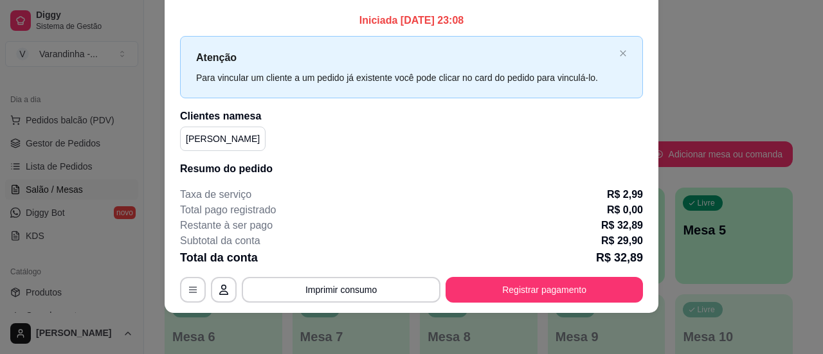
scroll to position [0, 0]
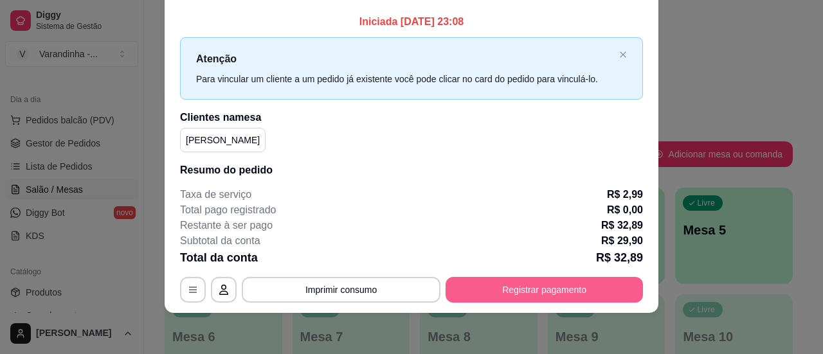
click at [486, 300] on button "Registrar pagamento" at bounding box center [544, 290] width 197 height 26
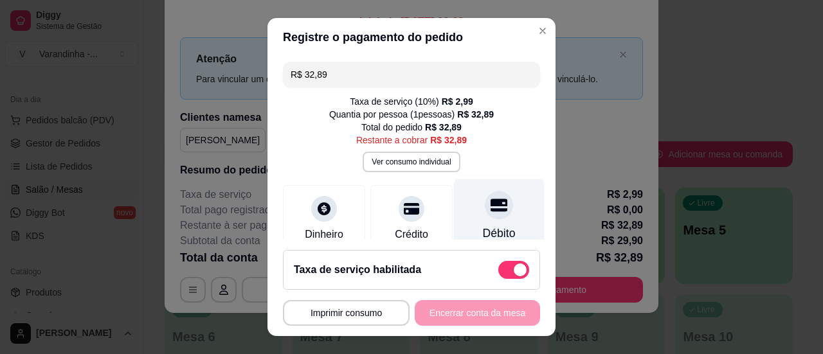
click at [485, 217] on div at bounding box center [499, 205] width 28 height 28
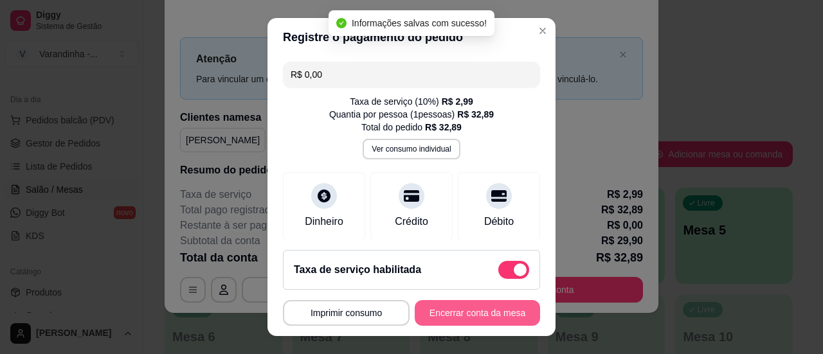
type input "R$ 0,00"
click at [464, 314] on button "Encerrar conta da mesa" at bounding box center [477, 313] width 125 height 26
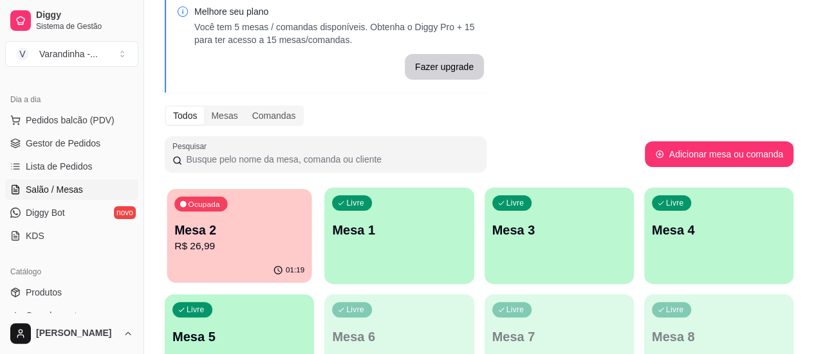
click at [251, 242] on p "R$ 26,99" at bounding box center [239, 246] width 130 height 15
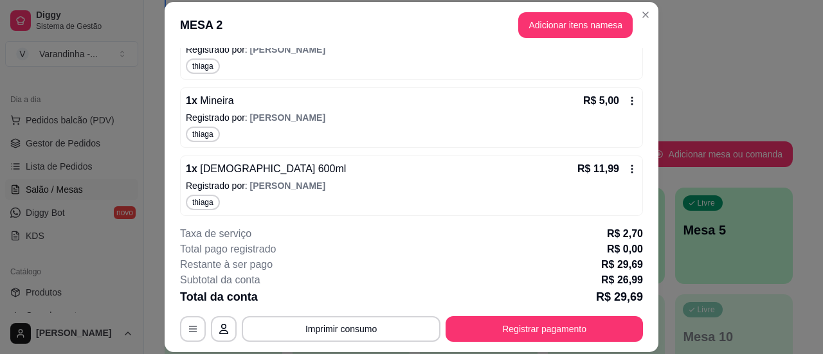
scroll to position [206, 0]
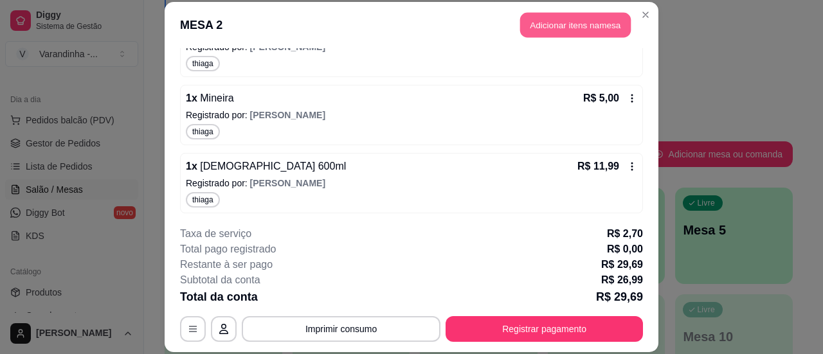
click at [541, 23] on button "Adicionar itens na mesa" at bounding box center [575, 24] width 111 height 25
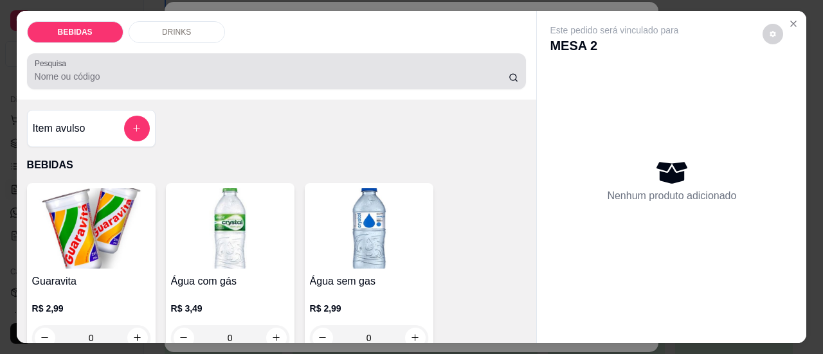
click at [273, 78] on div "Pesquisa" at bounding box center [277, 71] width 500 height 36
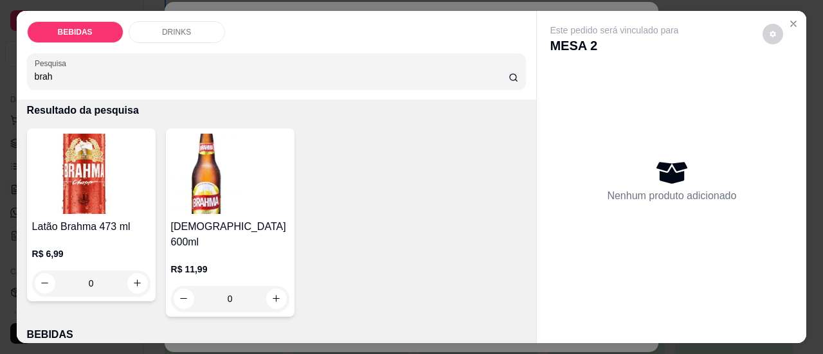
scroll to position [129, 0]
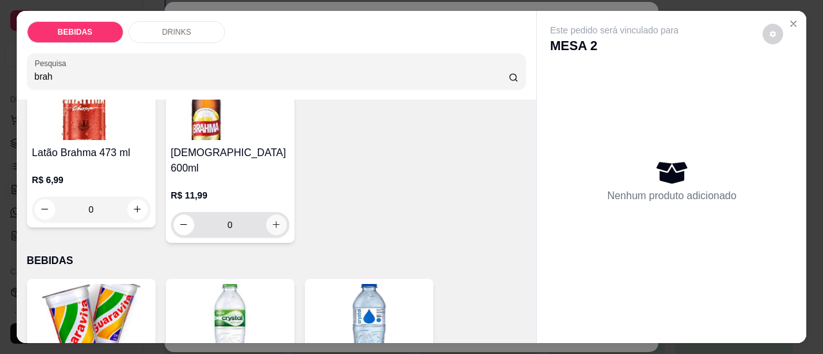
type input "brah"
click at [275, 215] on button "increase-product-quantity" at bounding box center [276, 225] width 21 height 21
type input "1"
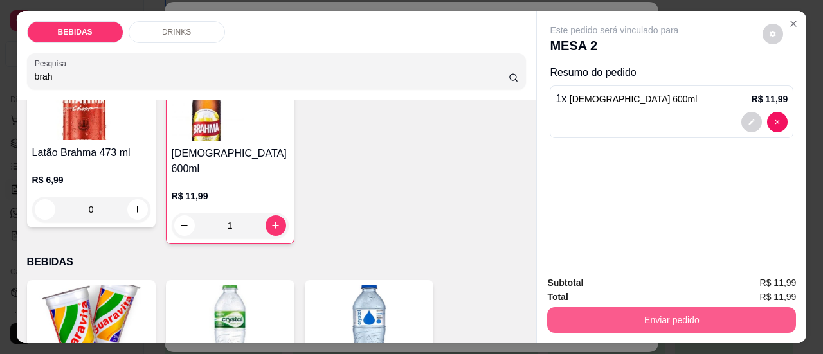
click at [596, 316] on button "Enviar pedido" at bounding box center [671, 321] width 249 height 26
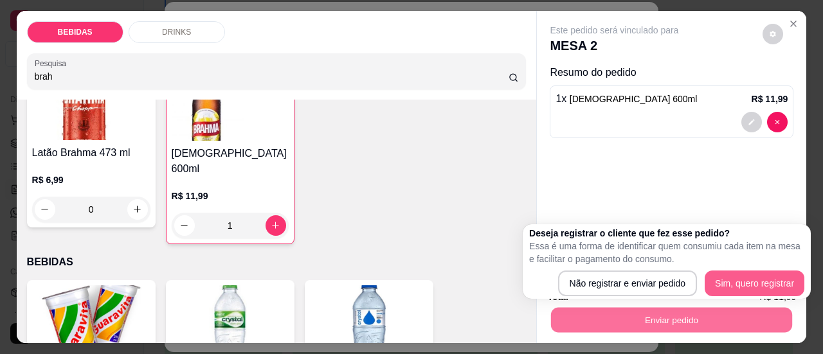
click at [779, 289] on button "Sim, quero registrar" at bounding box center [755, 284] width 100 height 26
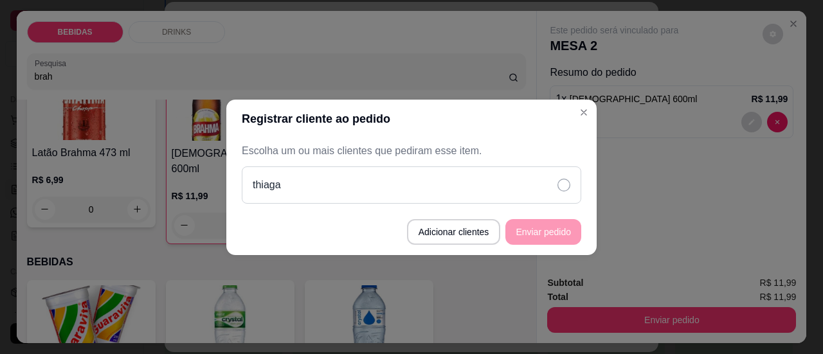
drag, startPoint x: 480, startPoint y: 170, endPoint x: 506, endPoint y: 210, distance: 47.8
click at [481, 172] on div "thiaga" at bounding box center [412, 185] width 340 height 37
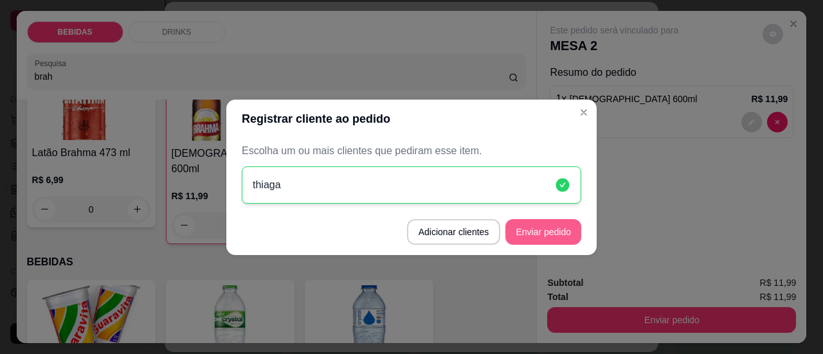
click at [542, 228] on button "Enviar pedido" at bounding box center [544, 232] width 76 height 26
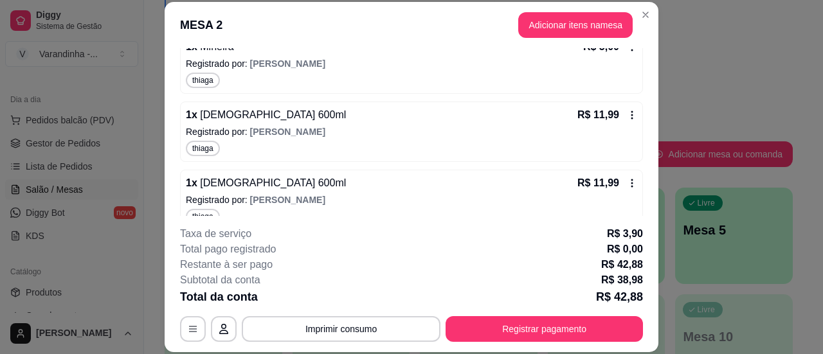
scroll to position [273, 0]
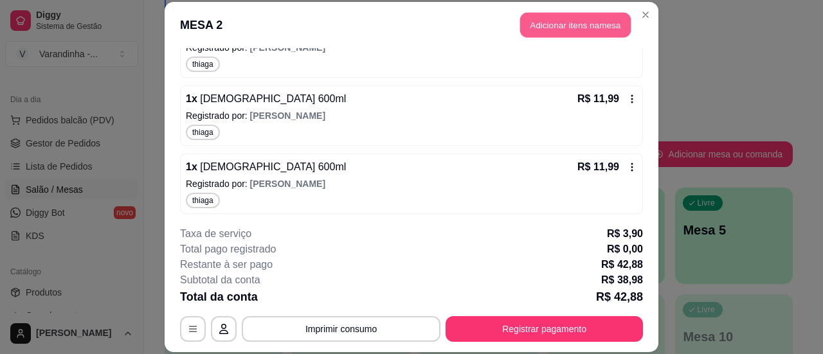
click at [558, 21] on button "Adicionar itens na mesa" at bounding box center [575, 24] width 111 height 25
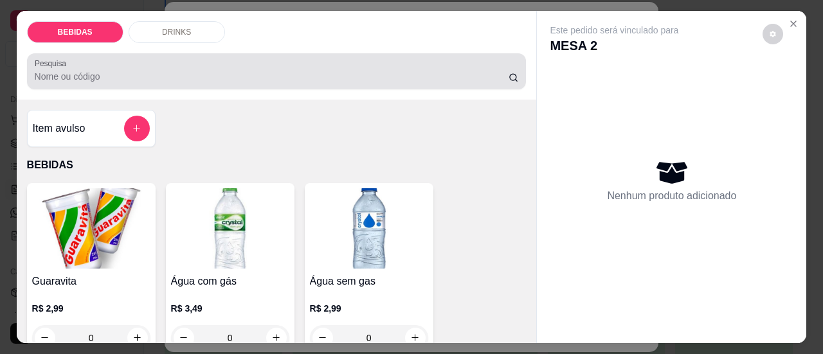
click at [350, 70] on input "Pesquisa" at bounding box center [272, 76] width 474 height 13
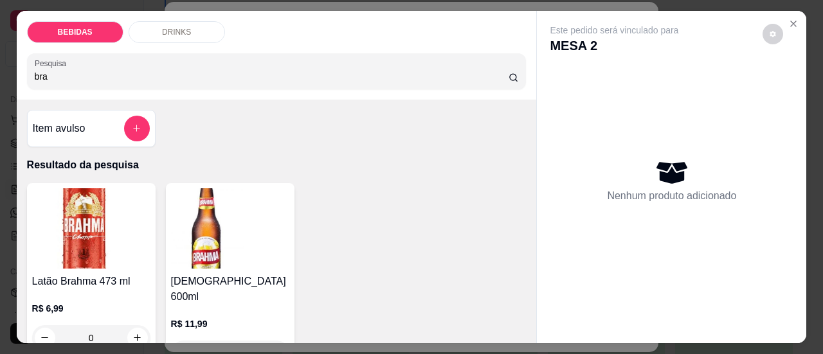
scroll to position [64, 0]
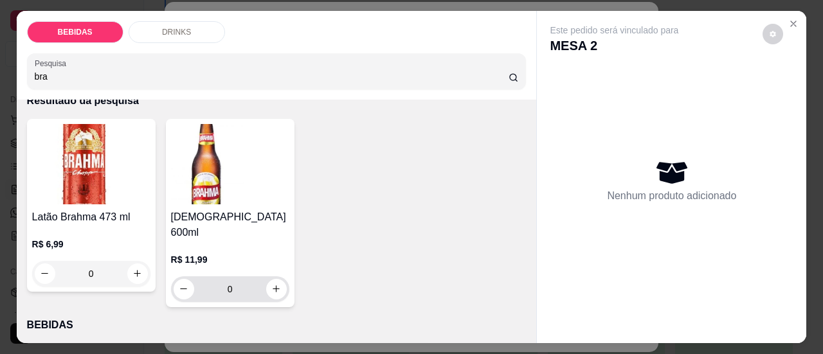
type input "bra"
click at [266, 279] on button "increase-product-quantity" at bounding box center [276, 289] width 21 height 21
type input "1"
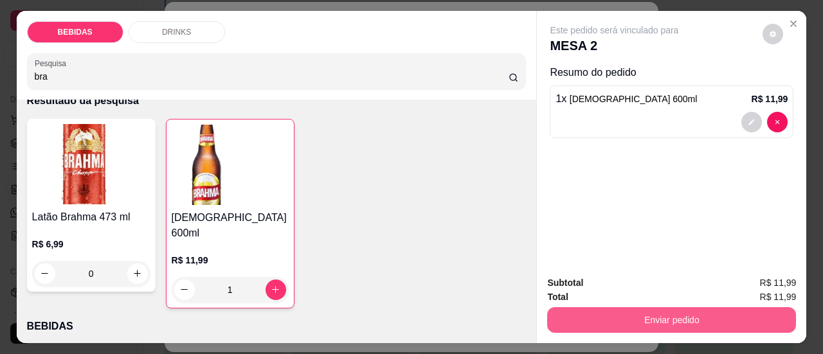
click at [666, 313] on button "Enviar pedido" at bounding box center [671, 321] width 249 height 26
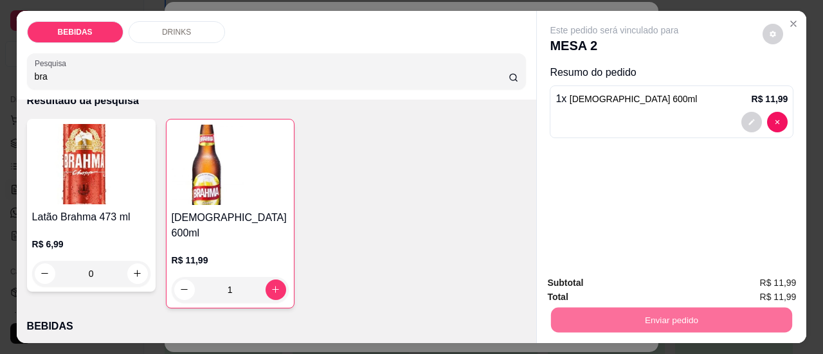
click at [748, 285] on button "Sim, quero registrar" at bounding box center [752, 284] width 96 height 24
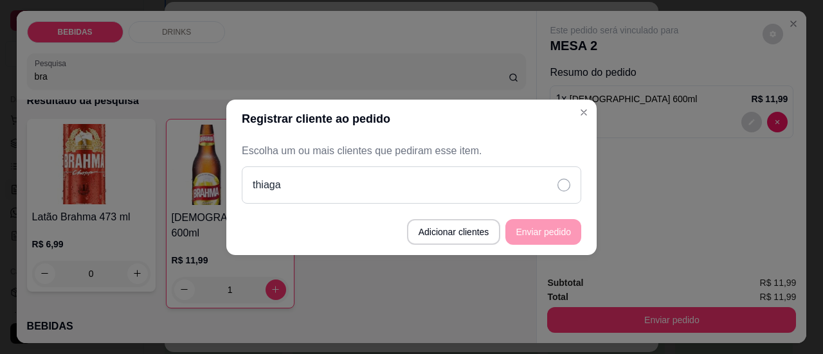
click at [542, 195] on div "thiaga" at bounding box center [412, 185] width 340 height 37
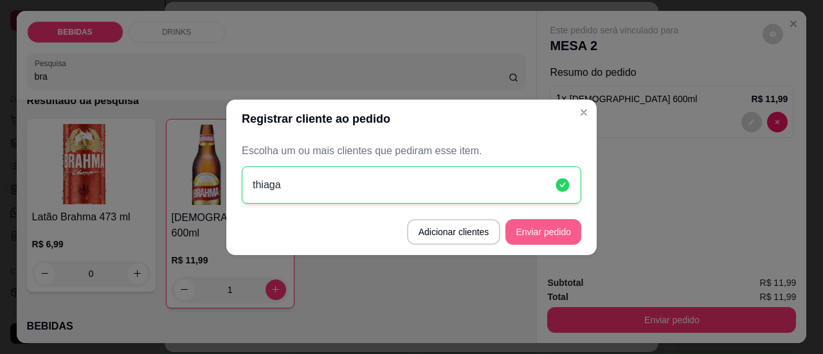
click at [530, 234] on button "Enviar pedido" at bounding box center [544, 232] width 76 height 26
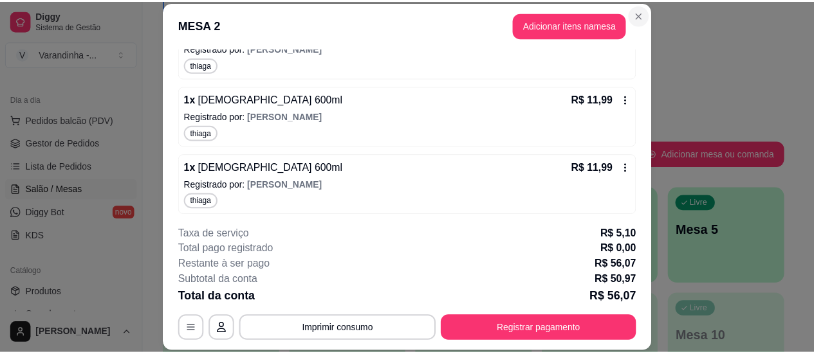
scroll to position [0, 0]
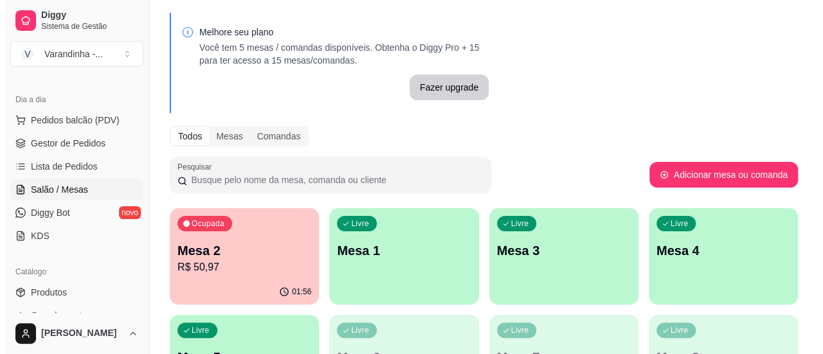
scroll to position [64, 0]
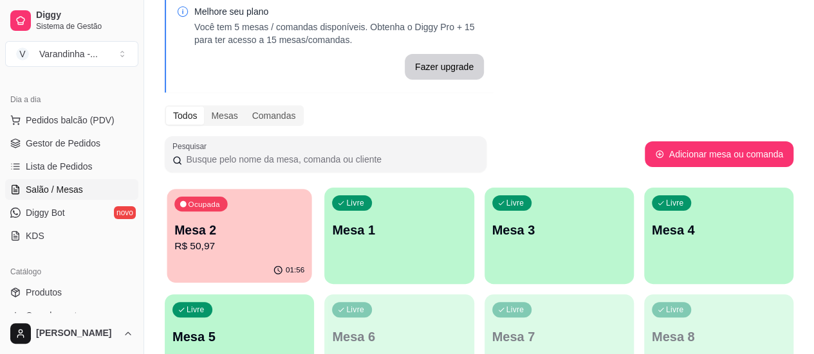
click at [256, 227] on p "Mesa 2" at bounding box center [239, 230] width 130 height 17
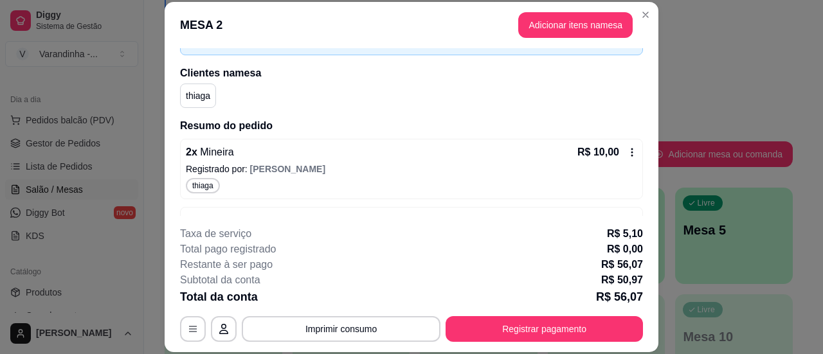
scroll to position [341, 0]
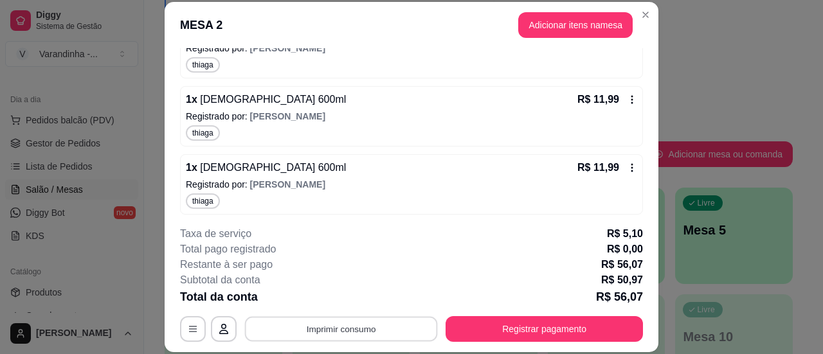
click at [330, 333] on button "Imprimir consumo" at bounding box center [341, 329] width 193 height 25
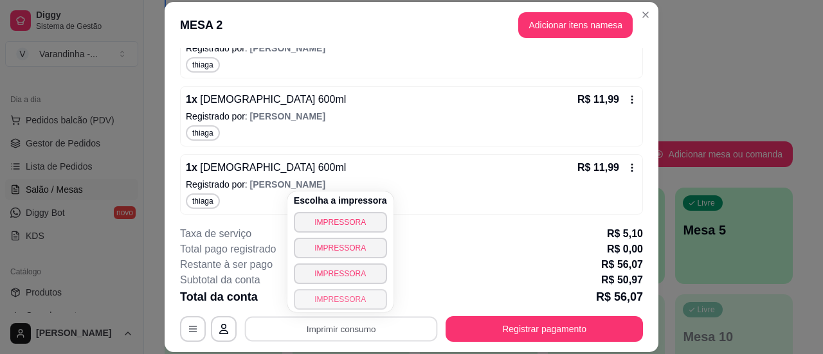
click at [346, 301] on button "IMPRESSORA" at bounding box center [340, 299] width 93 height 21
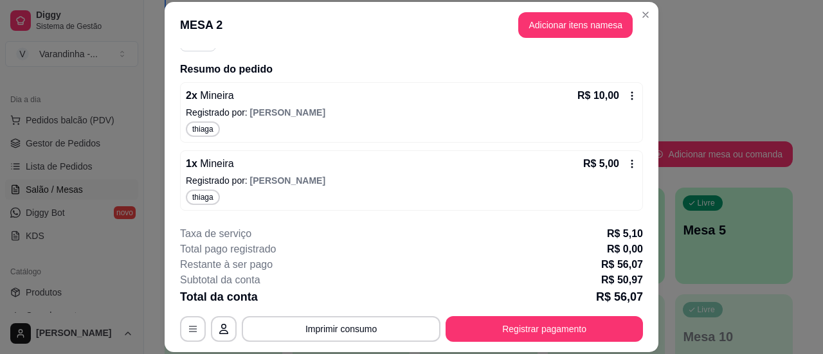
scroll to position [84, 0]
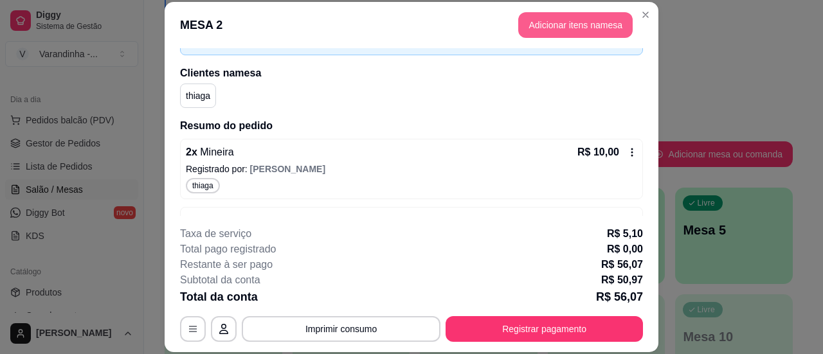
click at [579, 28] on button "Adicionar itens na mesa" at bounding box center [576, 25] width 115 height 26
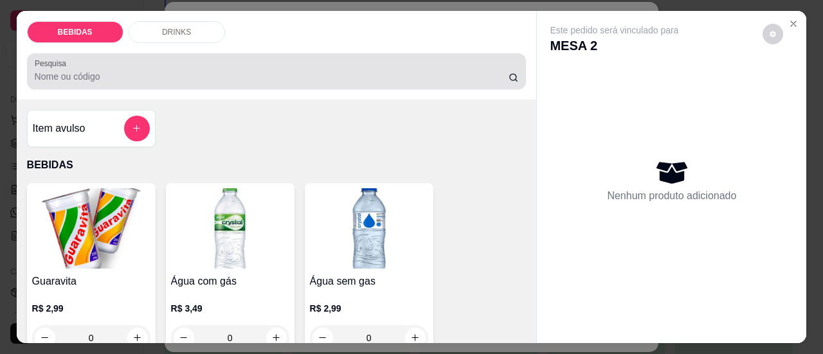
click at [361, 78] on div at bounding box center [277, 72] width 484 height 26
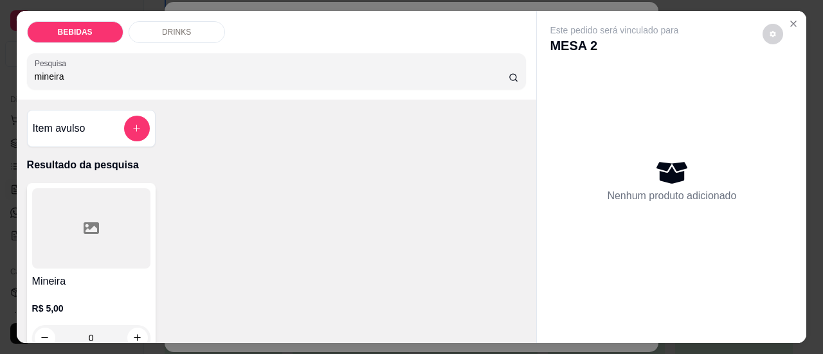
scroll to position [64, 0]
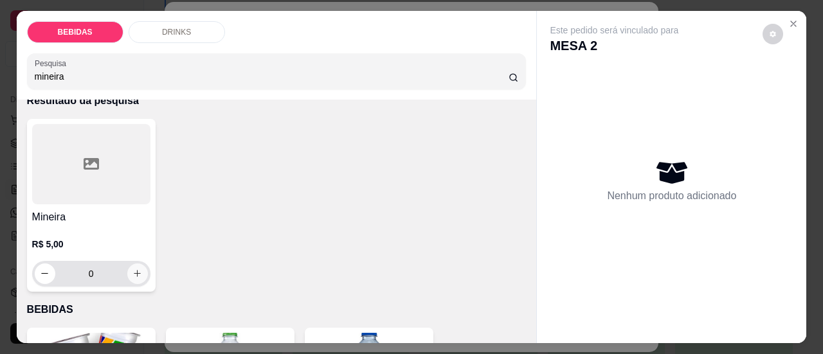
type input "mineira"
click at [133, 269] on icon "increase-product-quantity" at bounding box center [138, 274] width 10 height 10
type input "1"
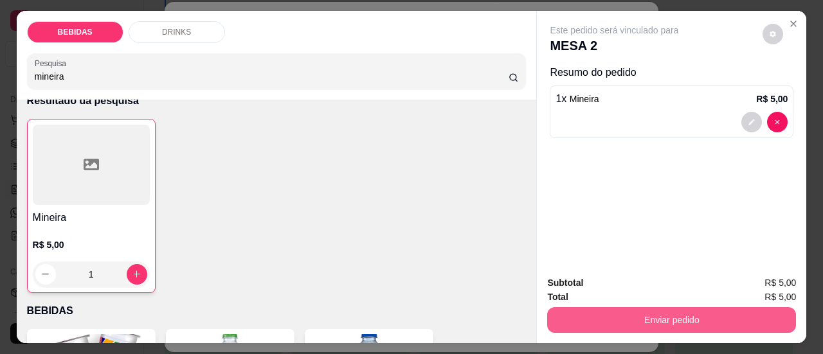
click at [613, 313] on button "Enviar pedido" at bounding box center [671, 321] width 249 height 26
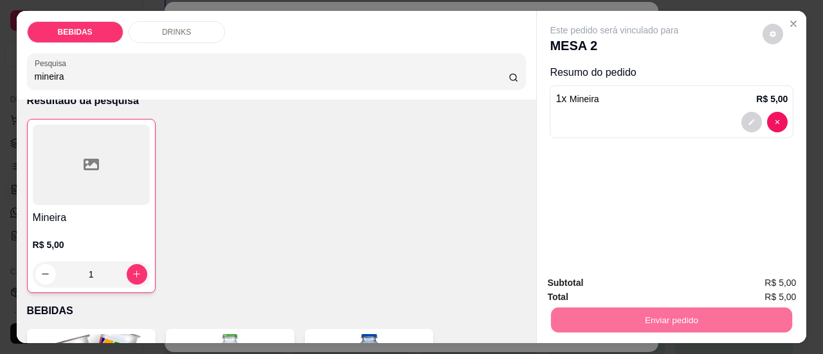
click at [770, 275] on button "Sim, quero registrar" at bounding box center [751, 284] width 93 height 24
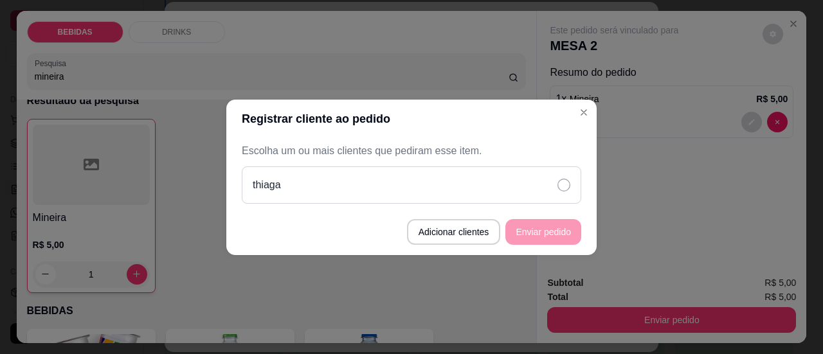
click at [547, 181] on div "thiaga" at bounding box center [412, 185] width 340 height 37
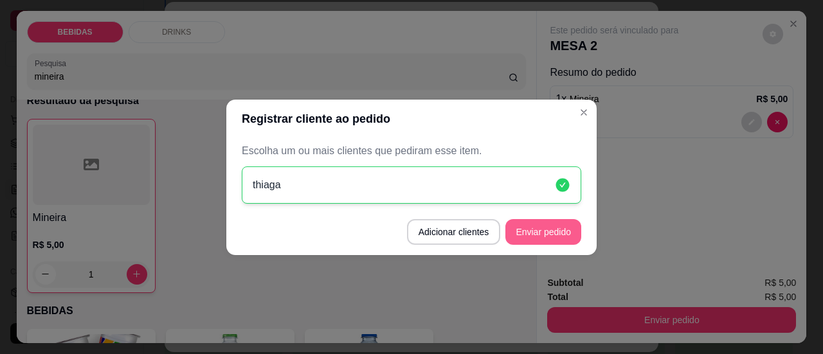
click at [539, 228] on button "Enviar pedido" at bounding box center [544, 232] width 76 height 26
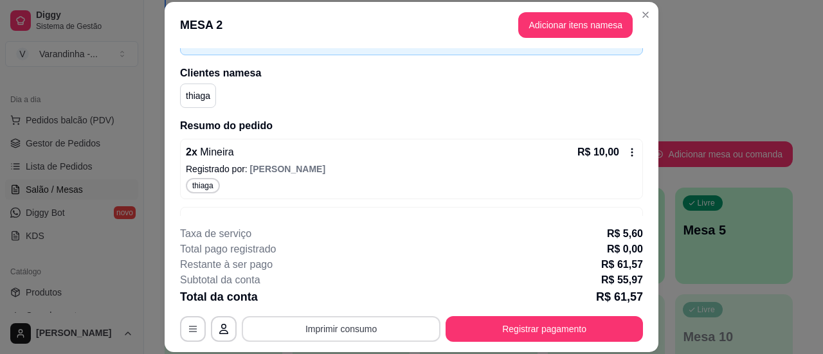
click at [428, 323] on button "Imprimir consumo" at bounding box center [341, 330] width 199 height 26
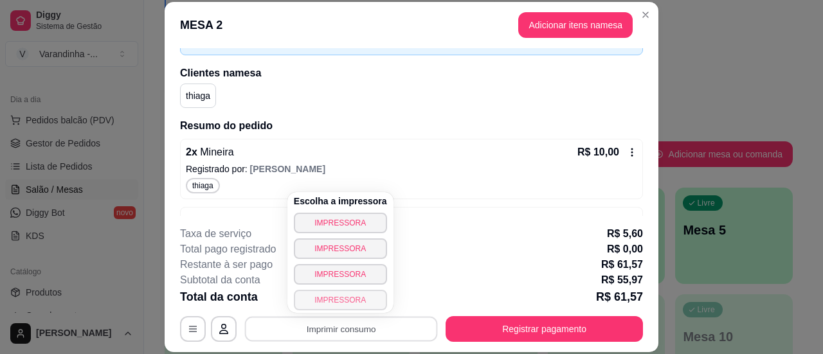
click at [358, 298] on button "IMPRESSORA" at bounding box center [340, 300] width 93 height 21
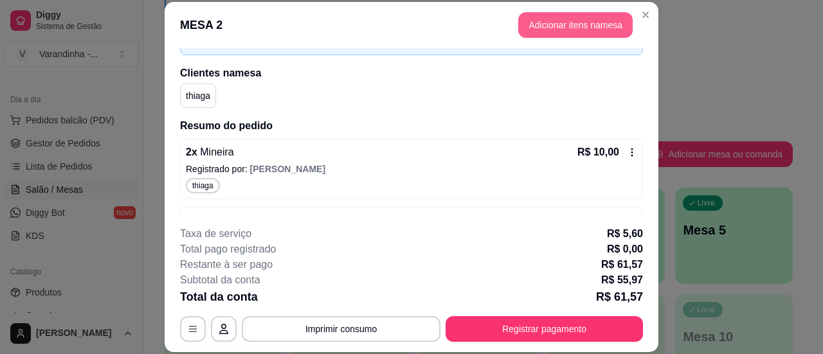
click at [585, 24] on button "Adicionar itens na mesa" at bounding box center [576, 25] width 115 height 26
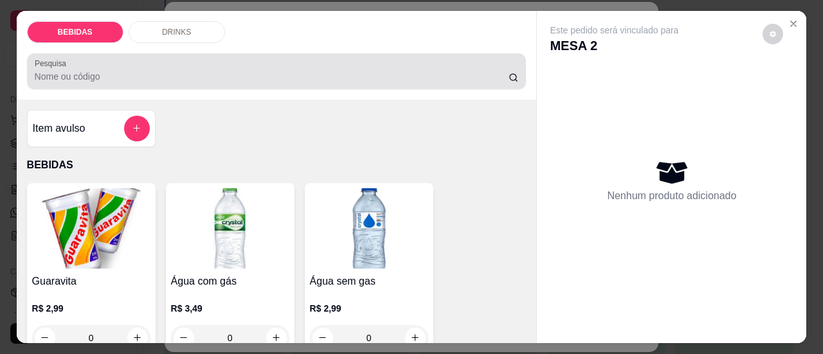
click at [199, 70] on input "Pesquisa" at bounding box center [272, 76] width 474 height 13
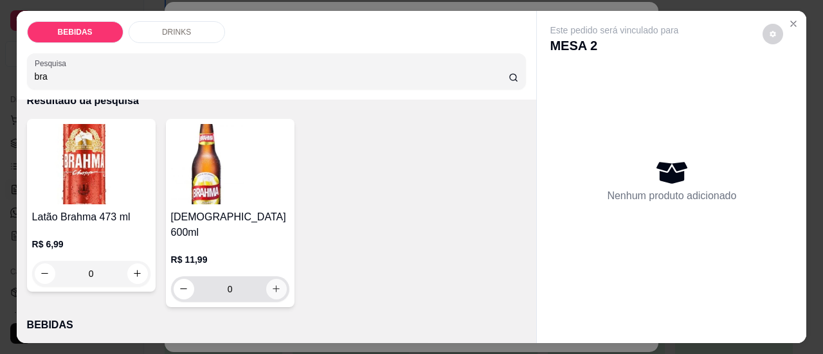
type input "bra"
click at [271, 284] on icon "increase-product-quantity" at bounding box center [276, 289] width 10 height 10
type input "1"
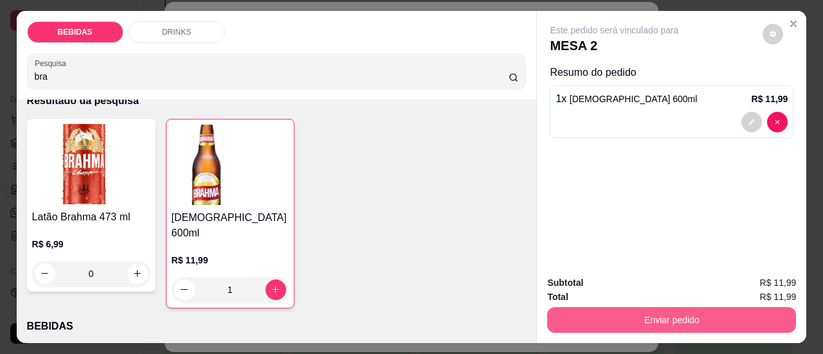
click at [630, 324] on button "Enviar pedido" at bounding box center [671, 321] width 249 height 26
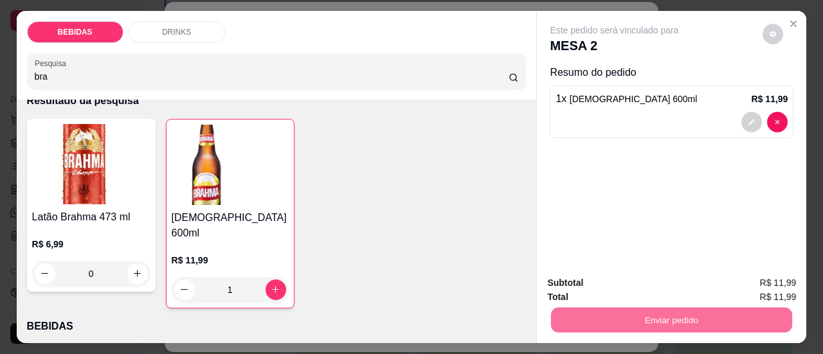
click at [736, 276] on button "Sim, quero registrar" at bounding box center [752, 284] width 96 height 24
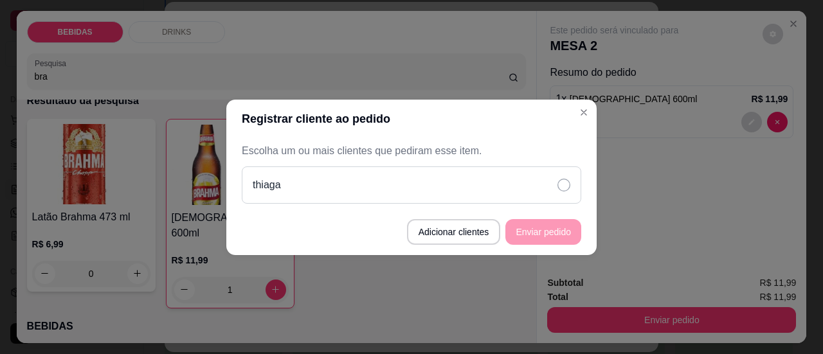
click at [502, 187] on div "thiaga" at bounding box center [412, 185] width 340 height 37
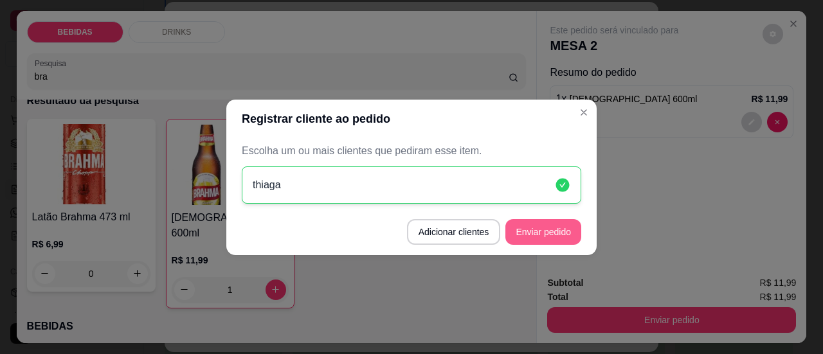
click at [555, 239] on button "Enviar pedido" at bounding box center [544, 232] width 76 height 26
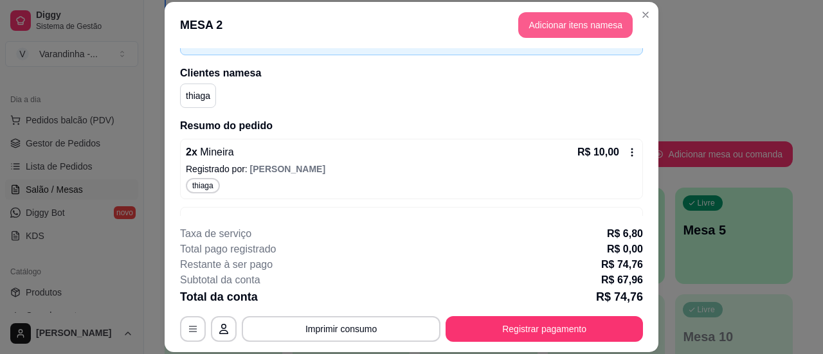
click at [547, 24] on button "Adicionar itens na mesa" at bounding box center [576, 25] width 115 height 26
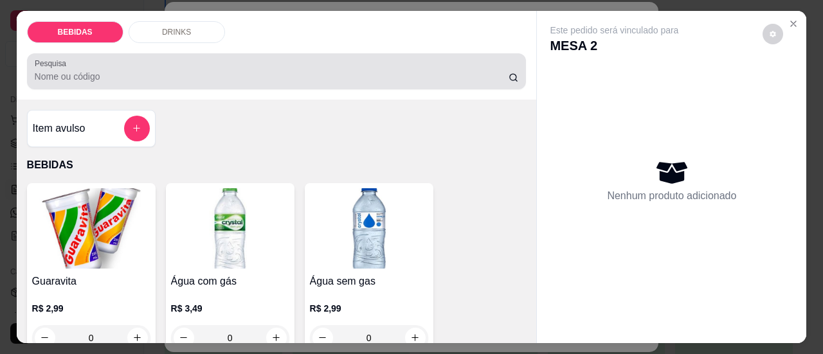
click at [332, 64] on div at bounding box center [277, 72] width 484 height 26
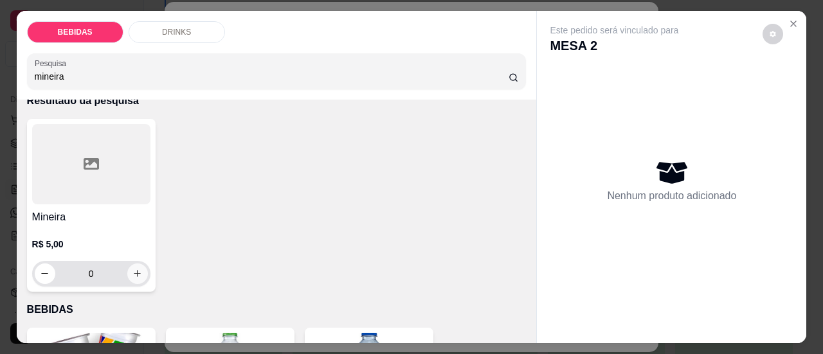
type input "mineira"
click at [124, 275] on div "0" at bounding box center [91, 274] width 113 height 26
click at [137, 273] on button "increase-product-quantity" at bounding box center [137, 274] width 21 height 21
type input "1"
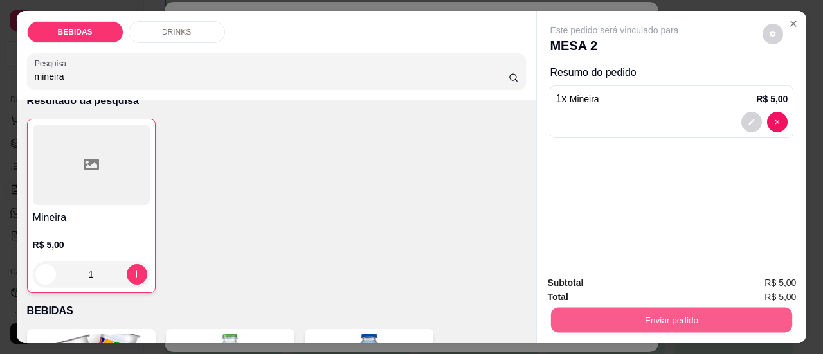
click at [652, 325] on button "Enviar pedido" at bounding box center [671, 320] width 241 height 25
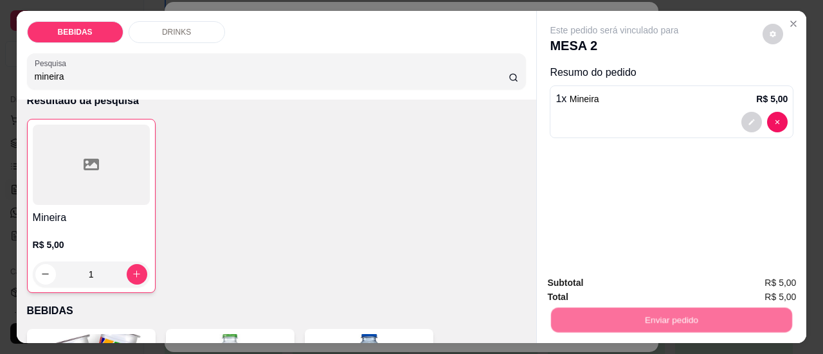
click at [746, 282] on button "Sim, quero registrar" at bounding box center [751, 284] width 93 height 24
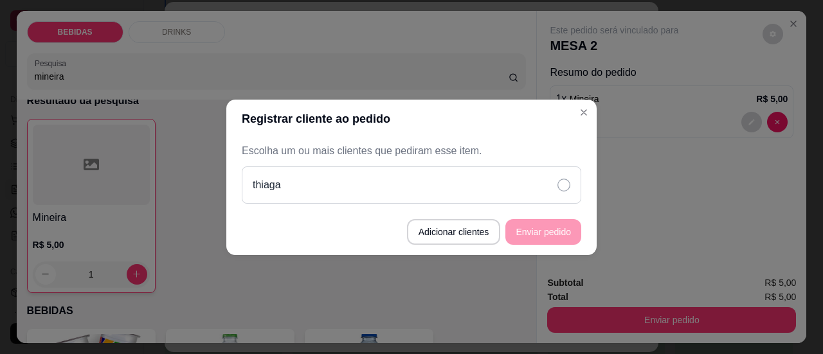
click at [540, 194] on div "thiaga" at bounding box center [412, 185] width 340 height 37
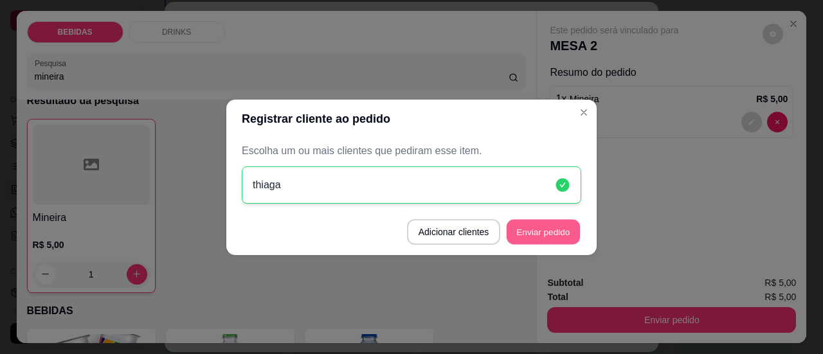
click at [533, 232] on button "Enviar pedido" at bounding box center [543, 231] width 73 height 25
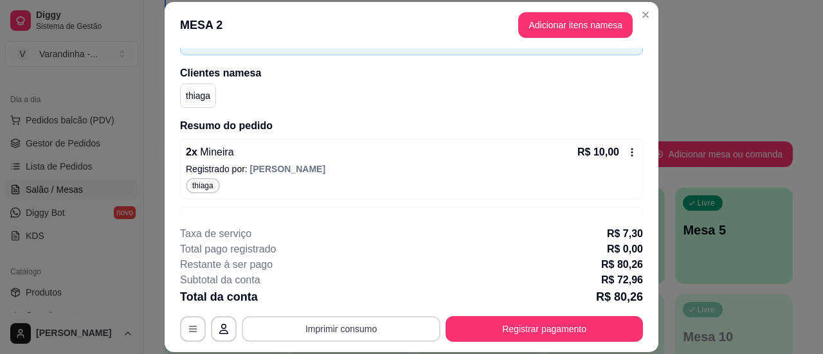
click at [394, 336] on button "Imprimir consumo" at bounding box center [341, 330] width 199 height 26
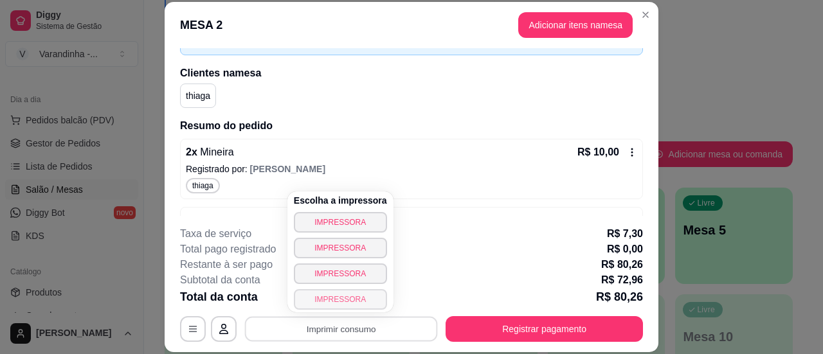
click at [370, 305] on button "IMPRESSORA" at bounding box center [340, 299] width 93 height 21
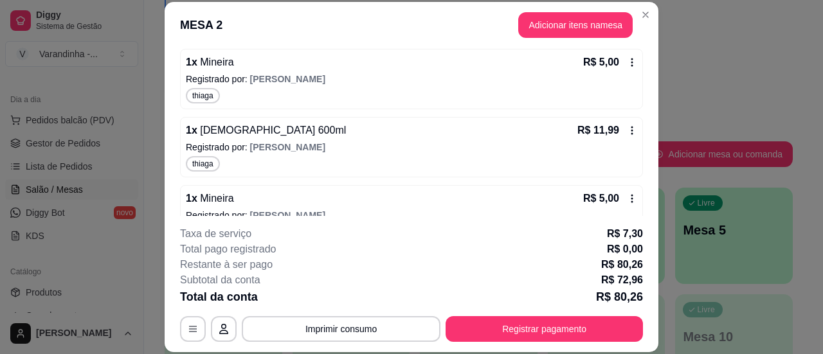
scroll to position [544, 0]
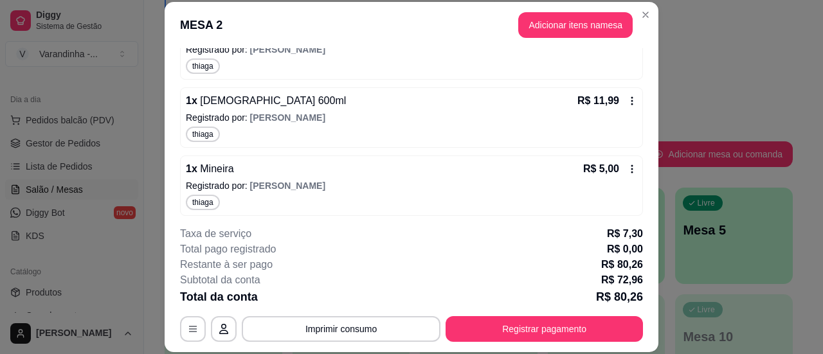
click at [627, 167] on icon at bounding box center [632, 169] width 10 height 10
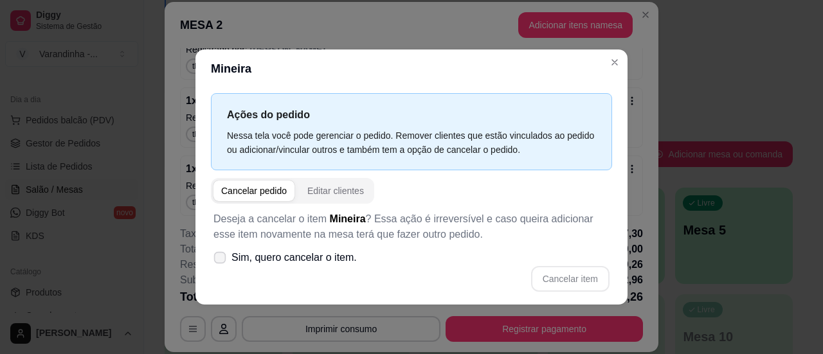
click at [220, 262] on span at bounding box center [220, 258] width 12 height 12
click at [220, 262] on input "Sim, quero cancelar o item." at bounding box center [217, 264] width 8 height 8
checkbox input "true"
click at [567, 281] on button "Cancelar item" at bounding box center [570, 279] width 78 height 26
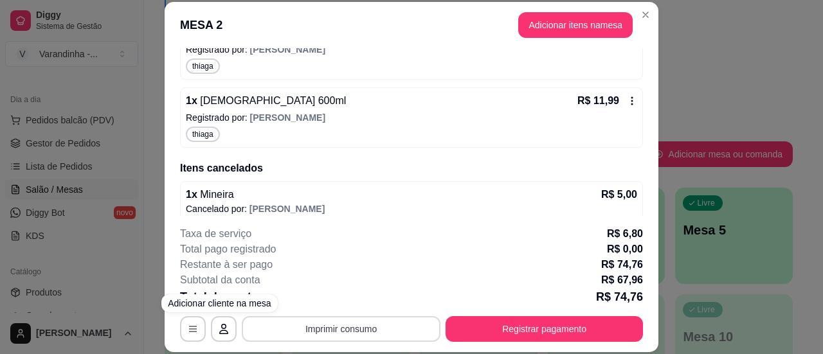
click at [280, 333] on button "Imprimir consumo" at bounding box center [341, 330] width 199 height 26
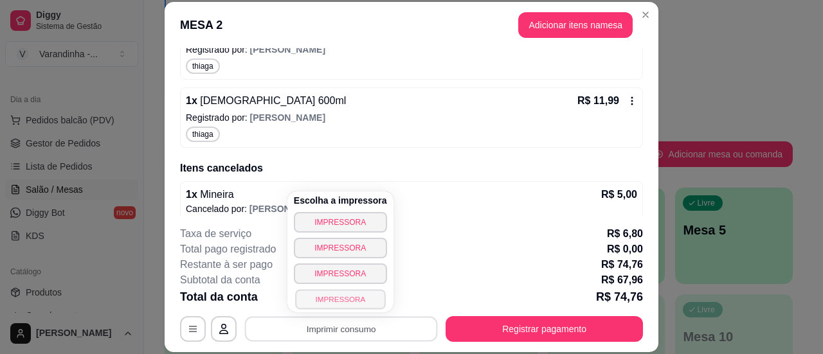
click at [313, 300] on button "IMPRESSORA" at bounding box center [340, 299] width 90 height 20
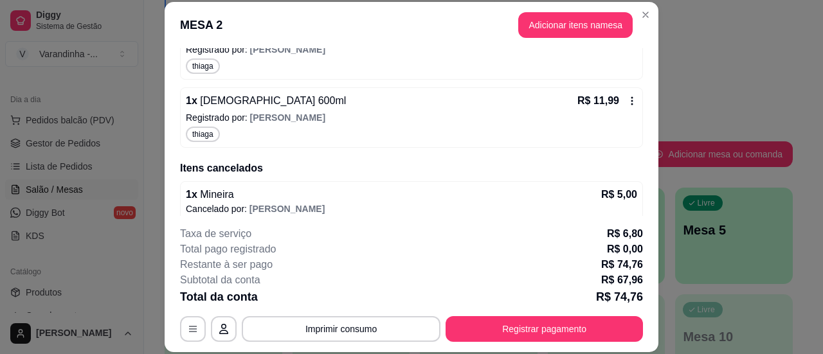
click at [627, 102] on icon at bounding box center [632, 101] width 10 height 10
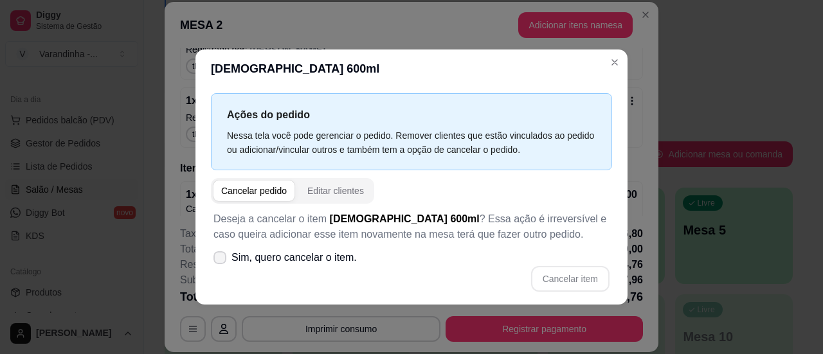
click at [223, 255] on icon at bounding box center [220, 258] width 10 height 8
click at [221, 260] on input "Sim, quero cancelar o item." at bounding box center [217, 264] width 8 height 8
checkbox input "true"
click at [591, 273] on button "Cancelar item" at bounding box center [570, 279] width 78 height 26
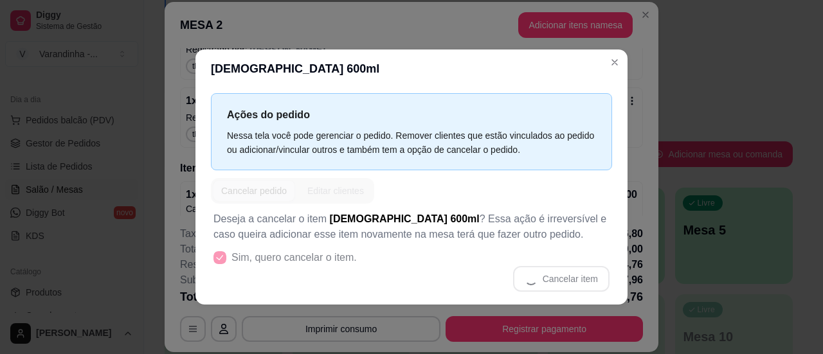
scroll to position [529, 0]
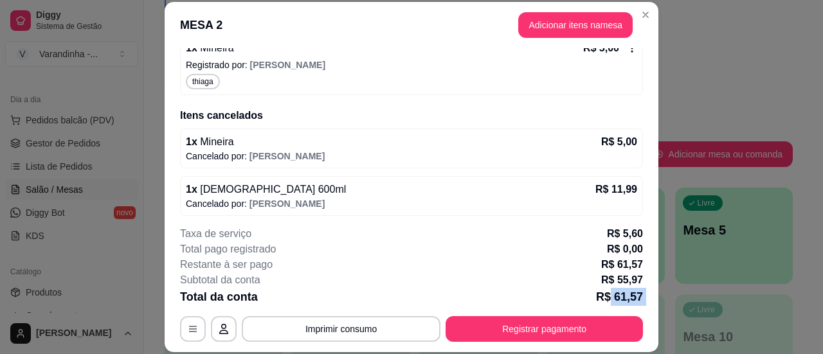
drag, startPoint x: 609, startPoint y: 296, endPoint x: 636, endPoint y: 314, distance: 33.0
click at [645, 309] on footer "**********" at bounding box center [412, 284] width 494 height 136
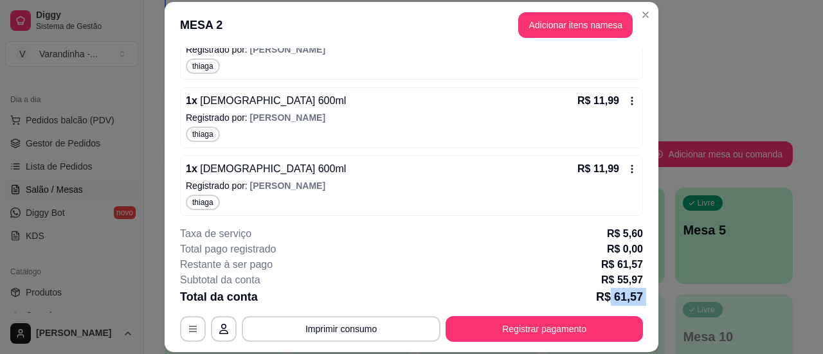
scroll to position [207, 0]
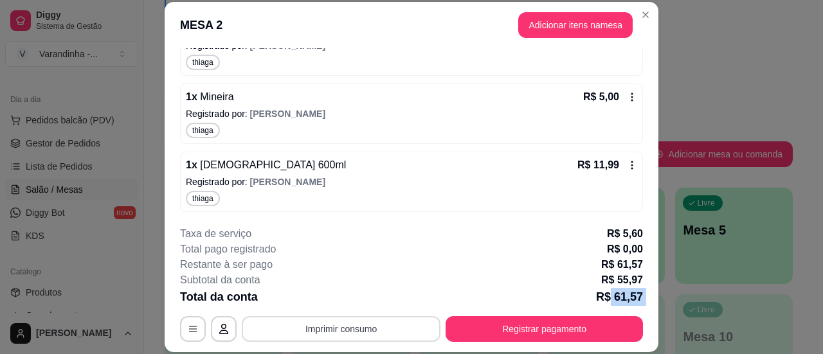
click at [348, 337] on button "Imprimir consumo" at bounding box center [341, 330] width 199 height 26
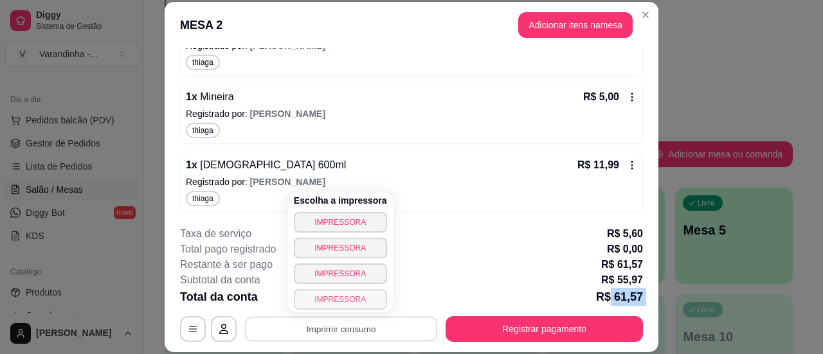
click at [354, 306] on button "IMPRESSORA" at bounding box center [340, 299] width 93 height 21
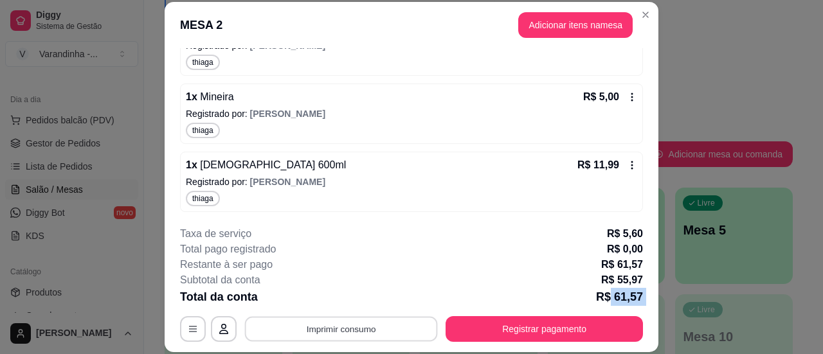
click at [344, 320] on button "Imprimir consumo" at bounding box center [341, 329] width 193 height 25
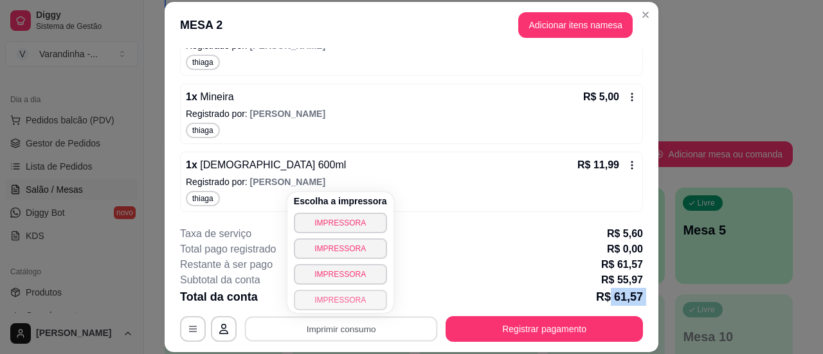
click at [351, 296] on button "IMPRESSORA" at bounding box center [340, 300] width 93 height 21
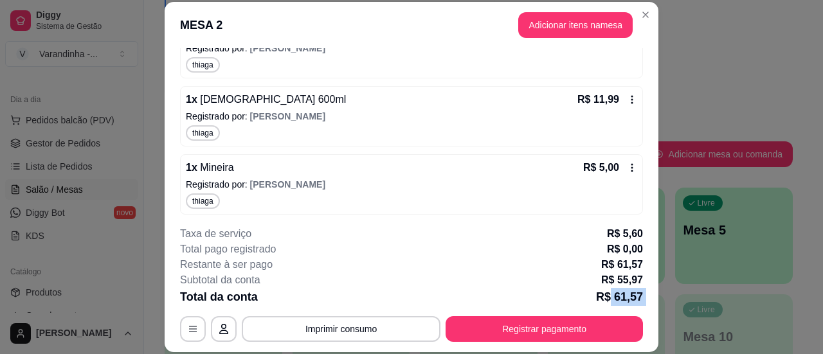
scroll to position [529, 0]
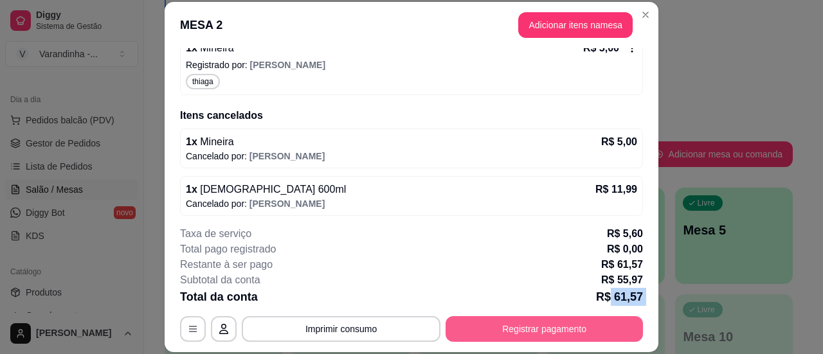
click at [531, 331] on button "Registrar pagamento" at bounding box center [544, 330] width 197 height 26
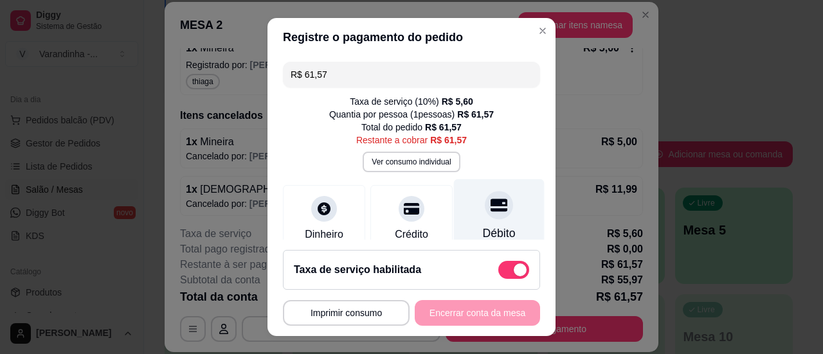
click at [491, 210] on icon at bounding box center [499, 205] width 17 height 13
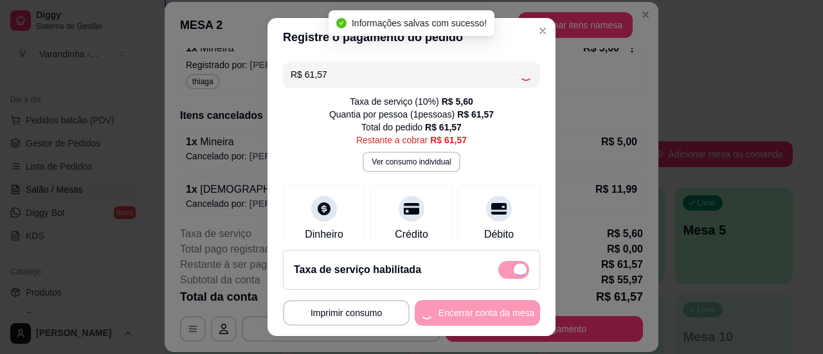
type input "R$ 0,00"
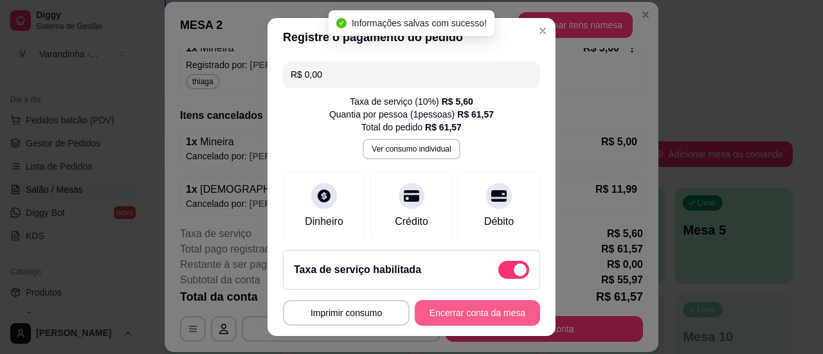
click at [460, 313] on button "Encerrar conta da mesa" at bounding box center [477, 313] width 125 height 26
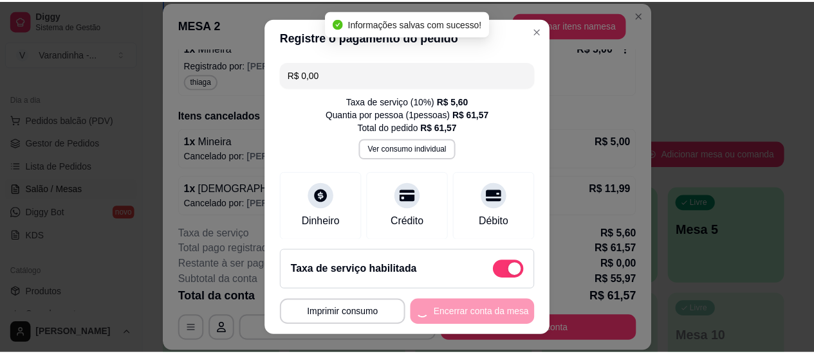
scroll to position [0, 0]
